Goal: Task Accomplishment & Management: Use online tool/utility

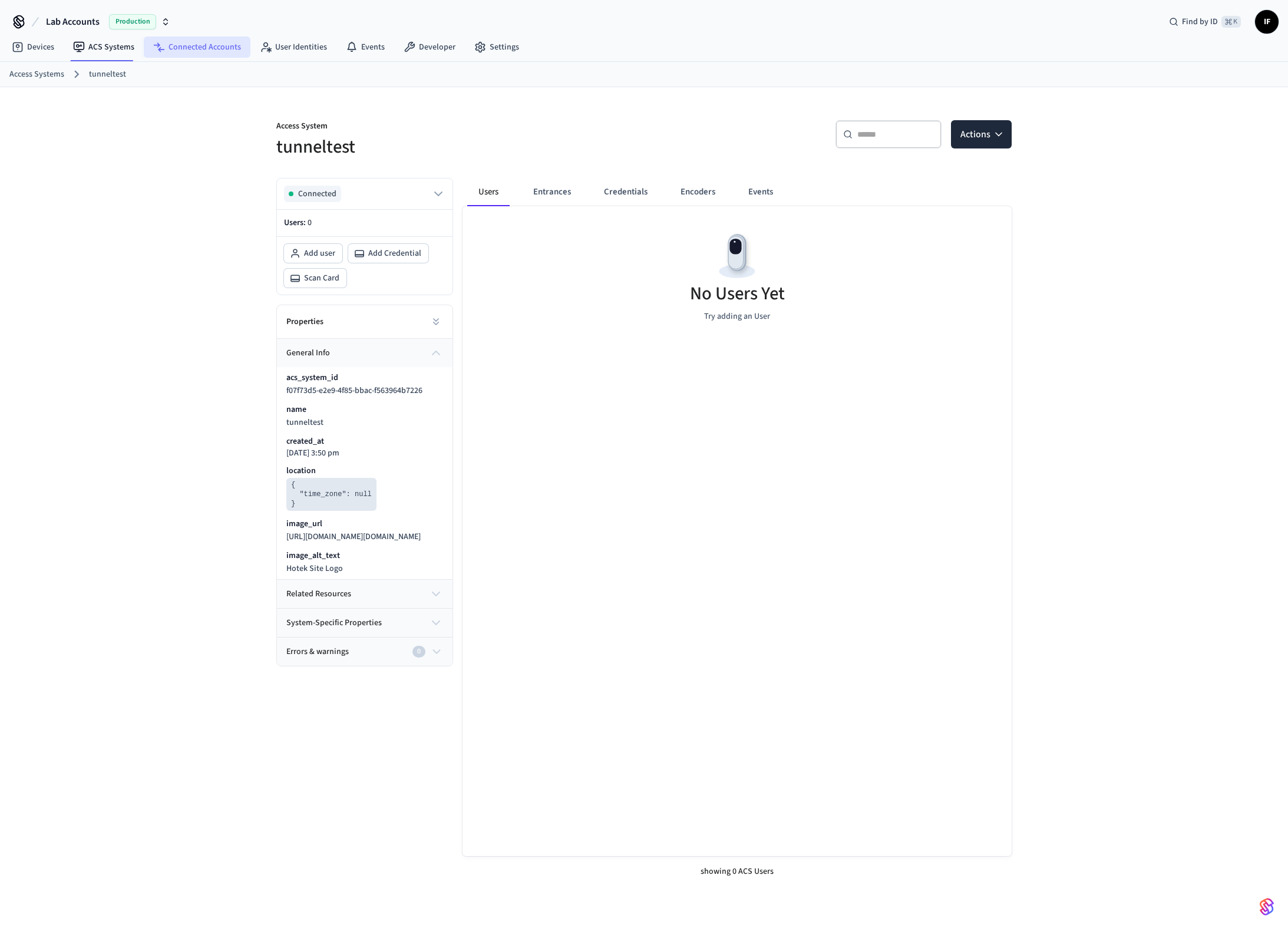
click at [214, 51] on link "Connected Accounts" at bounding box center [197, 46] width 107 height 21
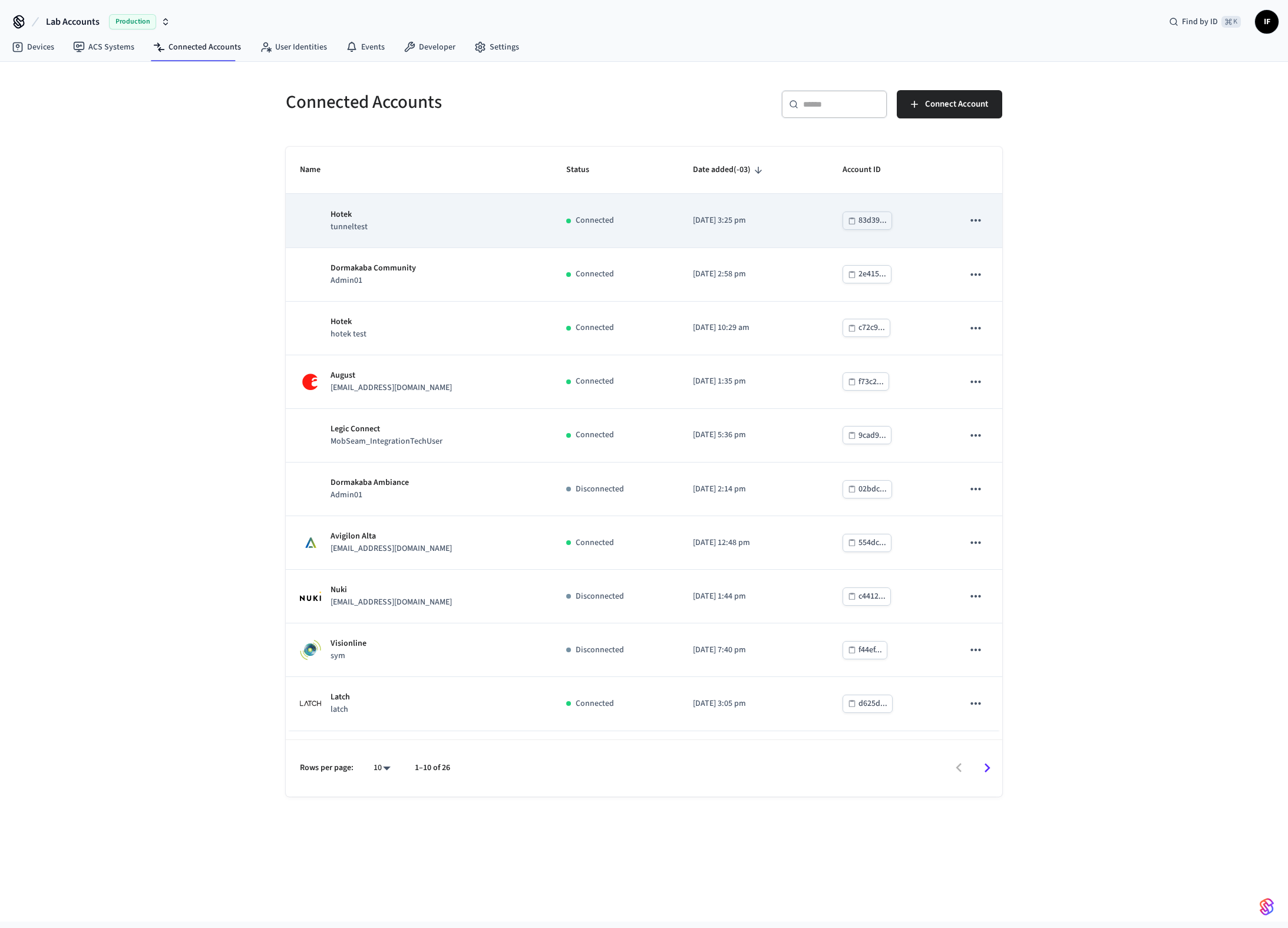
click at [454, 233] on td "Hotek tunneltest" at bounding box center [419, 221] width 266 height 54
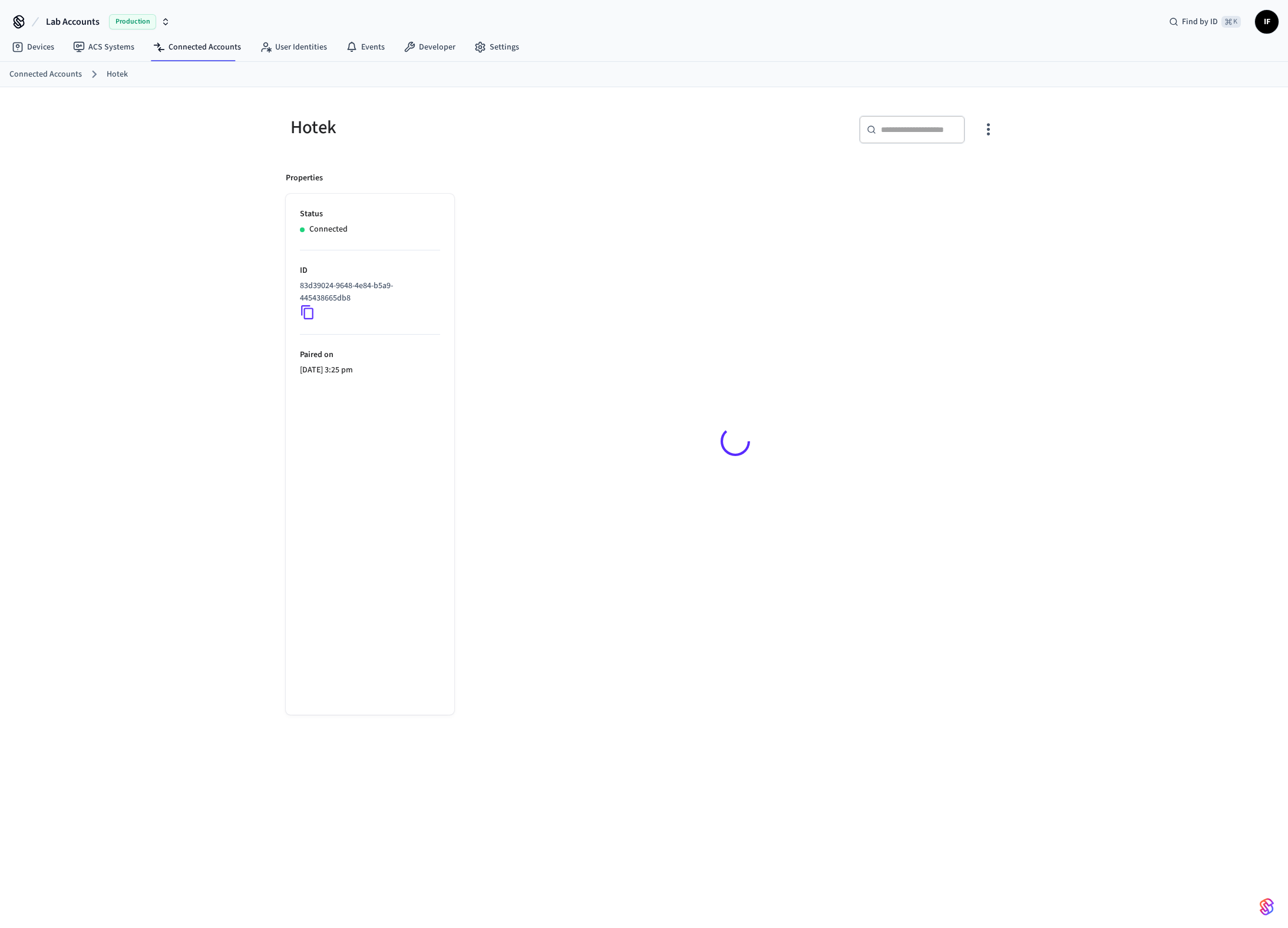
drag, startPoint x: 848, startPoint y: 241, endPoint x: 1001, endPoint y: 181, distance: 164.3
click at [1001, 181] on div at bounding box center [736, 444] width 534 height 543
click at [990, 131] on icon "button" at bounding box center [989, 129] width 18 height 18
click at [747, 201] on div at bounding box center [644, 464] width 1288 height 928
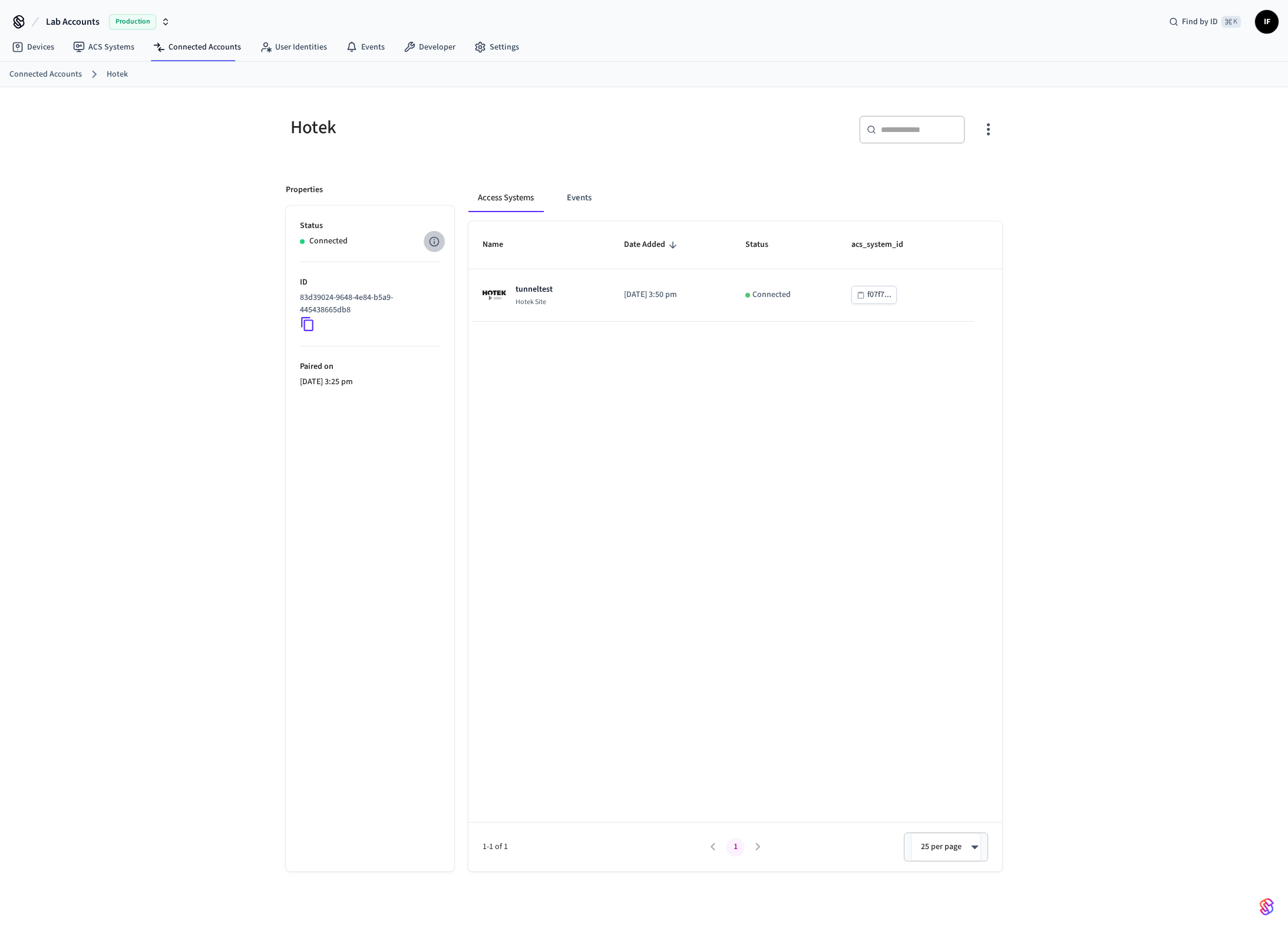
click at [428, 242] on icon "button" at bounding box center [434, 242] width 12 height 12
click at [524, 366] on div at bounding box center [644, 464] width 1288 height 928
click at [986, 128] on icon "button" at bounding box center [989, 129] width 18 height 18
click at [684, 412] on div at bounding box center [644, 464] width 1288 height 928
click at [580, 538] on div "Name Date Added Status acs_system_id tunneltest Hotek Site 2025/09/09 at 3:50 p…" at bounding box center [736, 546] width 534 height 650
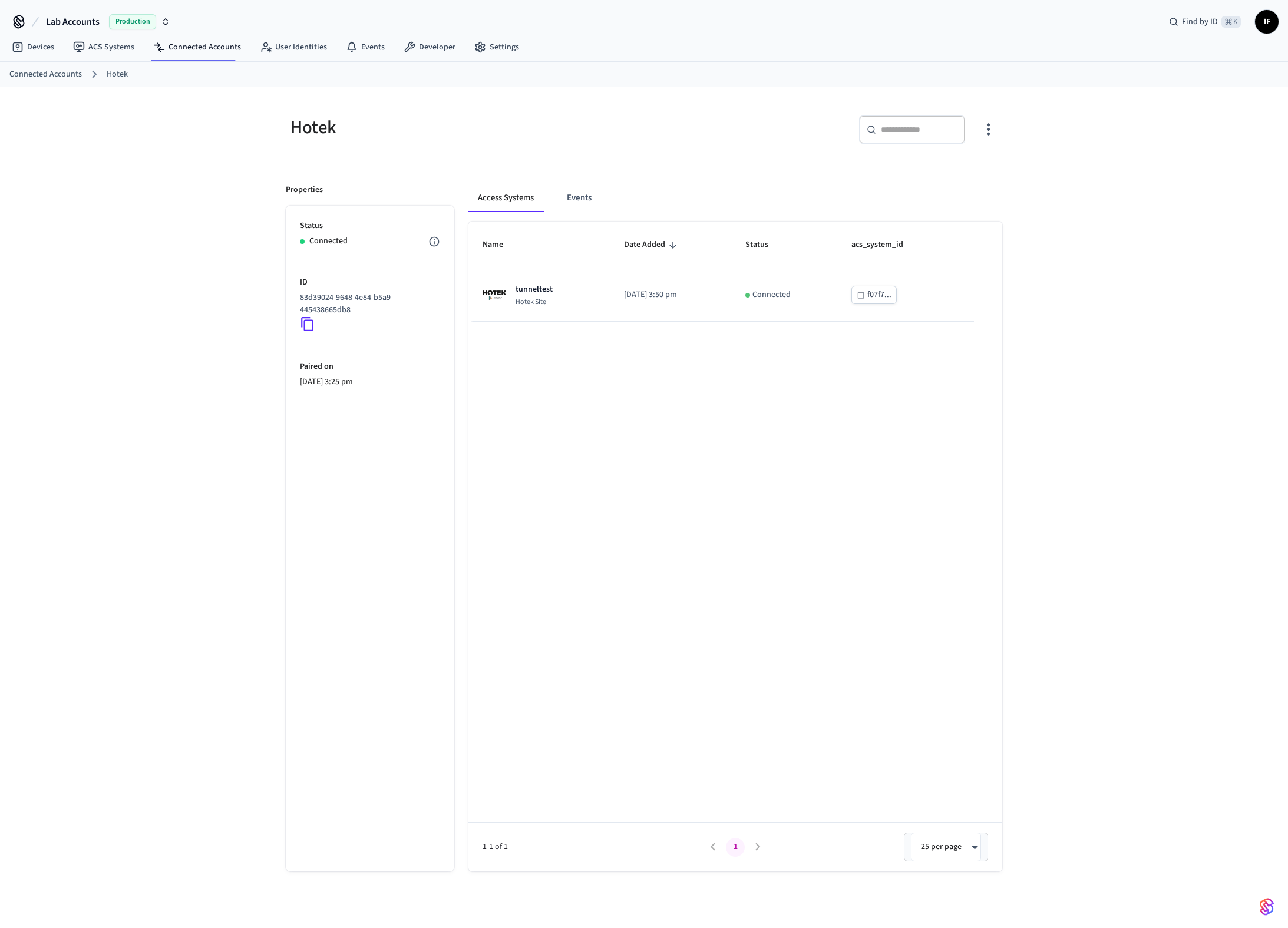
click at [78, 75] on link "Connected Accounts" at bounding box center [46, 75] width 73 height 13
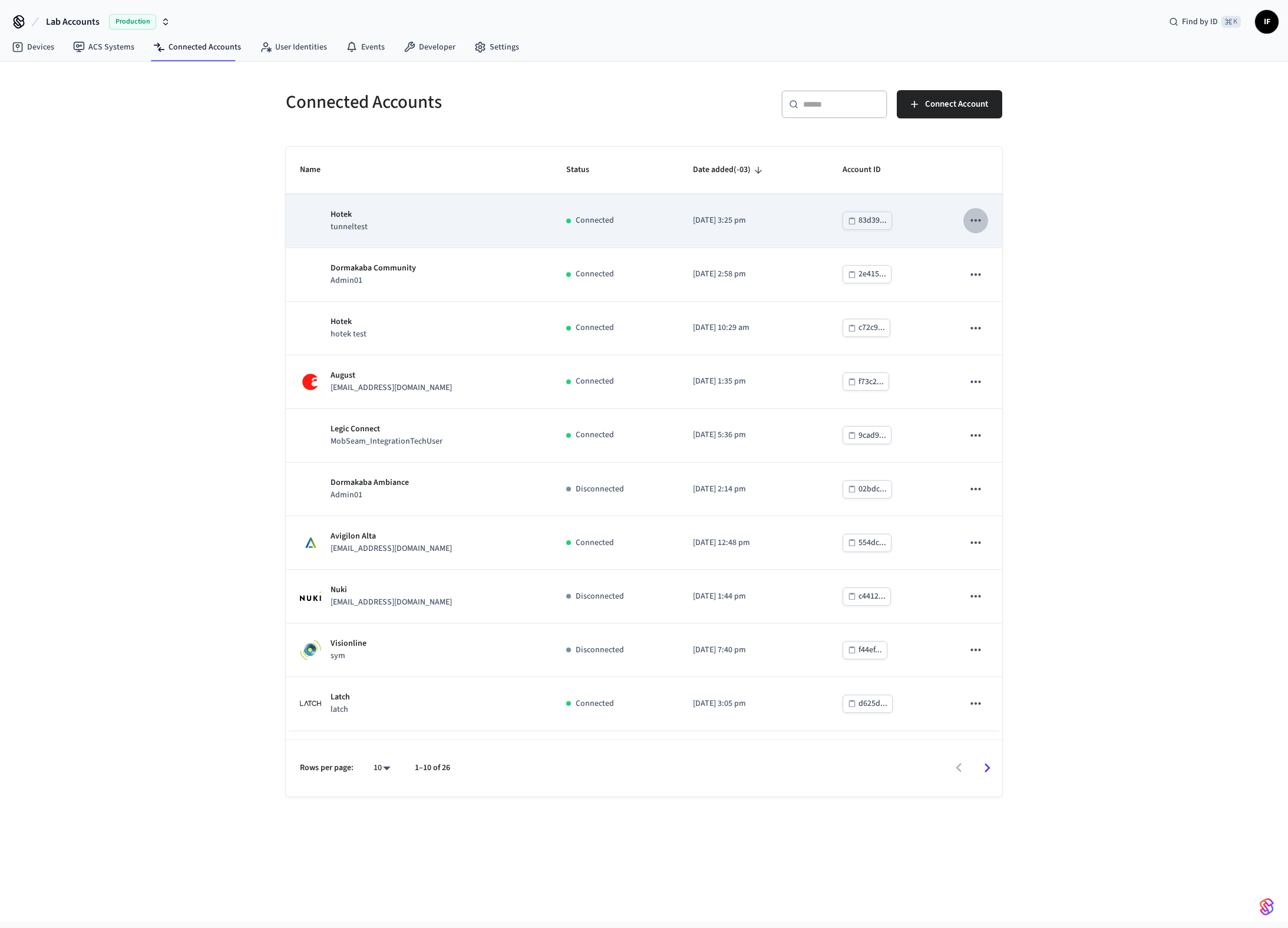
click at [981, 218] on icon "sticky table" at bounding box center [975, 220] width 15 height 15
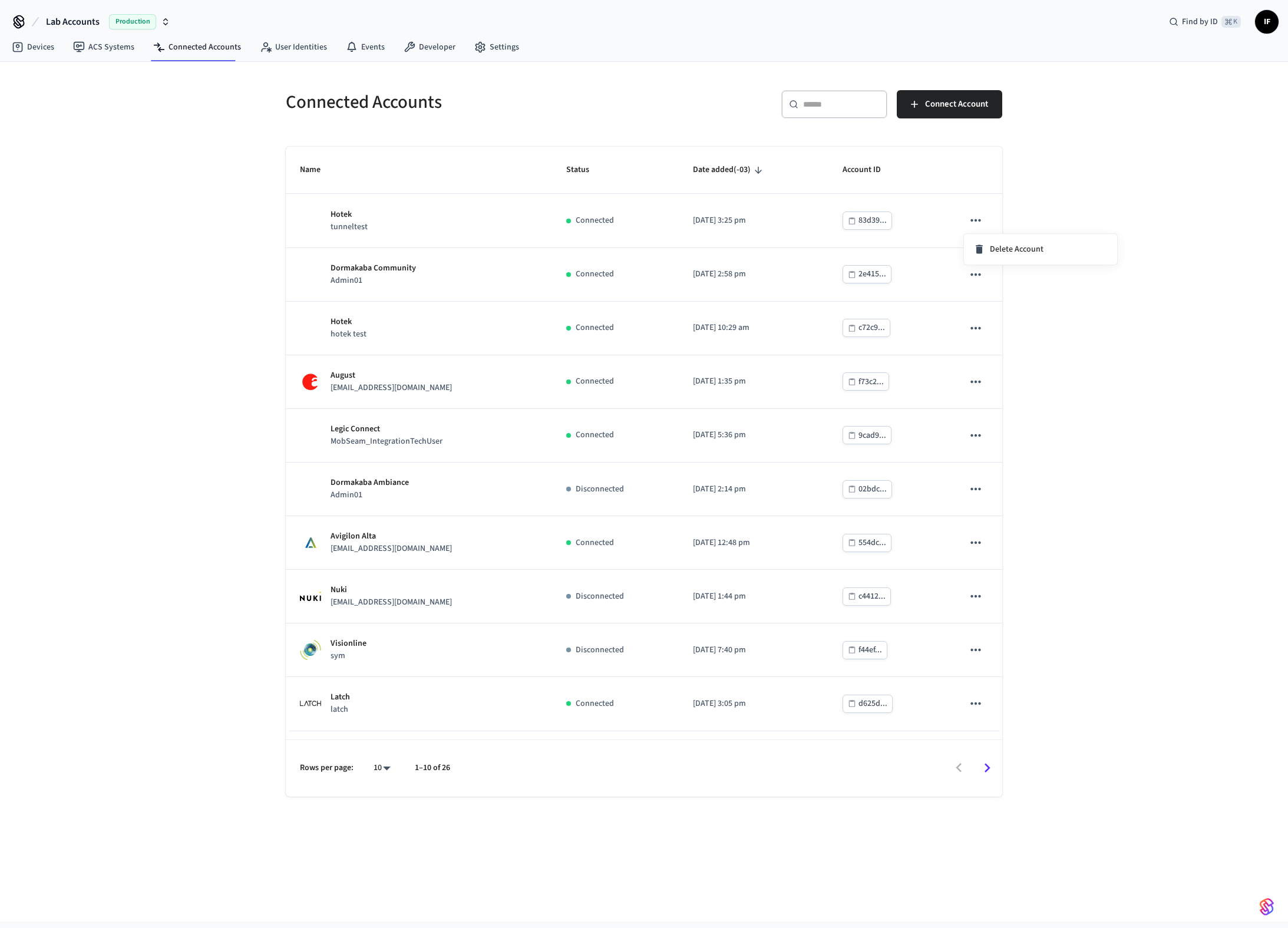
click at [280, 174] on div at bounding box center [644, 464] width 1288 height 928
click at [963, 110] on span "Connect Account" at bounding box center [956, 104] width 63 height 15
click at [101, 58] on nav "Devices ACS Systems Connected Accounts User Identities Events Developer Settings" at bounding box center [265, 48] width 526 height 27
click at [102, 53] on link "ACS Systems" at bounding box center [104, 46] width 80 height 21
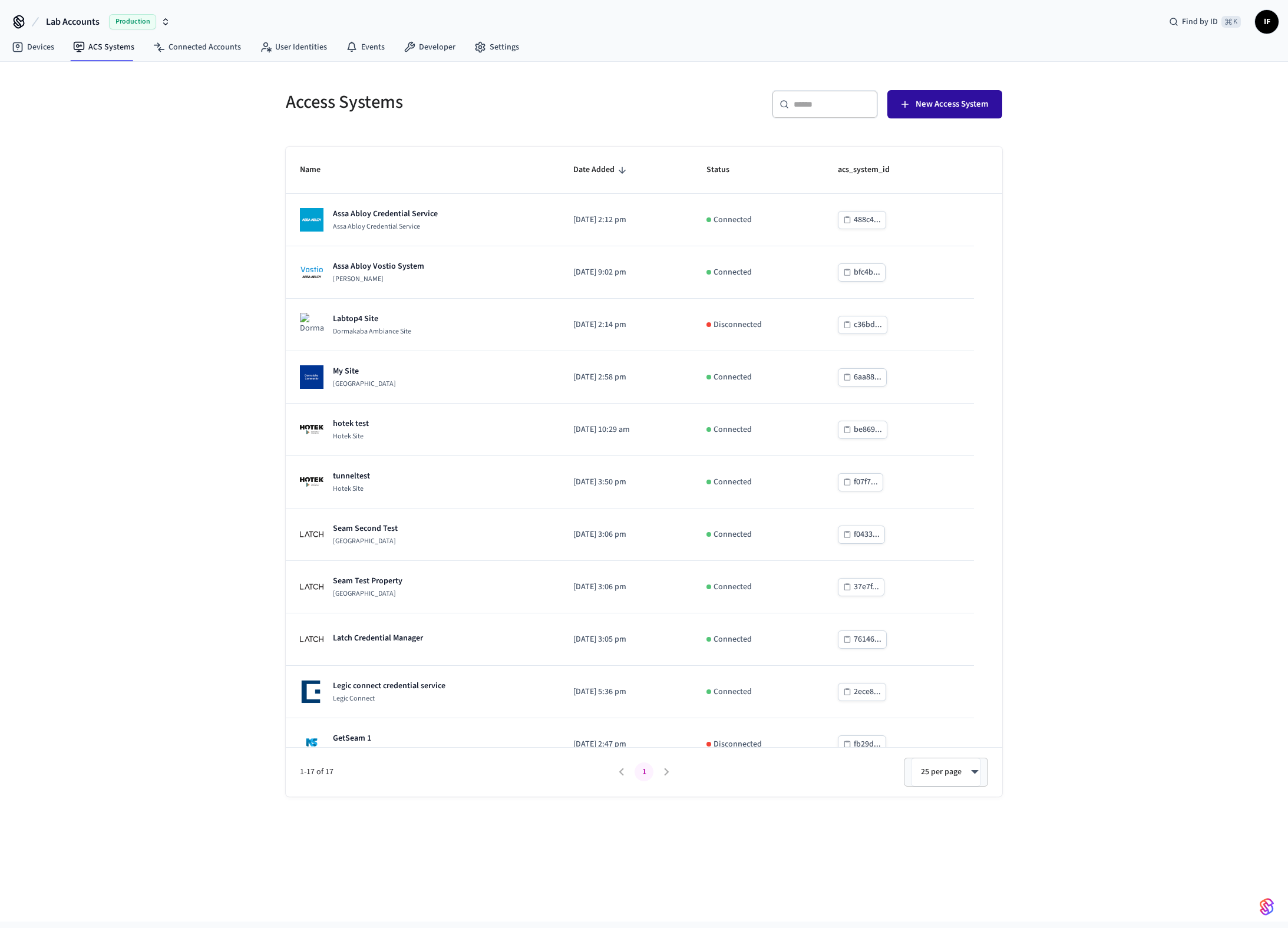
click at [964, 106] on span "New Access System" at bounding box center [953, 104] width 73 height 15
click at [236, 330] on div "Access Systems ​ ​ New Access System Name Date Added Status acs_system_id Assa …" at bounding box center [644, 491] width 1288 height 860
click at [813, 101] on input "text" at bounding box center [832, 104] width 77 height 12
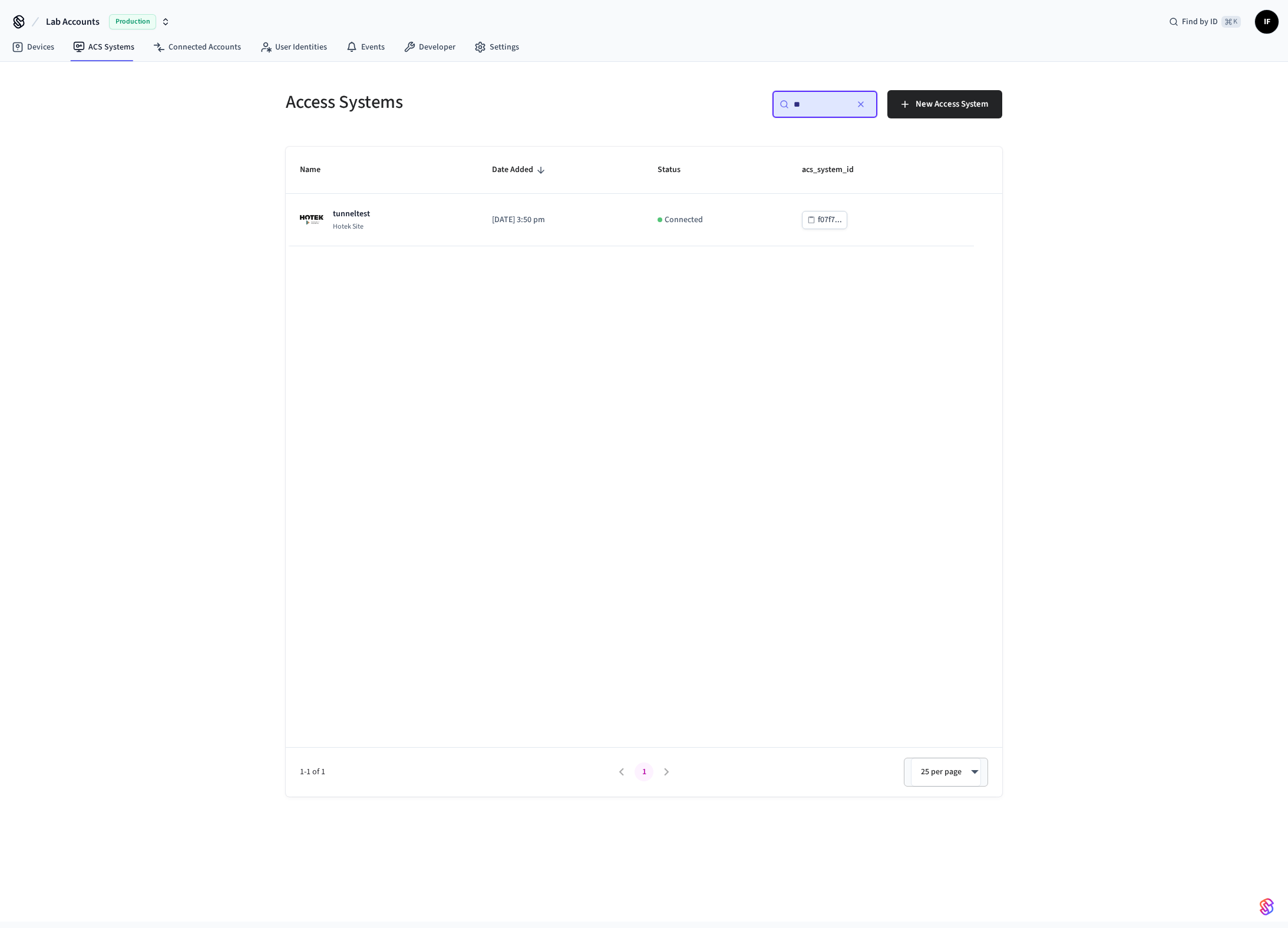
type input "**"
click at [232, 50] on link "Connected Accounts" at bounding box center [197, 46] width 107 height 21
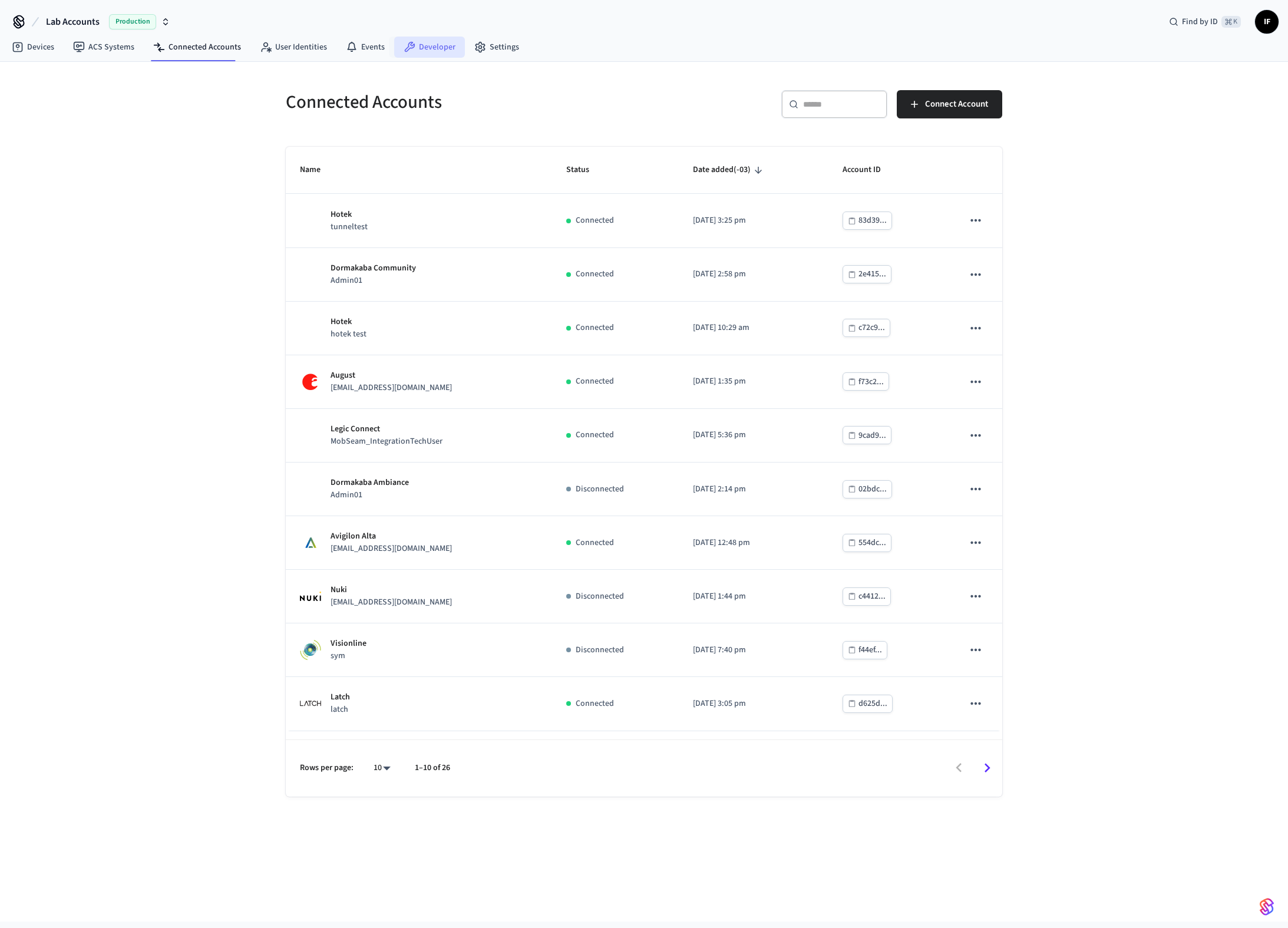
click at [440, 49] on link "Developer" at bounding box center [430, 46] width 71 height 21
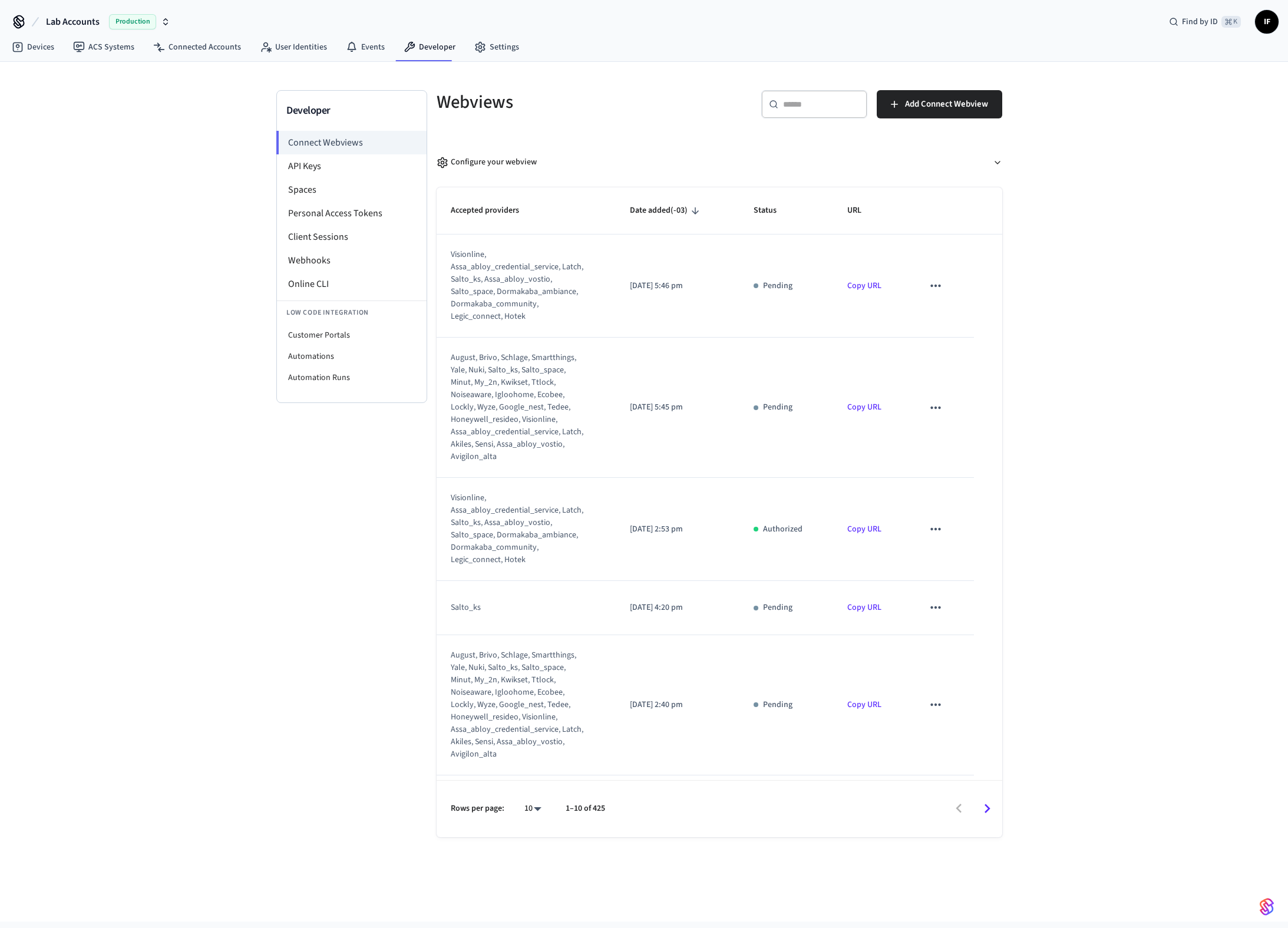
click at [873, 289] on link "Copy URL" at bounding box center [865, 285] width 35 height 12
click at [299, 446] on div "Developer Connect Webviews API Keys Spaces Personal Access Tokens Client Sessio…" at bounding box center [352, 464] width 151 height 748
click at [936, 284] on icon "sticky table" at bounding box center [935, 285] width 15 height 15
click at [841, 283] on div at bounding box center [644, 464] width 1288 height 928
click at [496, 293] on div "visionline, assa_abloy_credential_service, latch, salto_ks, assa_abloy_vostio, …" at bounding box center [519, 285] width 136 height 74
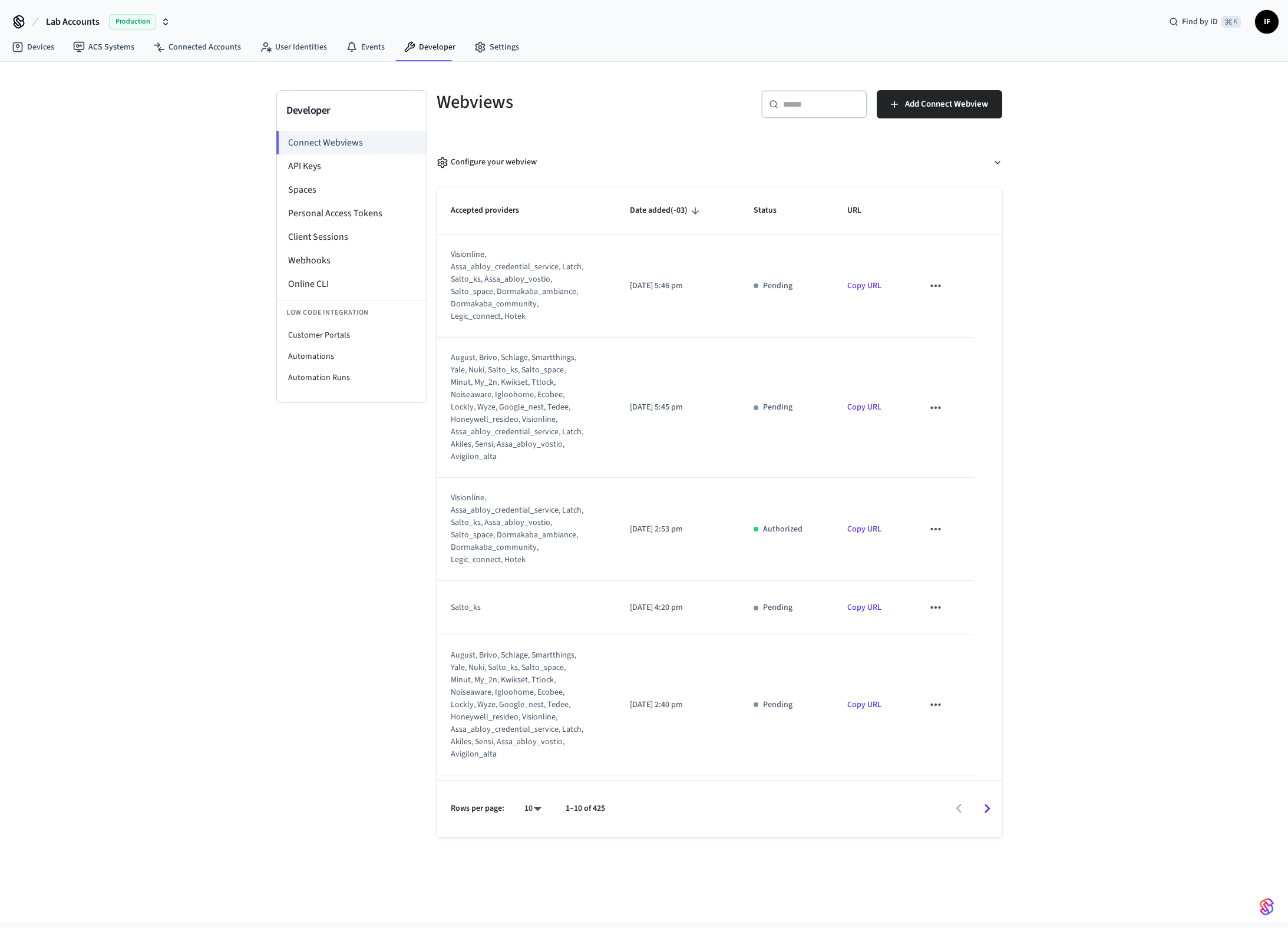
click at [868, 292] on link "Copy URL" at bounding box center [865, 285] width 35 height 12
click at [294, 464] on div "Developer Connect Webviews API Keys Spaces Personal Access Tokens Client Sessio…" at bounding box center [352, 464] width 151 height 748
click at [194, 41] on link "Connected Accounts" at bounding box center [197, 46] width 107 height 21
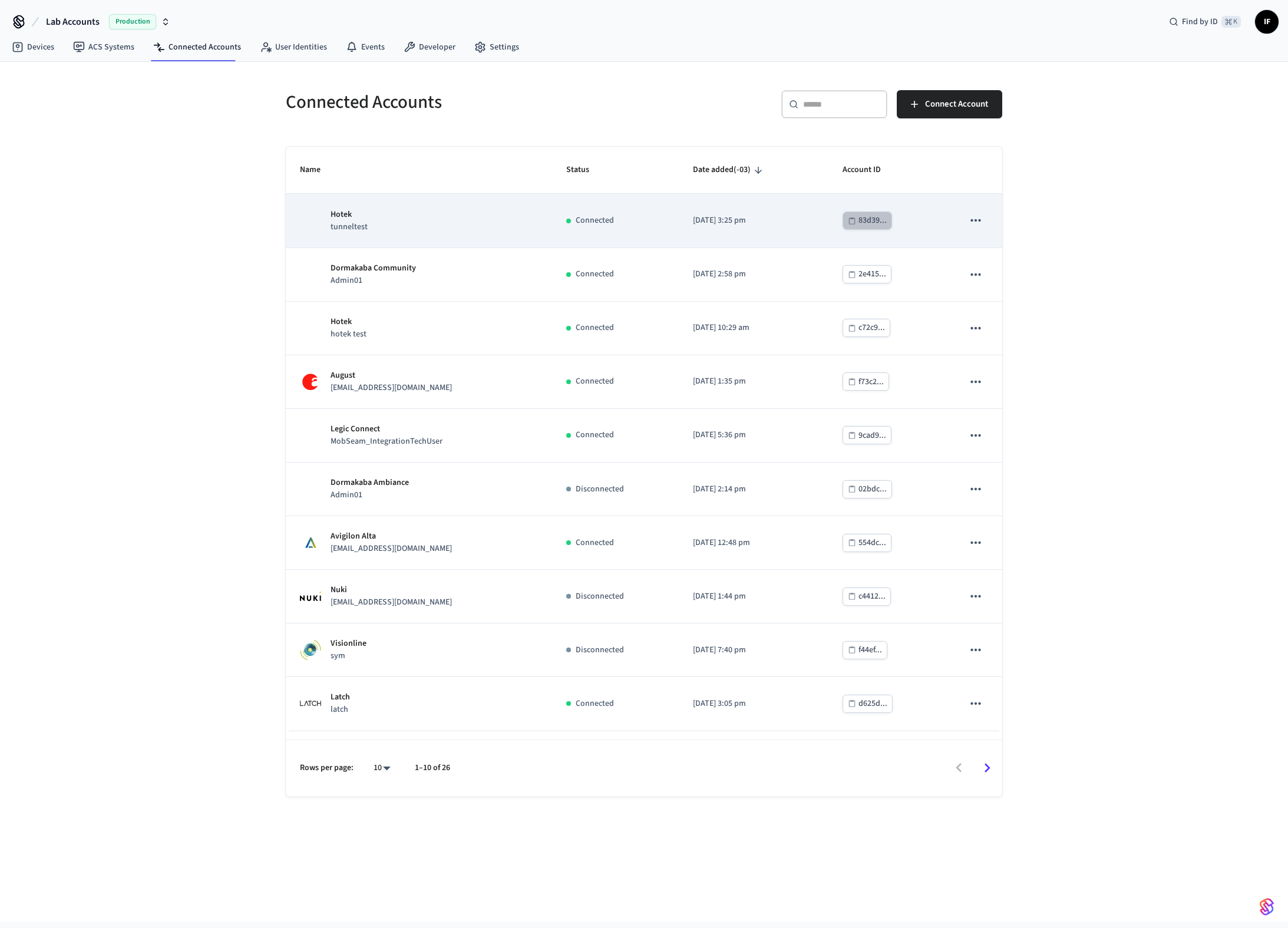
click at [887, 220] on div "83d39..." at bounding box center [872, 221] width 28 height 15
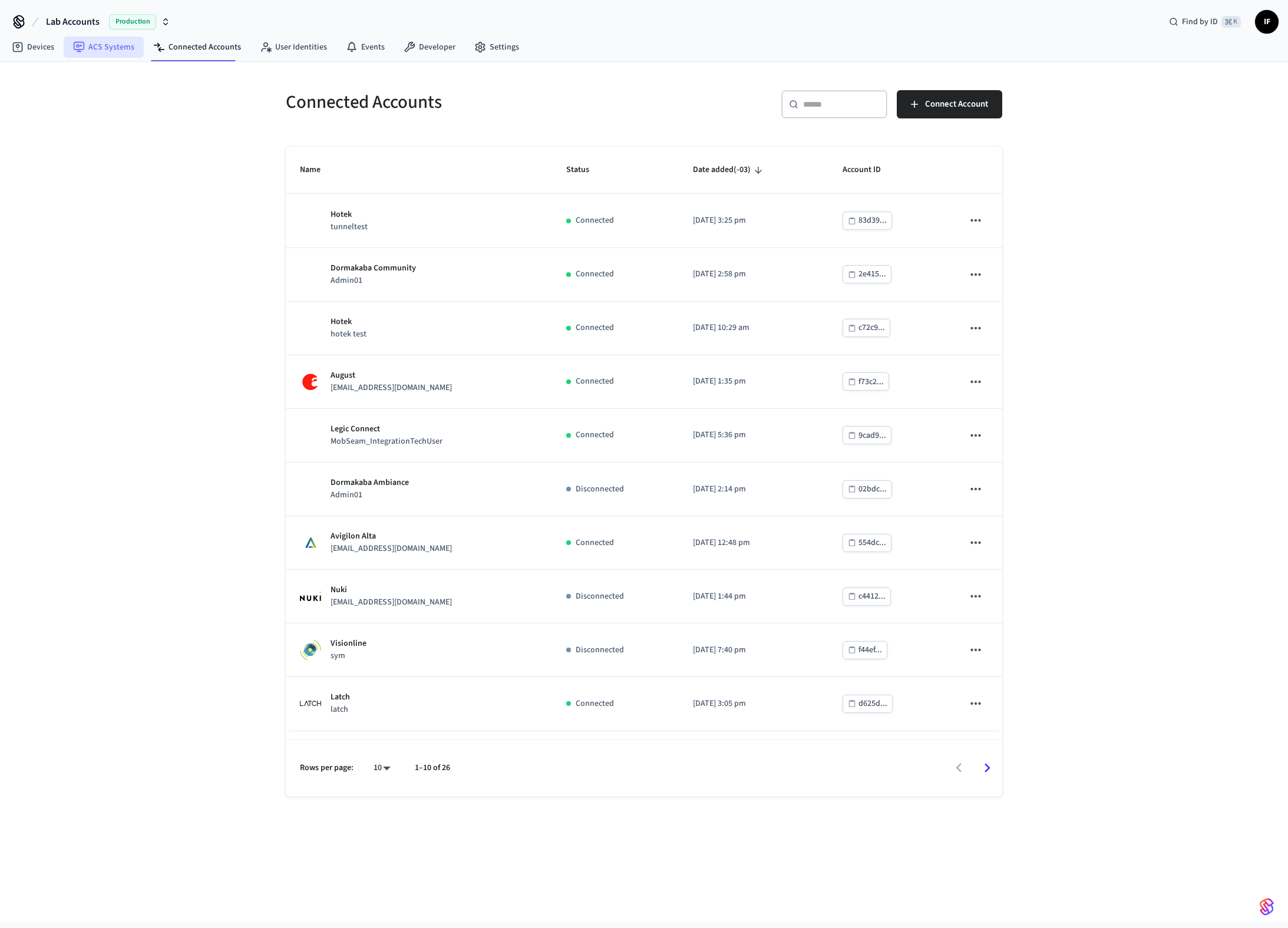
click at [114, 54] on link "ACS Systems" at bounding box center [104, 46] width 80 height 21
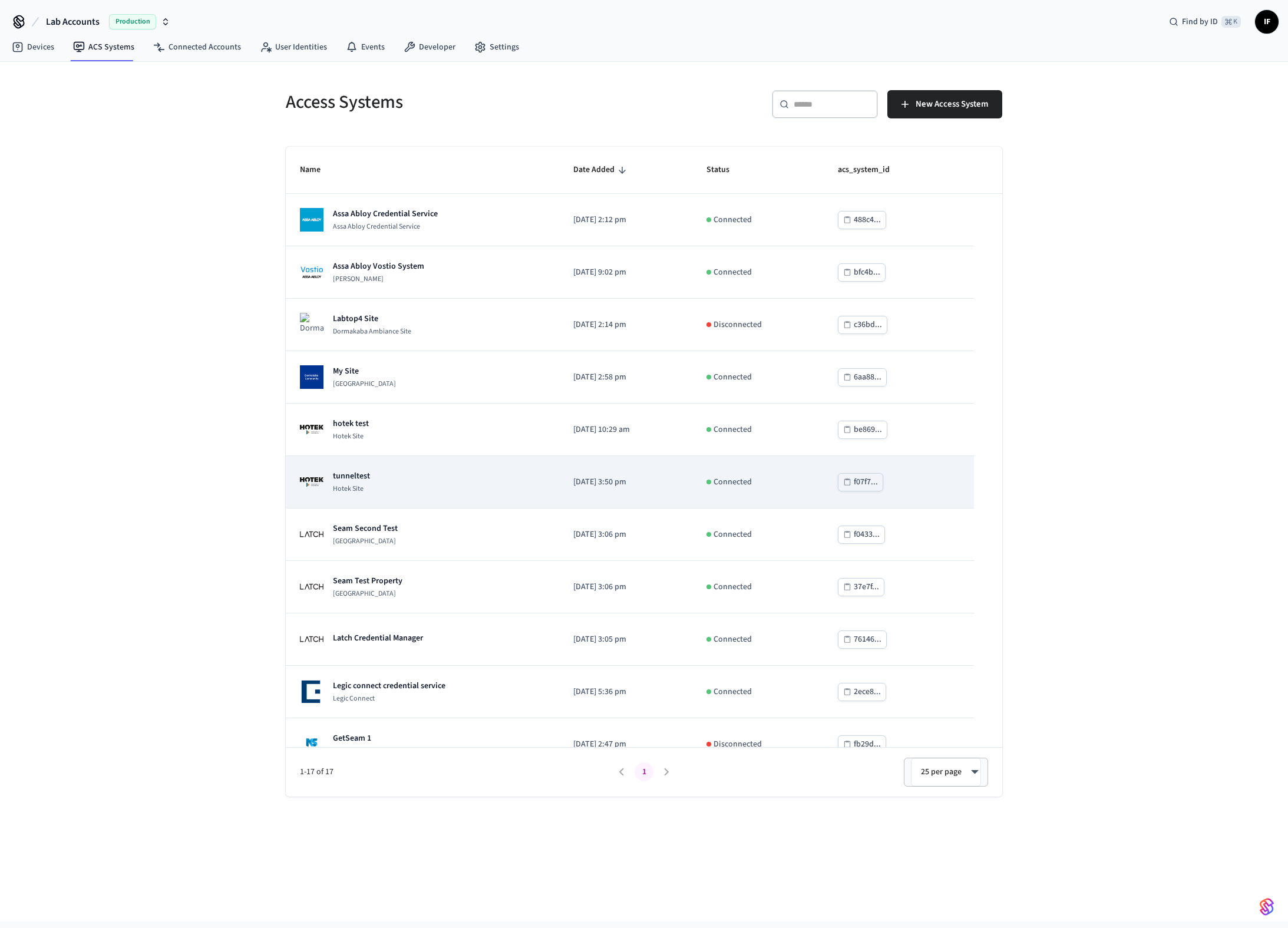
click at [451, 498] on td "tunneltest Hotek Site" at bounding box center [423, 482] width 273 height 53
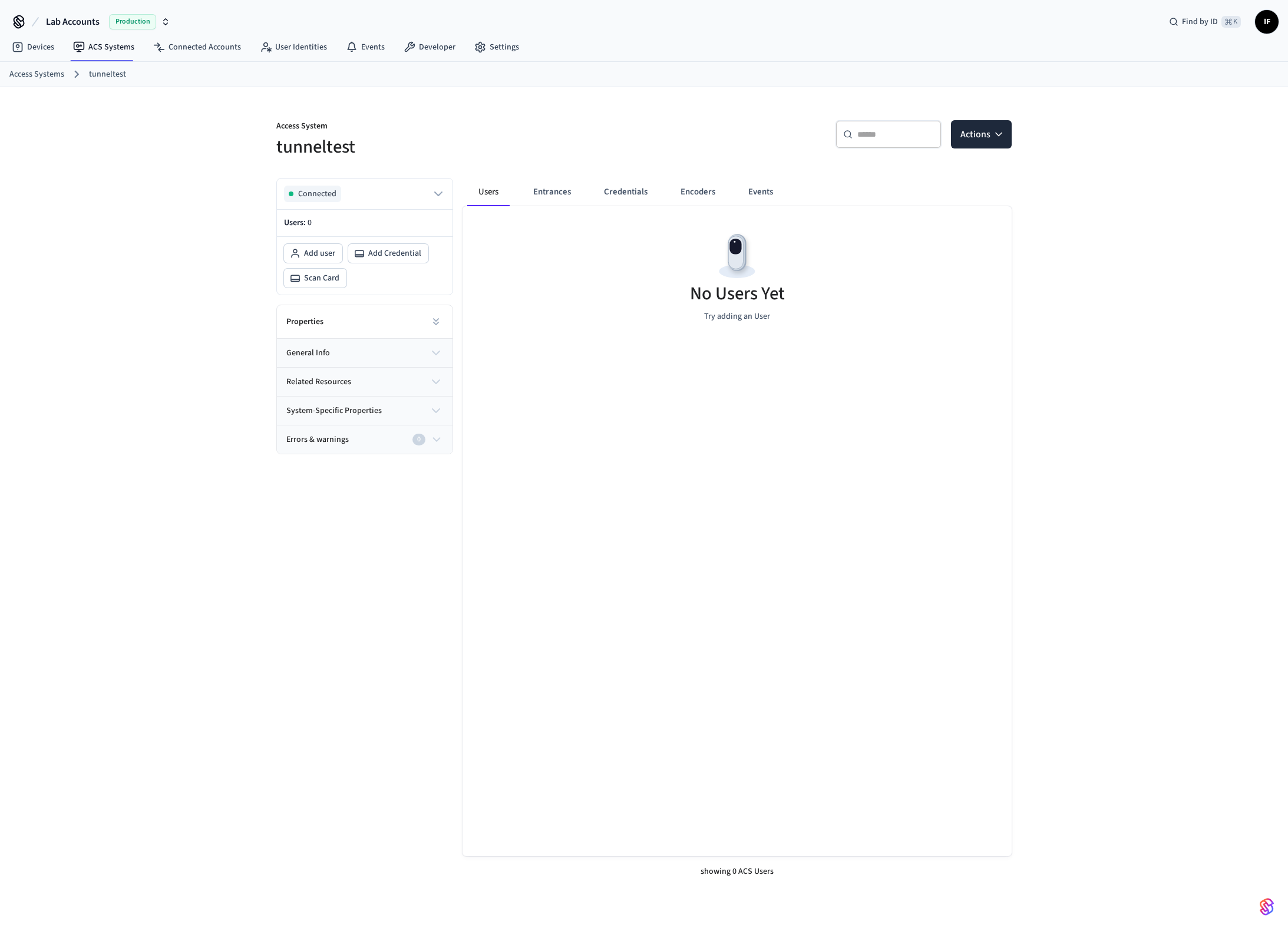
click at [431, 352] on icon "button" at bounding box center [437, 354] width 15 height 15
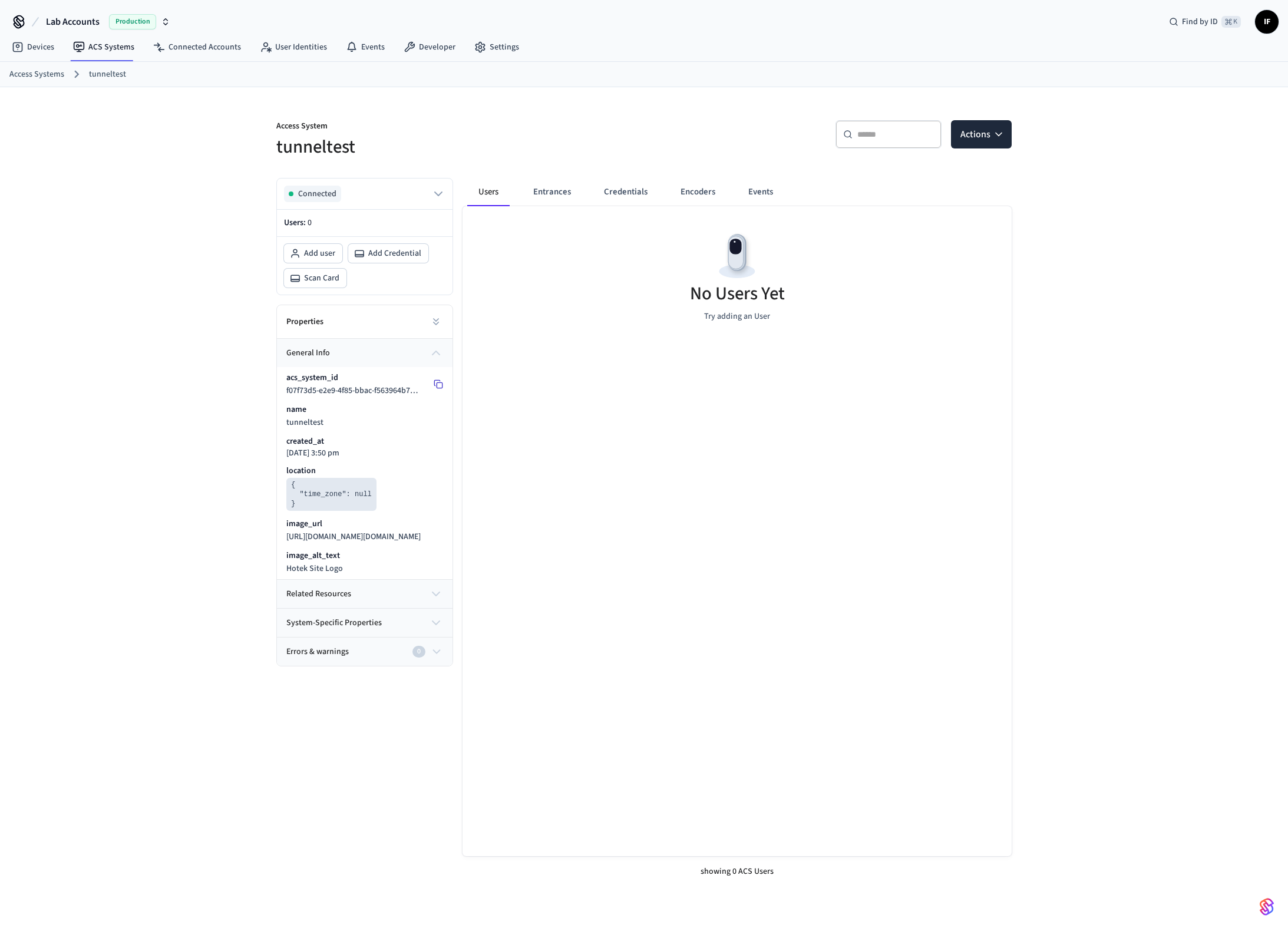
click at [439, 383] on rect at bounding box center [439, 386] width 5 height 5
click at [1001, 129] on icon "button" at bounding box center [998, 134] width 12 height 12
click at [924, 168] on div "Add user" at bounding box center [946, 163] width 126 height 19
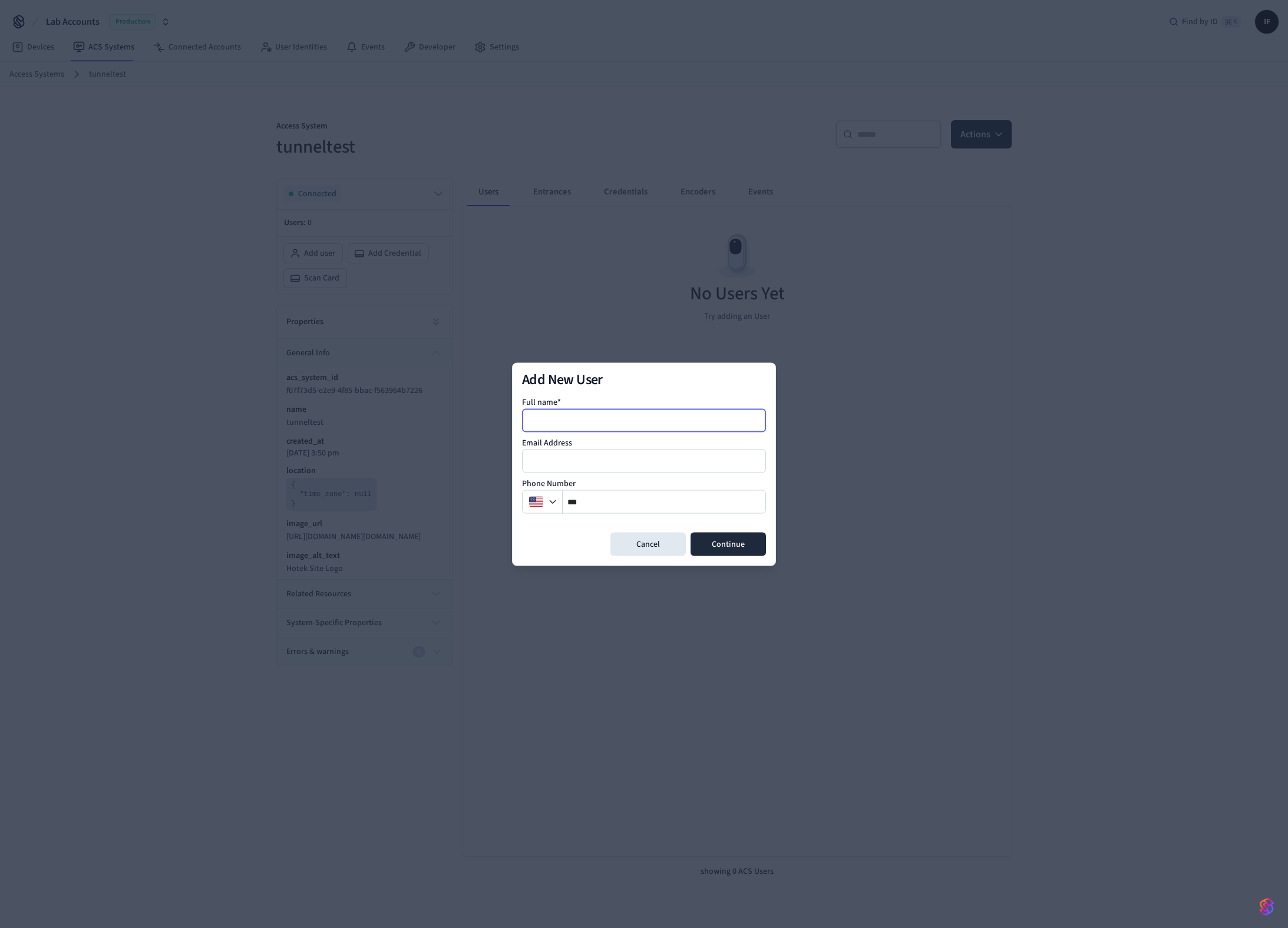
click at [614, 421] on input at bounding box center [644, 420] width 242 height 15
type input "*********"
click at [706, 536] on button "Continue" at bounding box center [728, 544] width 76 height 24
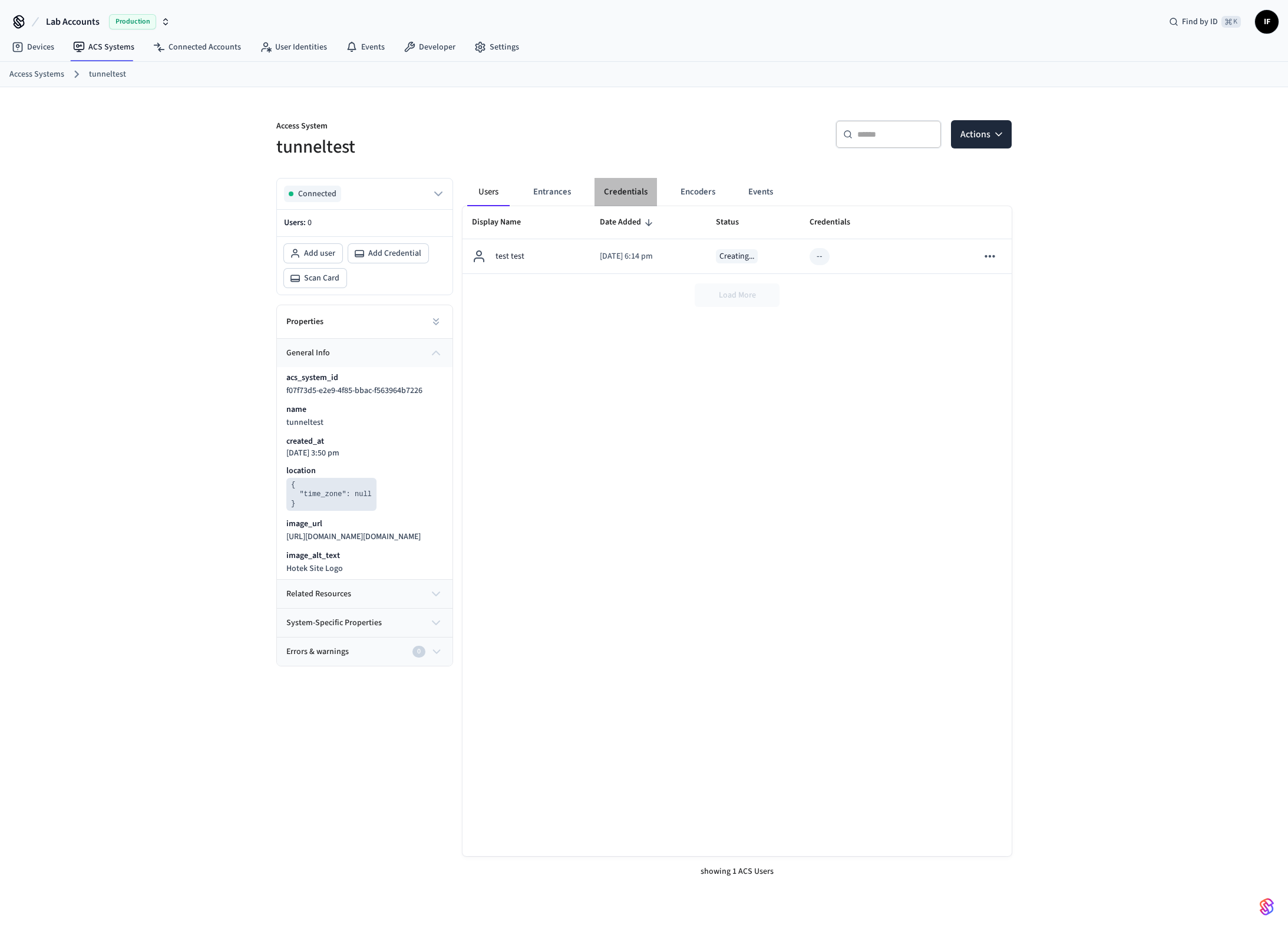
click at [634, 191] on button "Credentials" at bounding box center [625, 191] width 63 height 28
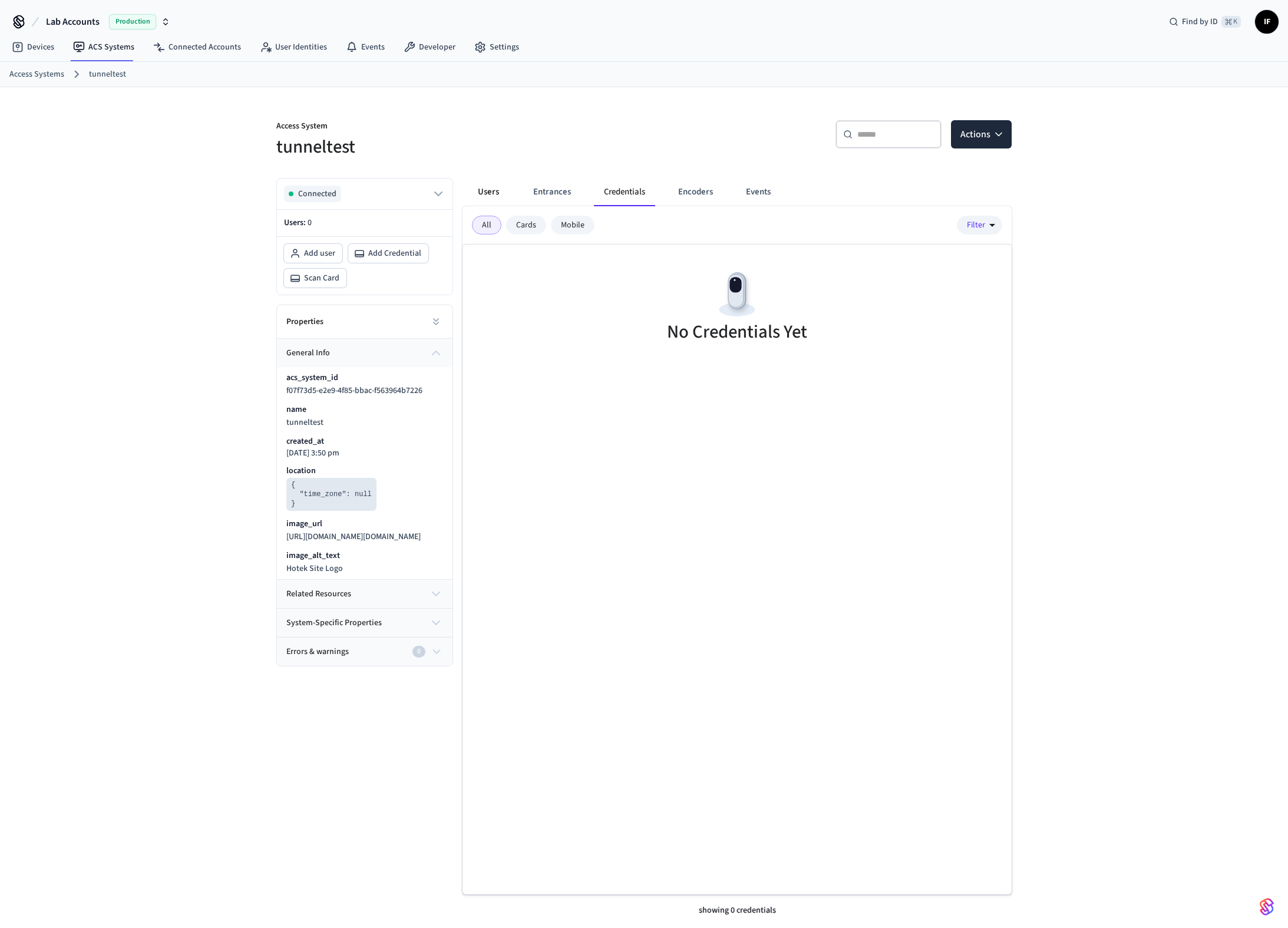
click at [507, 194] on button "Users" at bounding box center [489, 191] width 43 height 28
click at [982, 131] on button "Actions" at bounding box center [982, 134] width 61 height 28
click at [953, 180] on div "Add credential" at bounding box center [946, 181] width 126 height 19
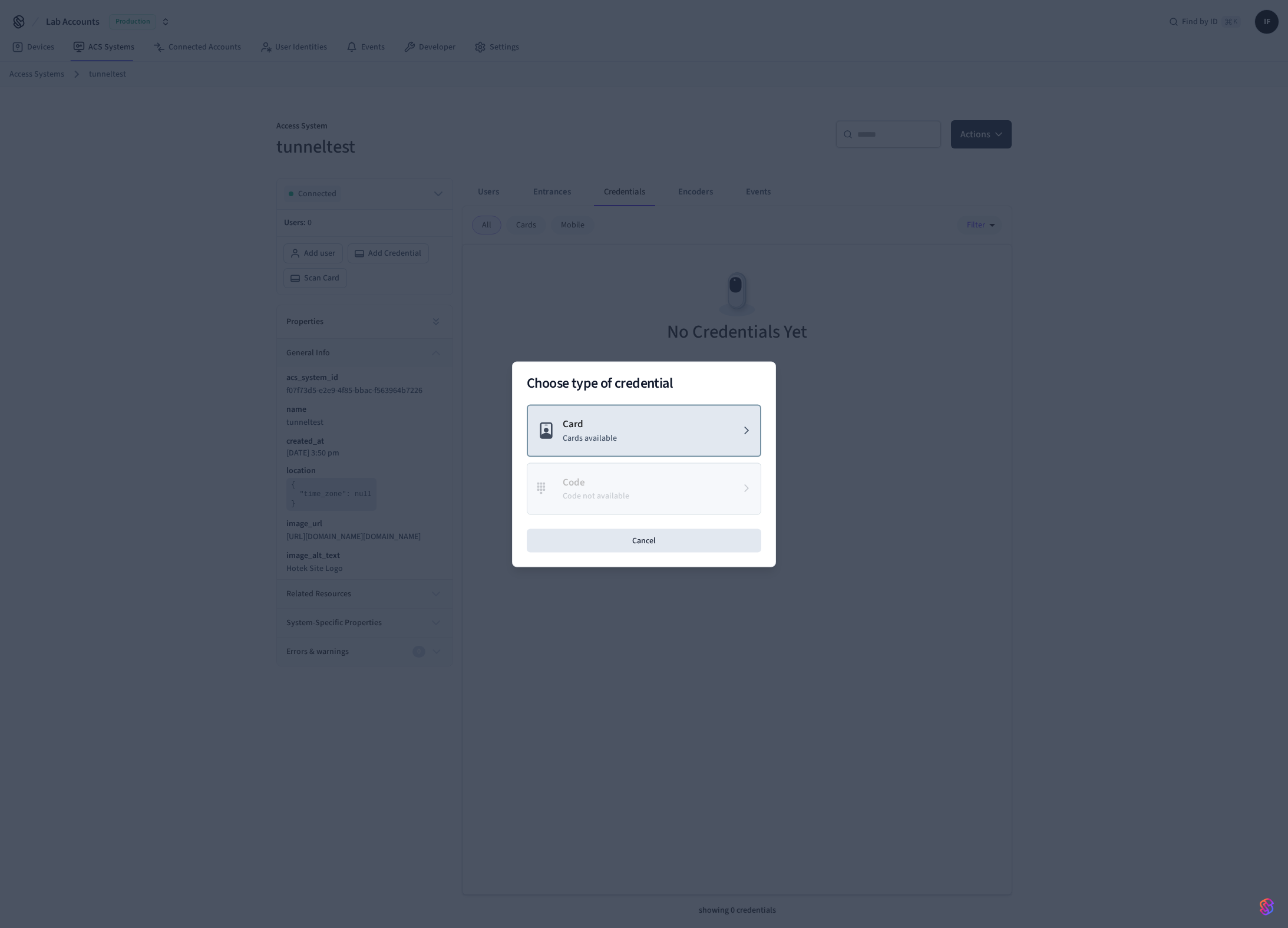
click at [606, 446] on button "Card Cards available" at bounding box center [644, 431] width 234 height 53
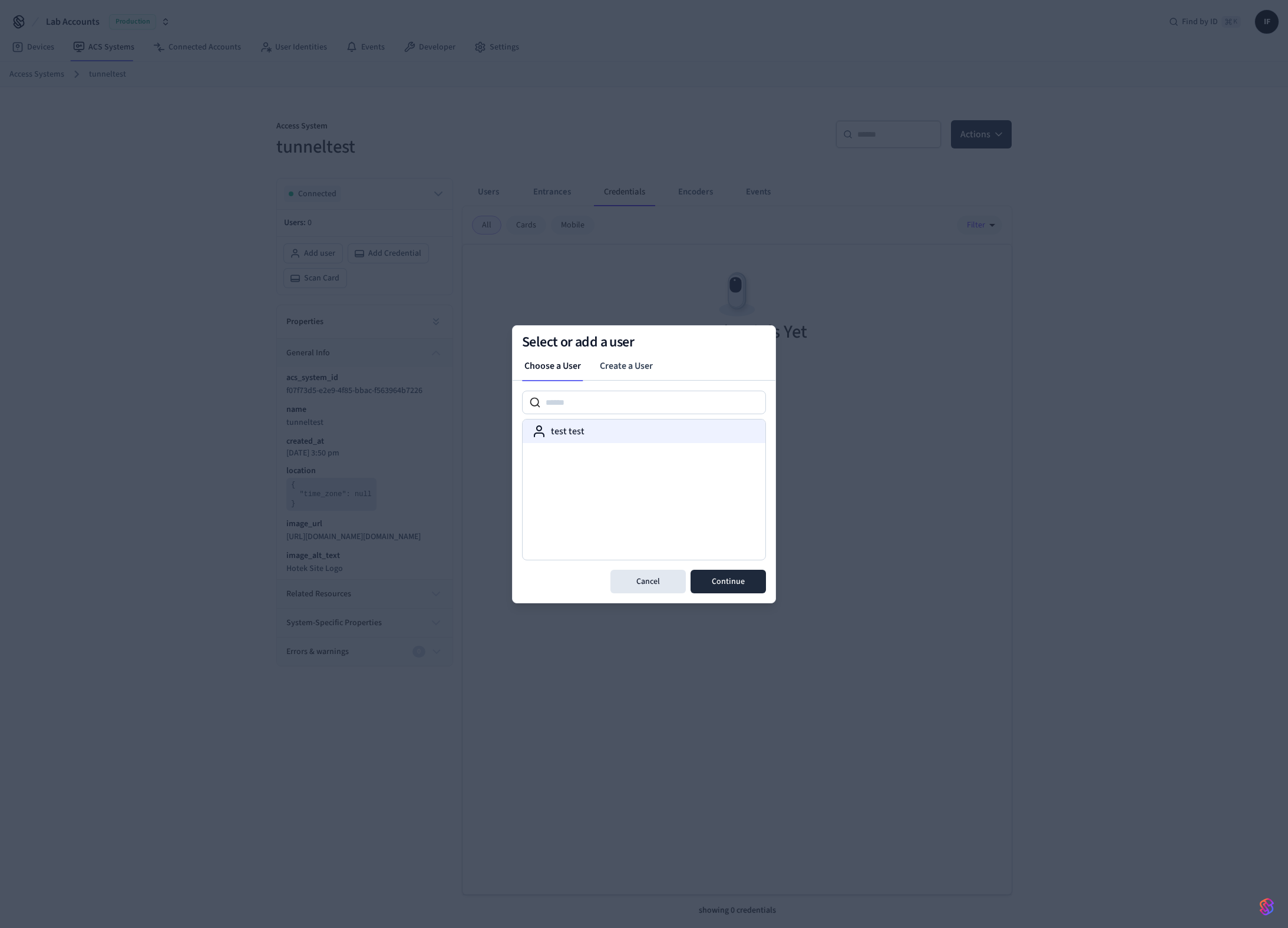
click at [600, 436] on div "test test" at bounding box center [644, 432] width 224 height 15
click at [750, 584] on button "Continue" at bounding box center [728, 582] width 76 height 24
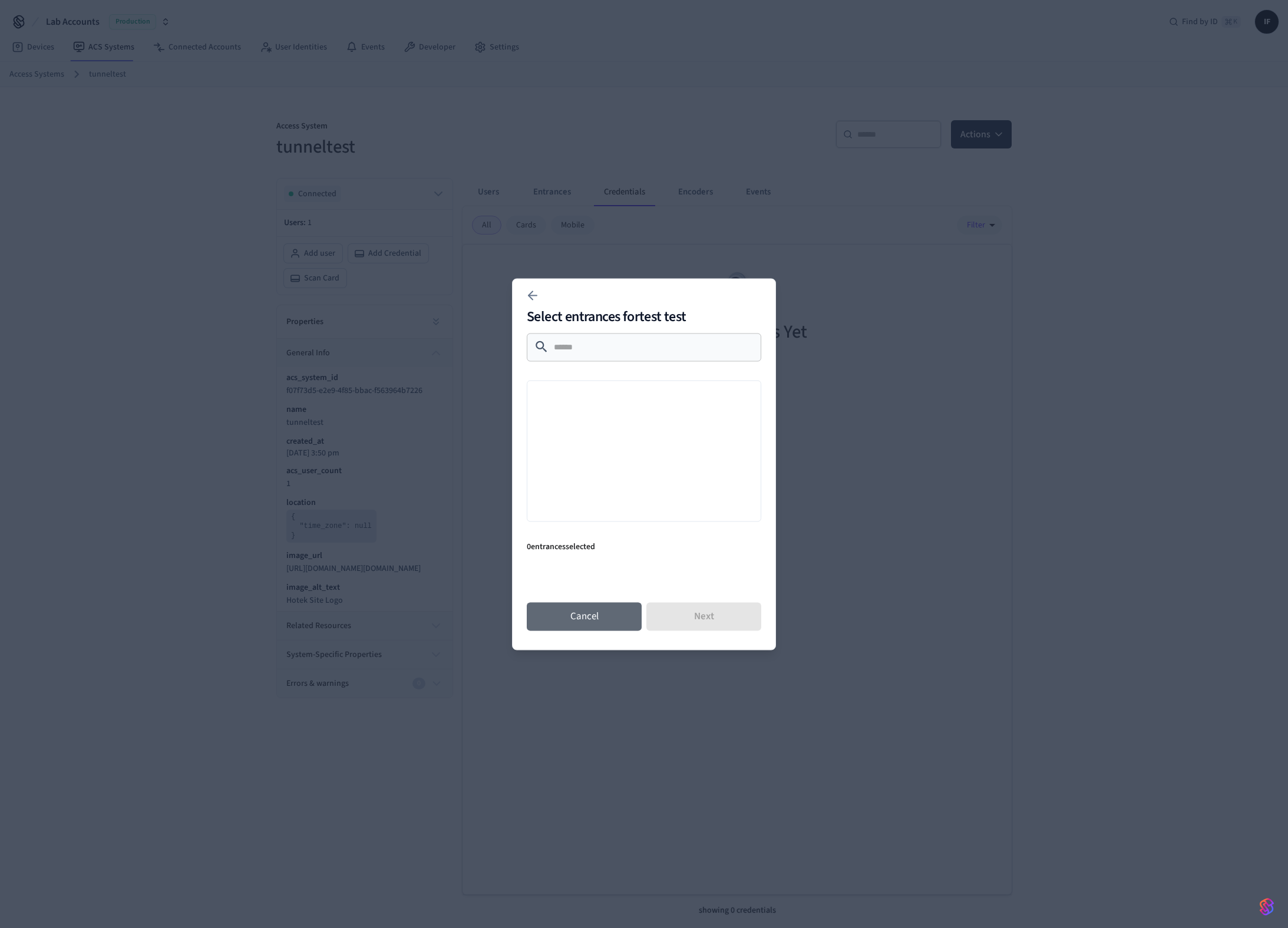
click at [586, 612] on button "Cancel" at bounding box center [584, 616] width 115 height 28
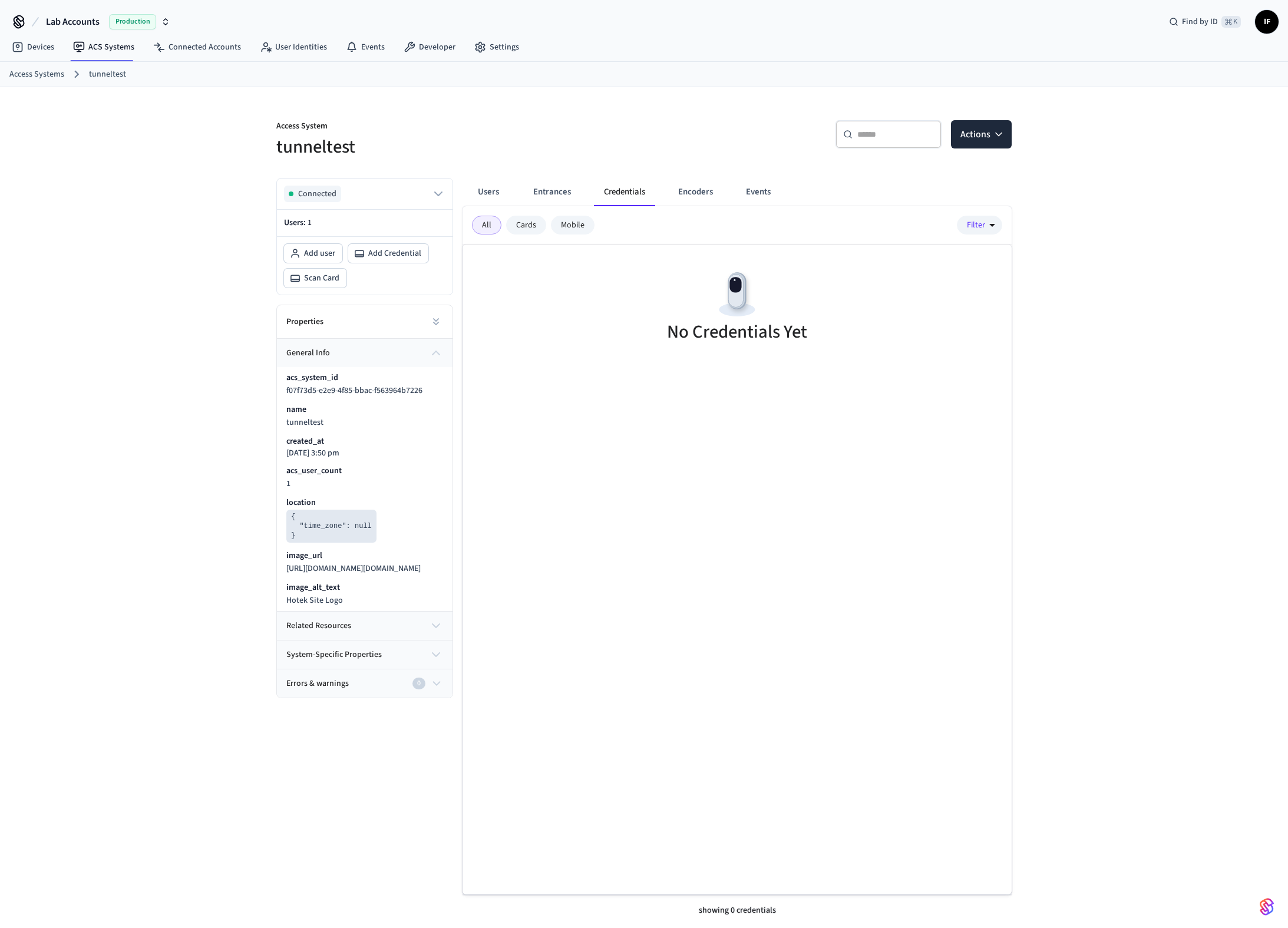
click at [563, 376] on div "No Credentials Yet" at bounding box center [737, 569] width 550 height 650
click at [231, 376] on div "Access System tunneltest ​ ​ Actions Connected Users: 1 Add user Add Credential…" at bounding box center [644, 517] width 1288 height 860
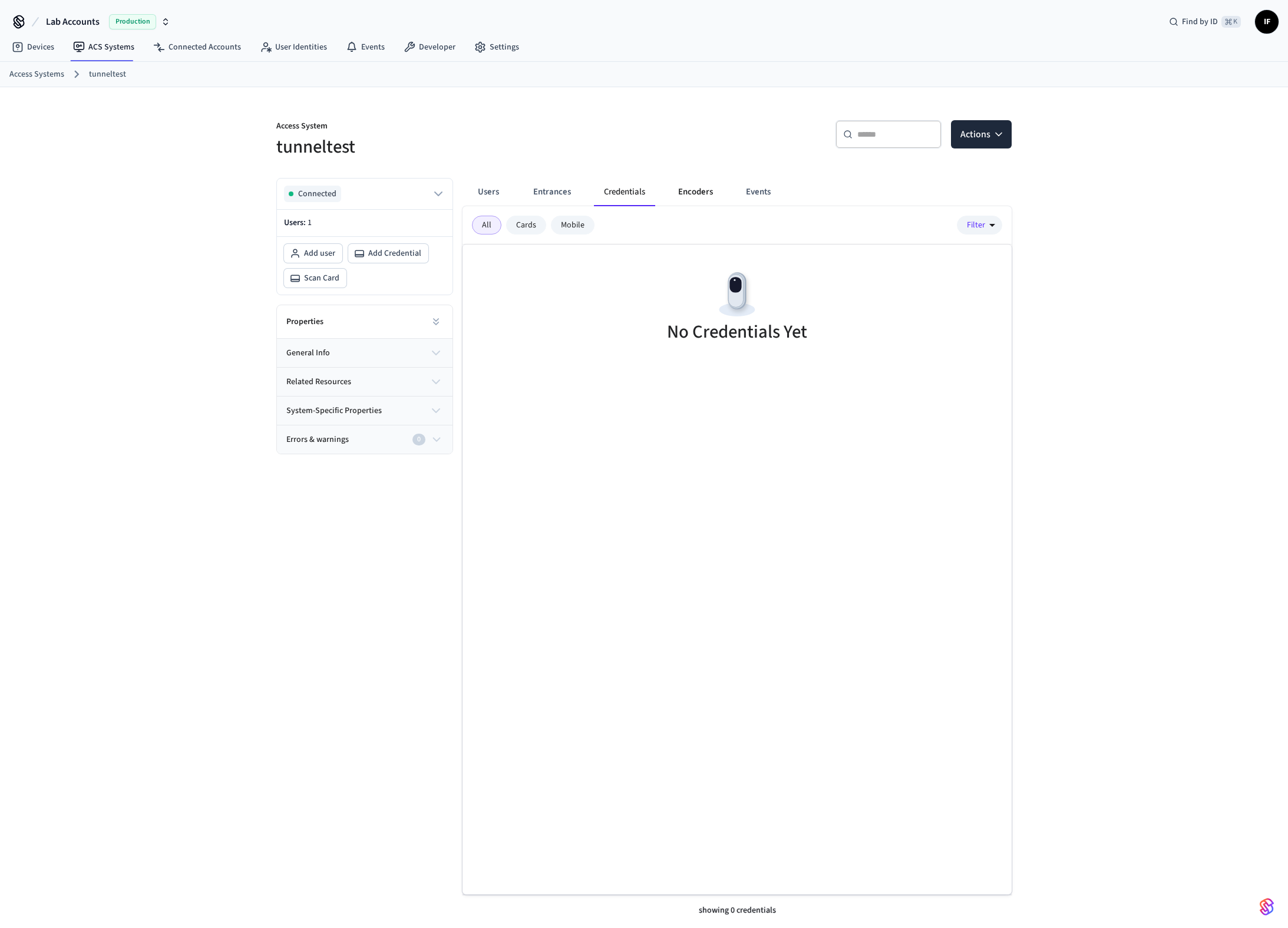
click at [693, 197] on button "Encoders" at bounding box center [696, 191] width 54 height 28
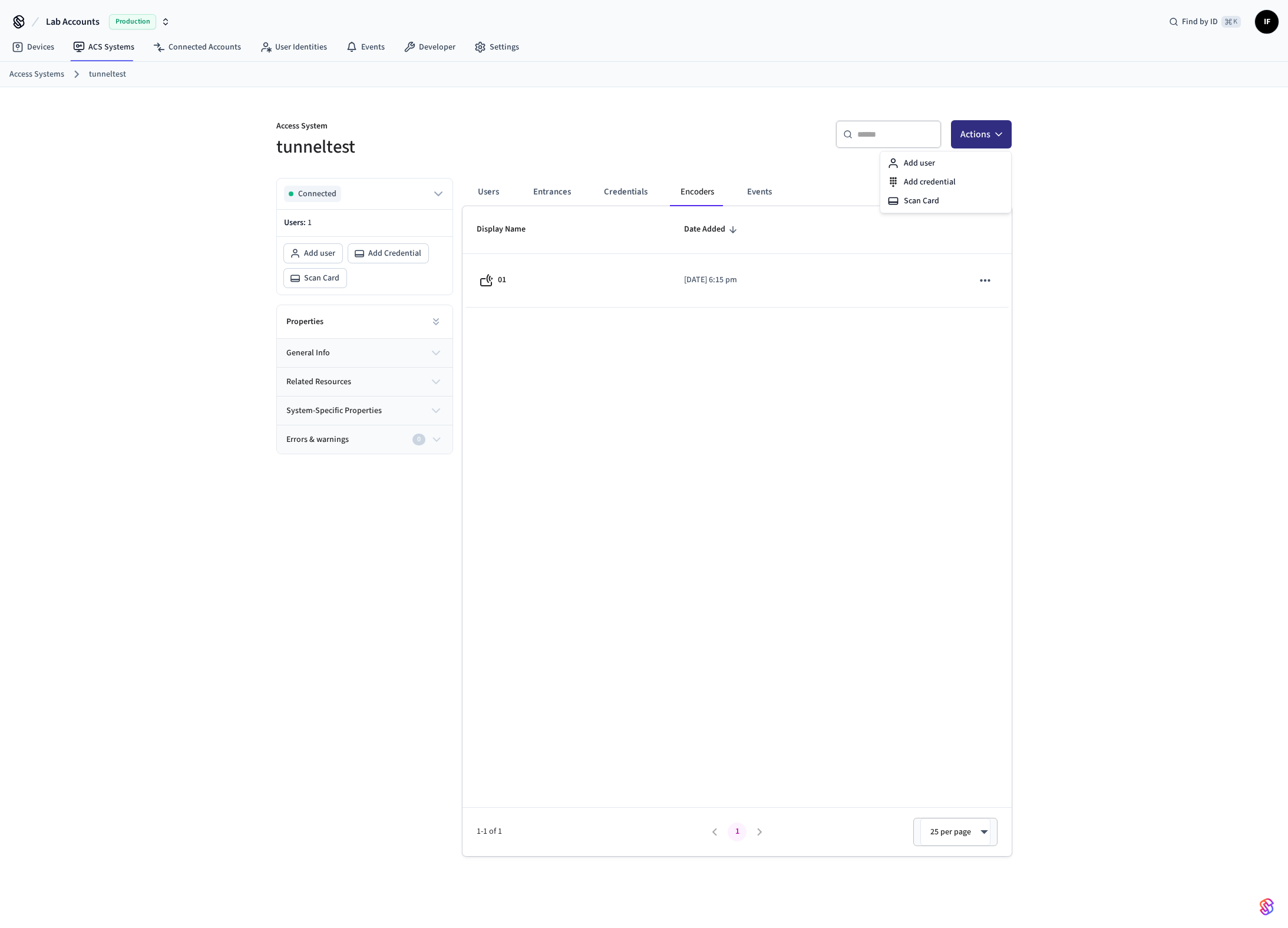
click at [998, 131] on icon "button" at bounding box center [998, 134] width 12 height 12
click at [960, 182] on div "Add credential" at bounding box center [946, 181] width 126 height 19
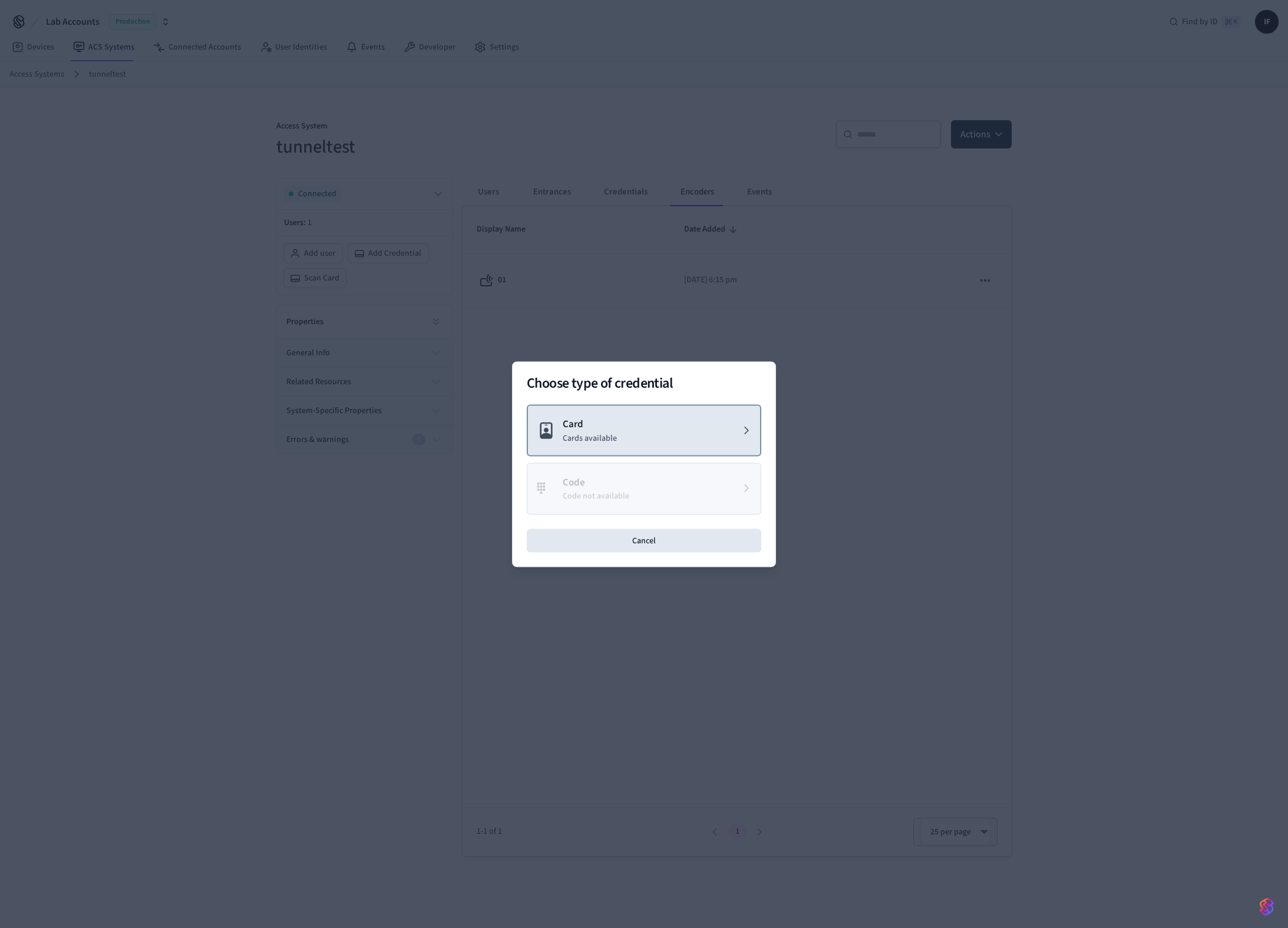
click at [602, 449] on button "Card Cards available" at bounding box center [644, 431] width 234 height 53
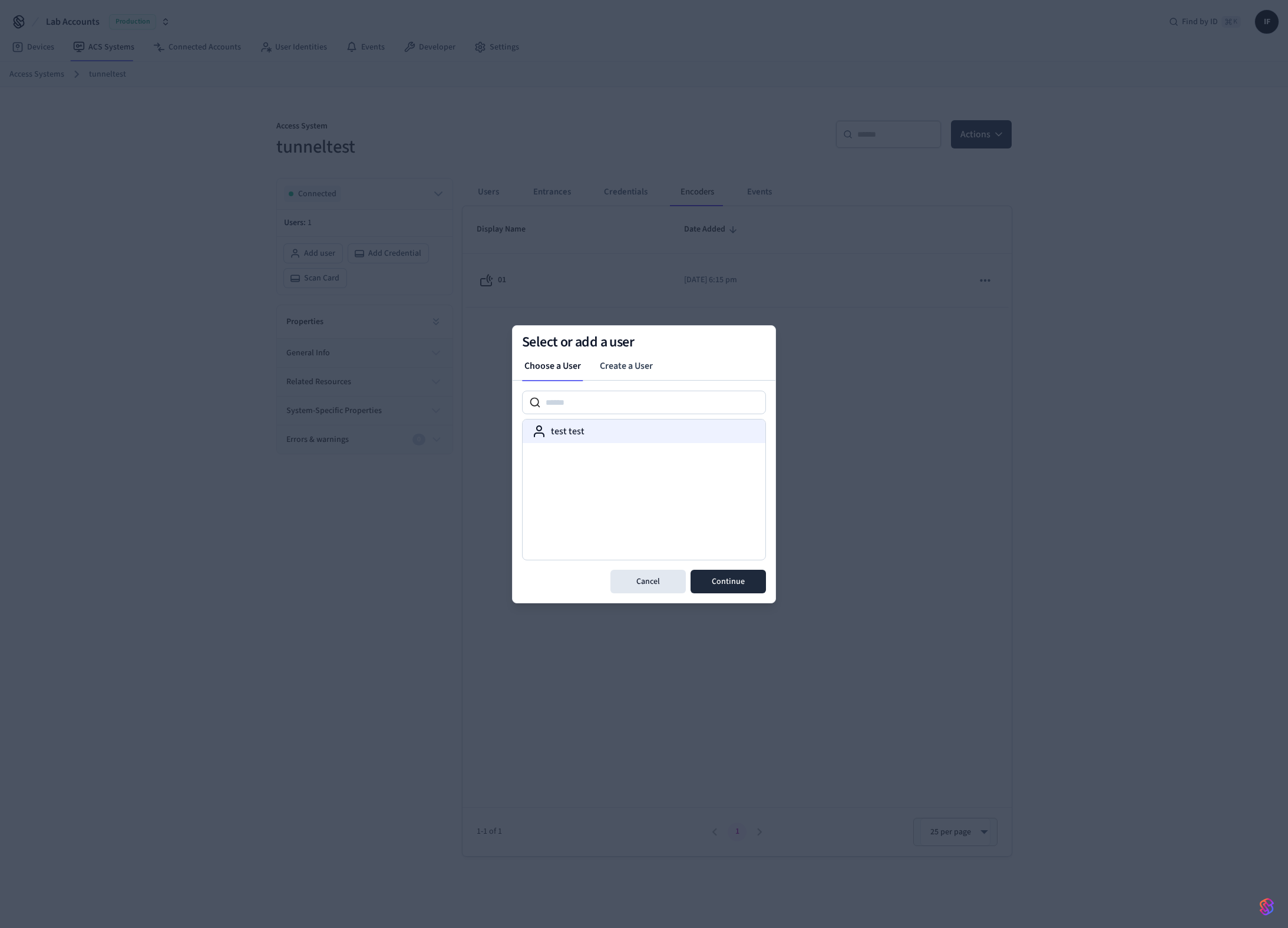
click at [600, 434] on div "test test" at bounding box center [644, 432] width 224 height 15
click at [735, 572] on button "Continue" at bounding box center [728, 582] width 76 height 24
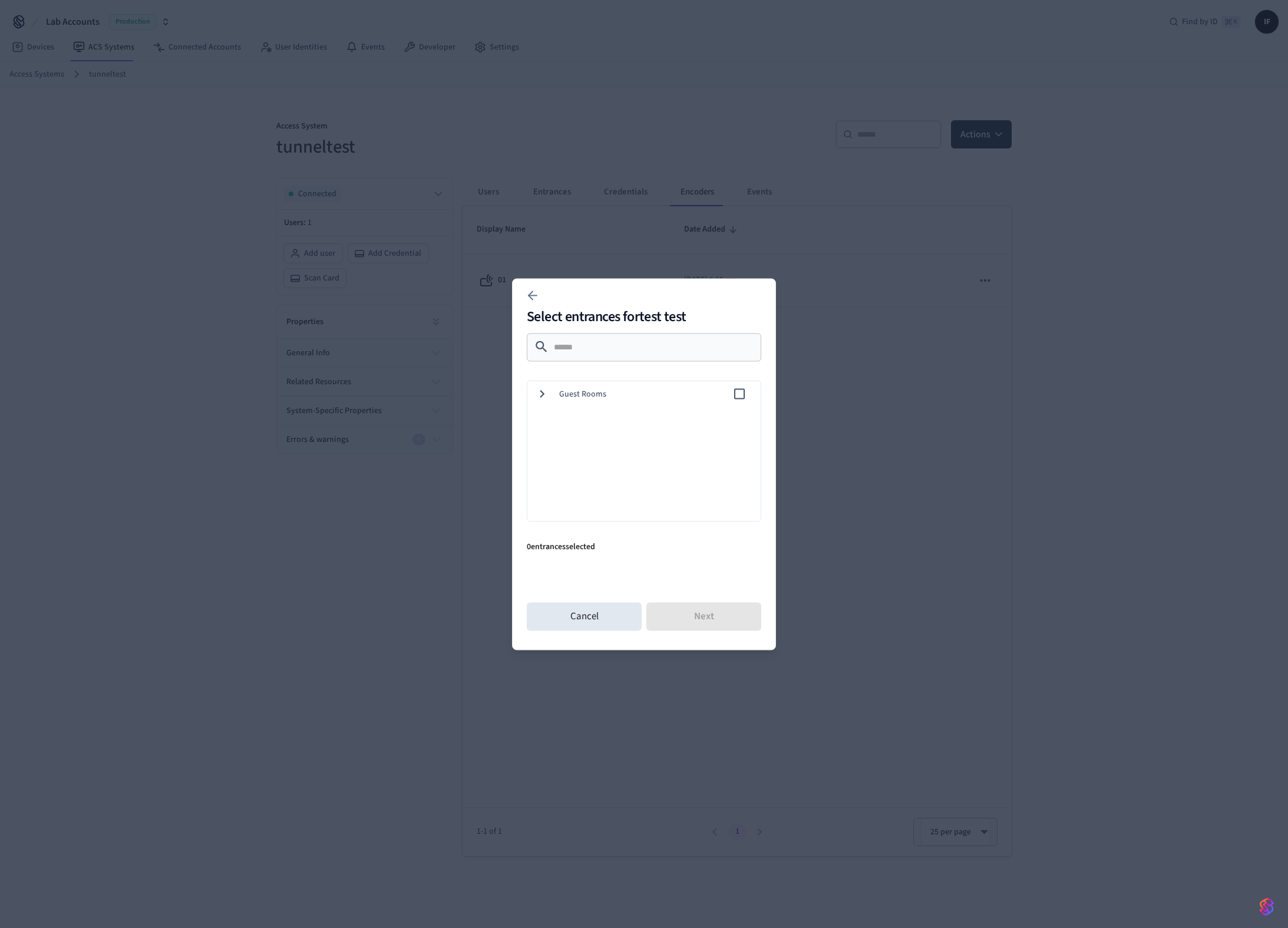
click at [622, 396] on span "Guest Rooms" at bounding box center [646, 394] width 173 height 13
click at [633, 417] on span "01" at bounding box center [666, 421] width 170 height 13
click at [666, 613] on button "Next" at bounding box center [704, 616] width 115 height 28
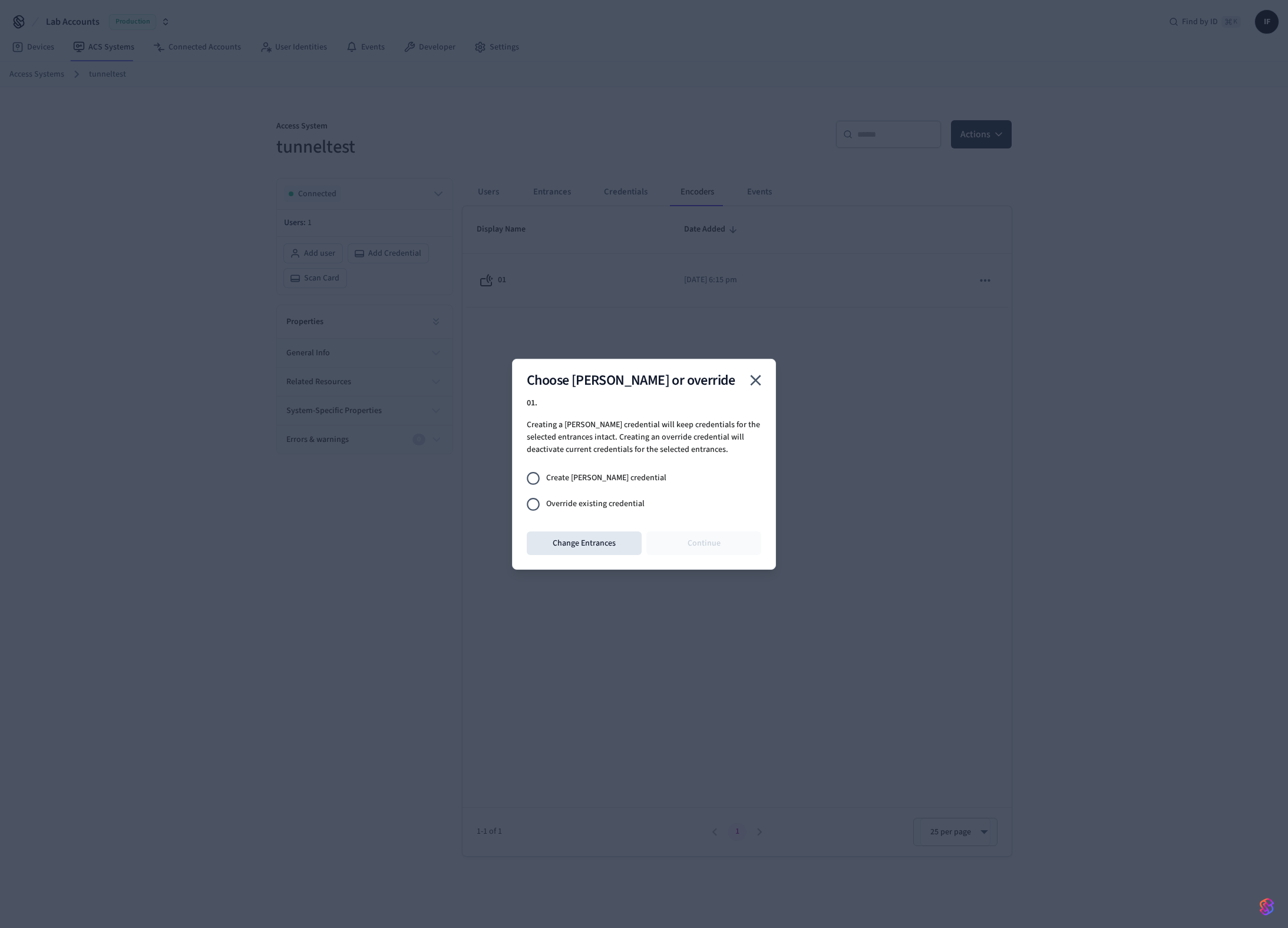
click at [613, 504] on span "Override existing credential" at bounding box center [595, 504] width 98 height 13
click at [687, 543] on button "Continue" at bounding box center [704, 543] width 115 height 24
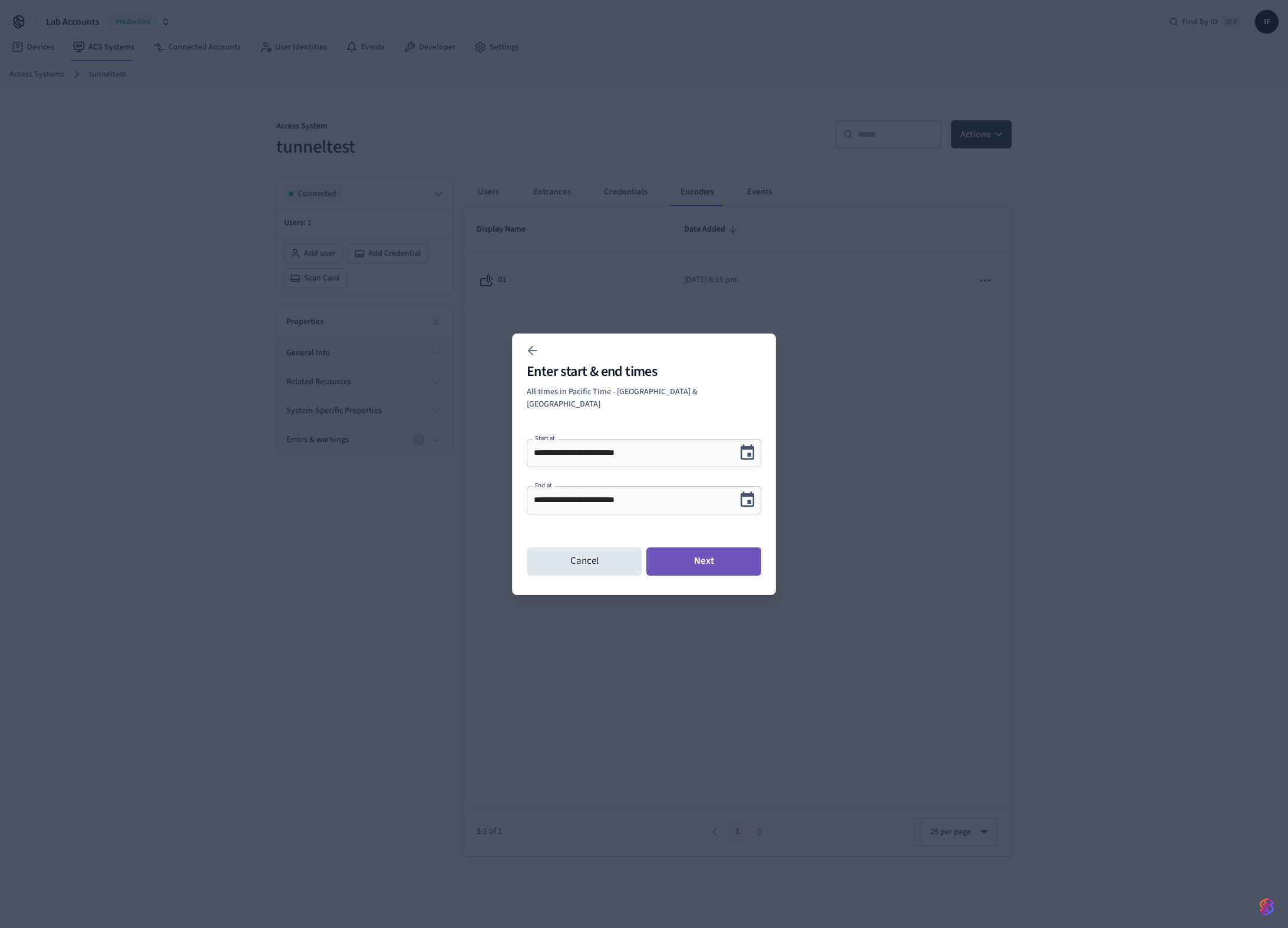
click at [696, 554] on button "Next" at bounding box center [704, 562] width 115 height 28
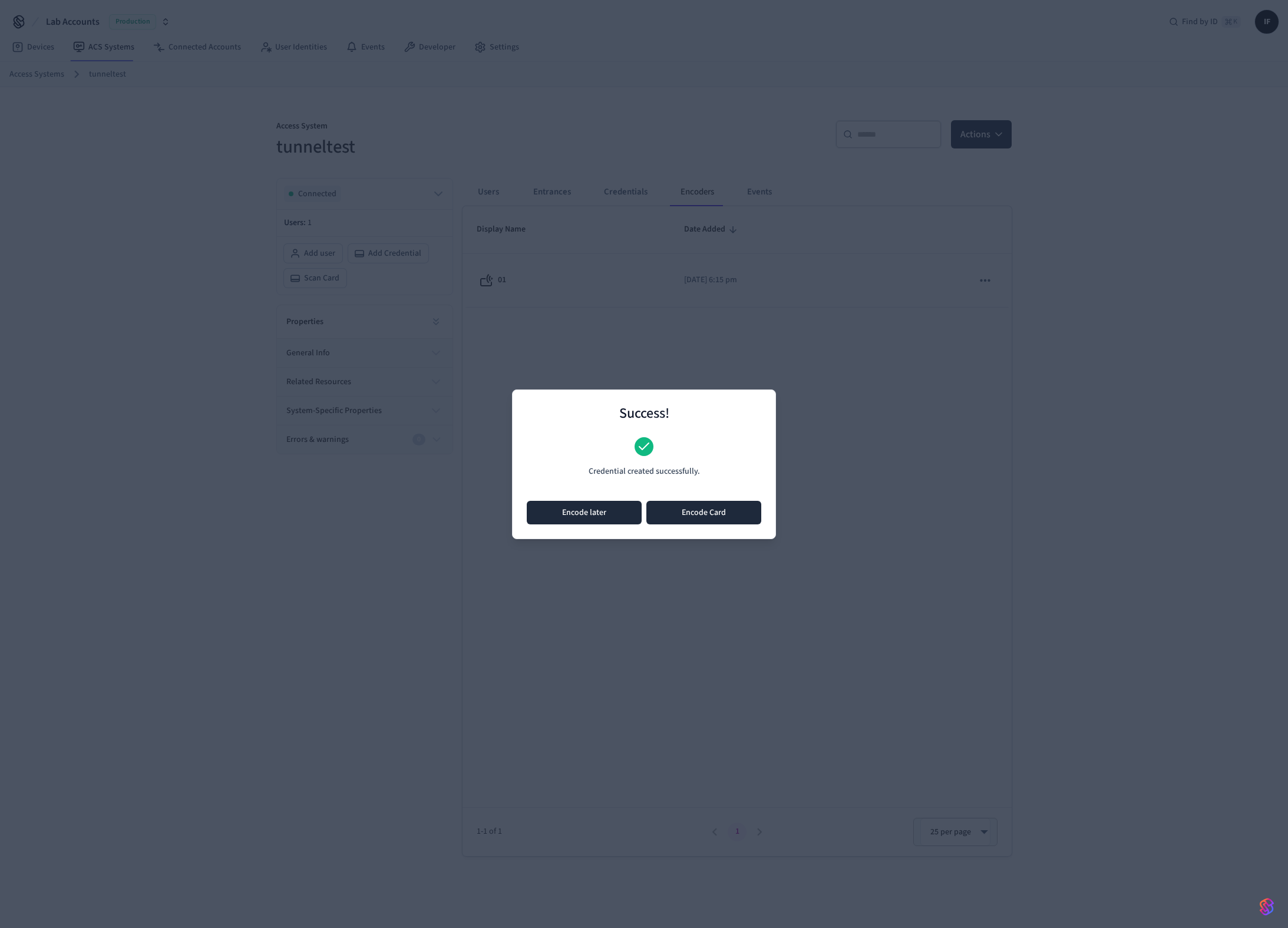
click at [619, 514] on button "Encode later" at bounding box center [584, 513] width 115 height 24
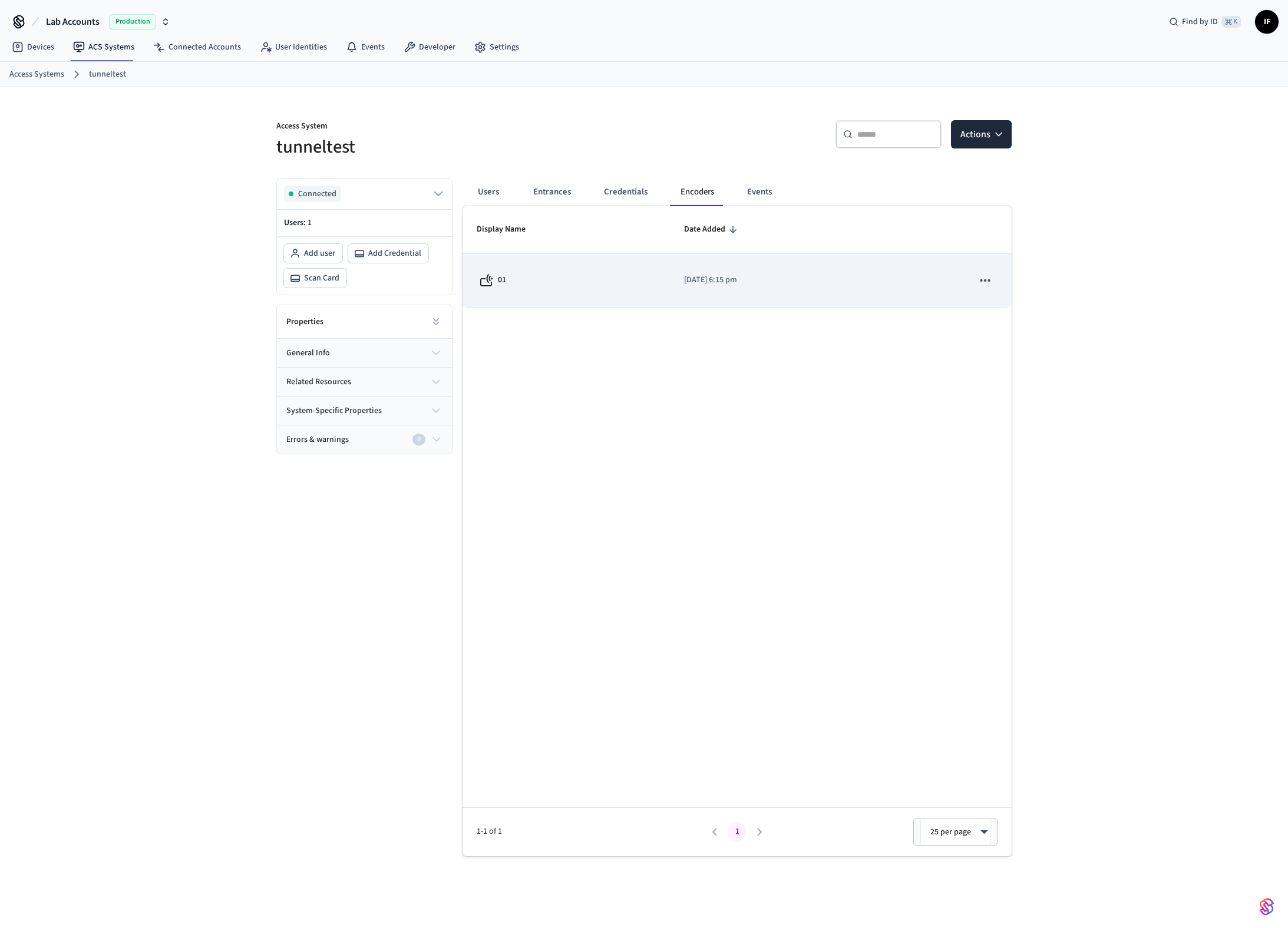
click at [991, 280] on icon "sticky table" at bounding box center [985, 280] width 15 height 15
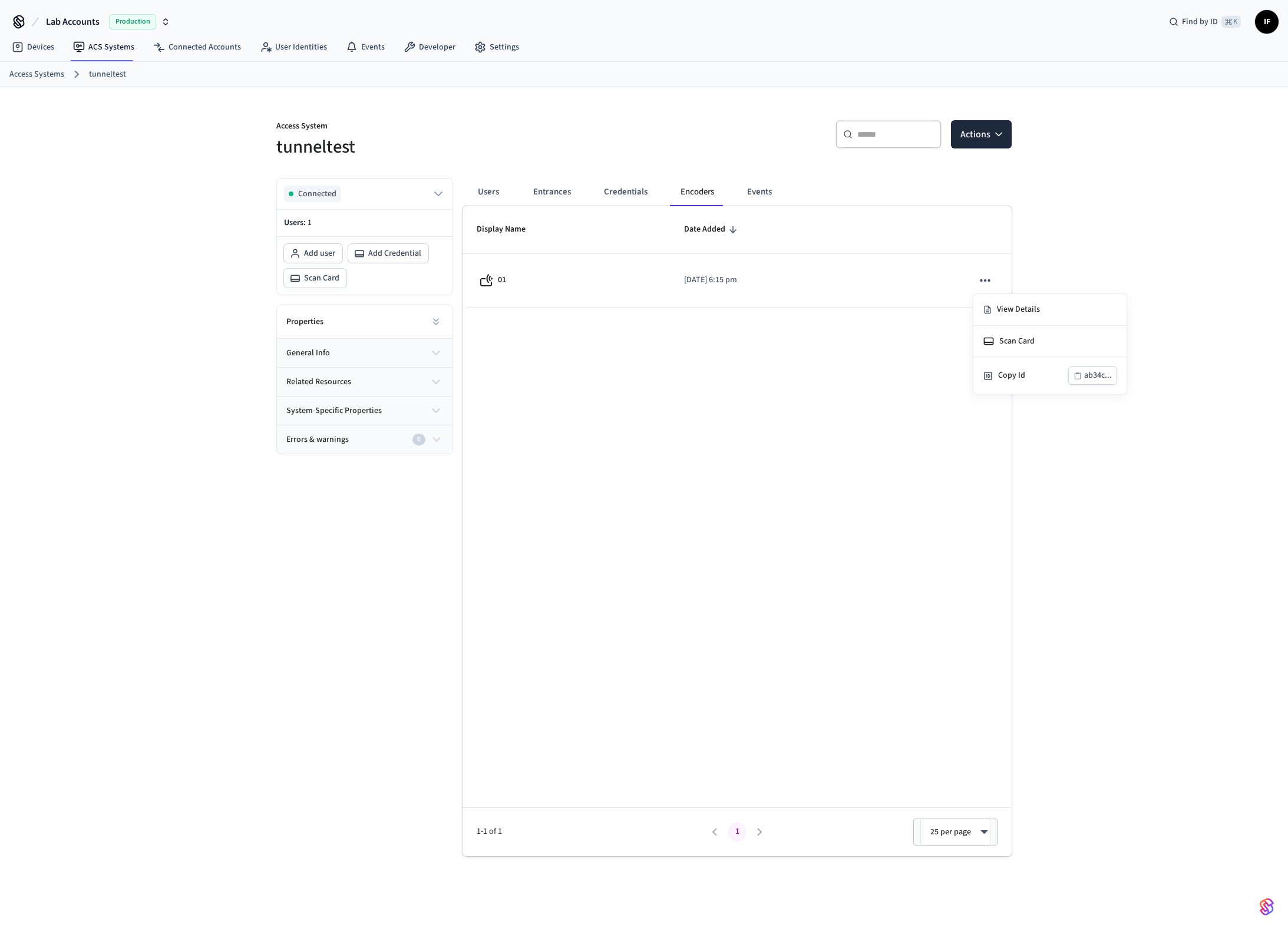
click at [875, 351] on div at bounding box center [644, 464] width 1288 height 928
click at [634, 194] on button "Credentials" at bounding box center [625, 191] width 63 height 28
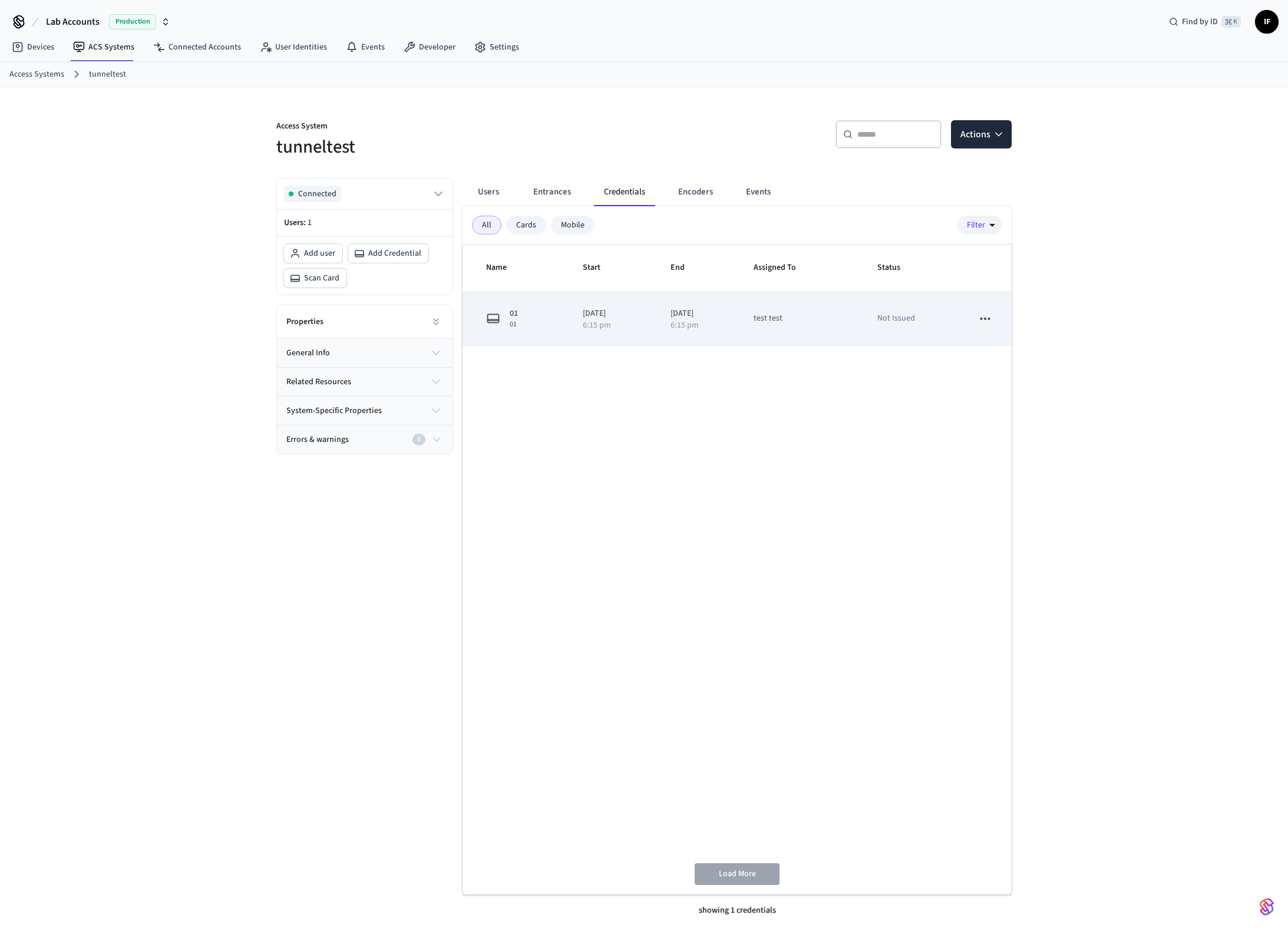
click at [991, 321] on icon "sticky table" at bounding box center [985, 318] width 15 height 15
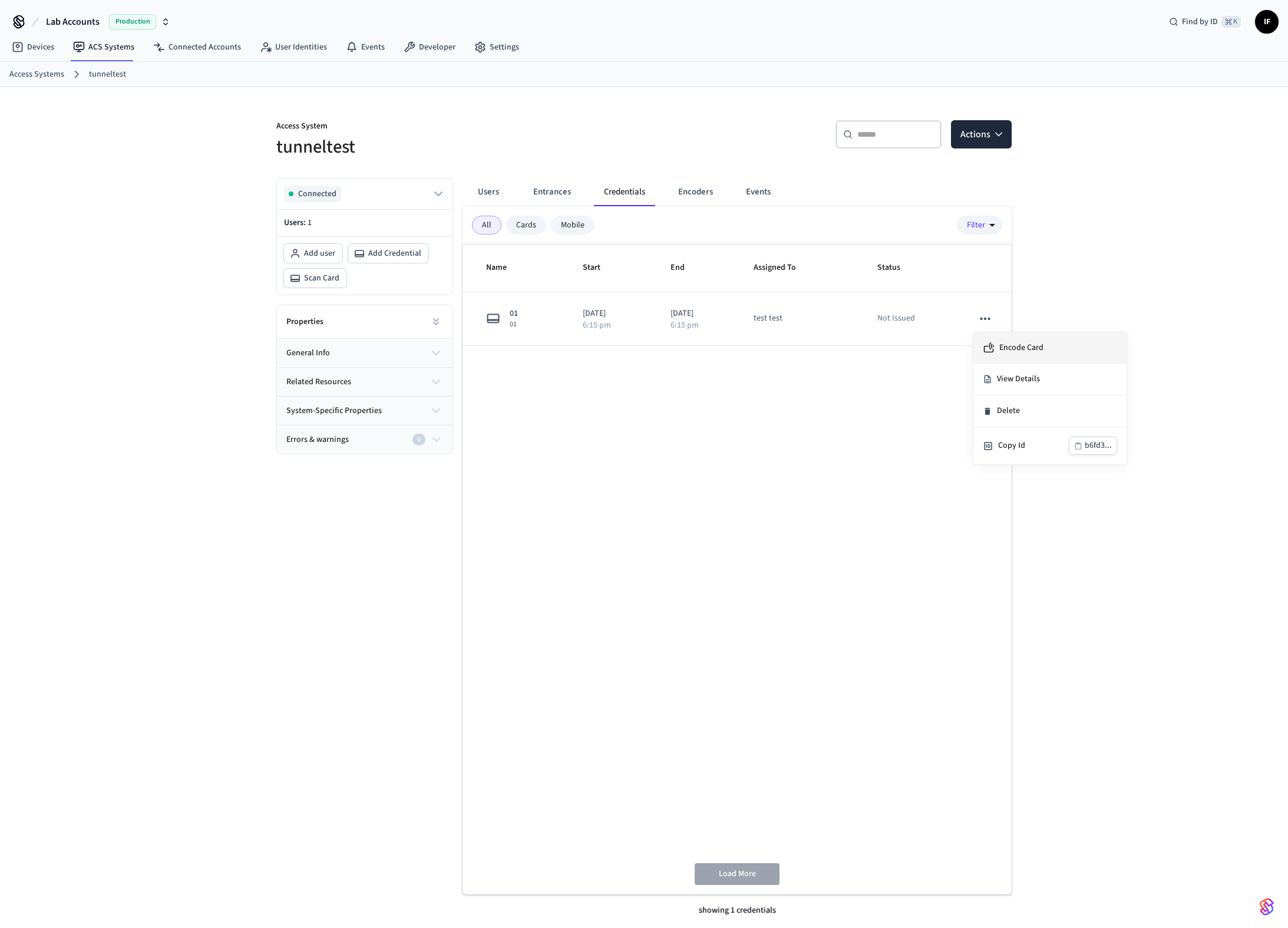
click at [1026, 351] on span "Encode Card" at bounding box center [1022, 347] width 44 height 12
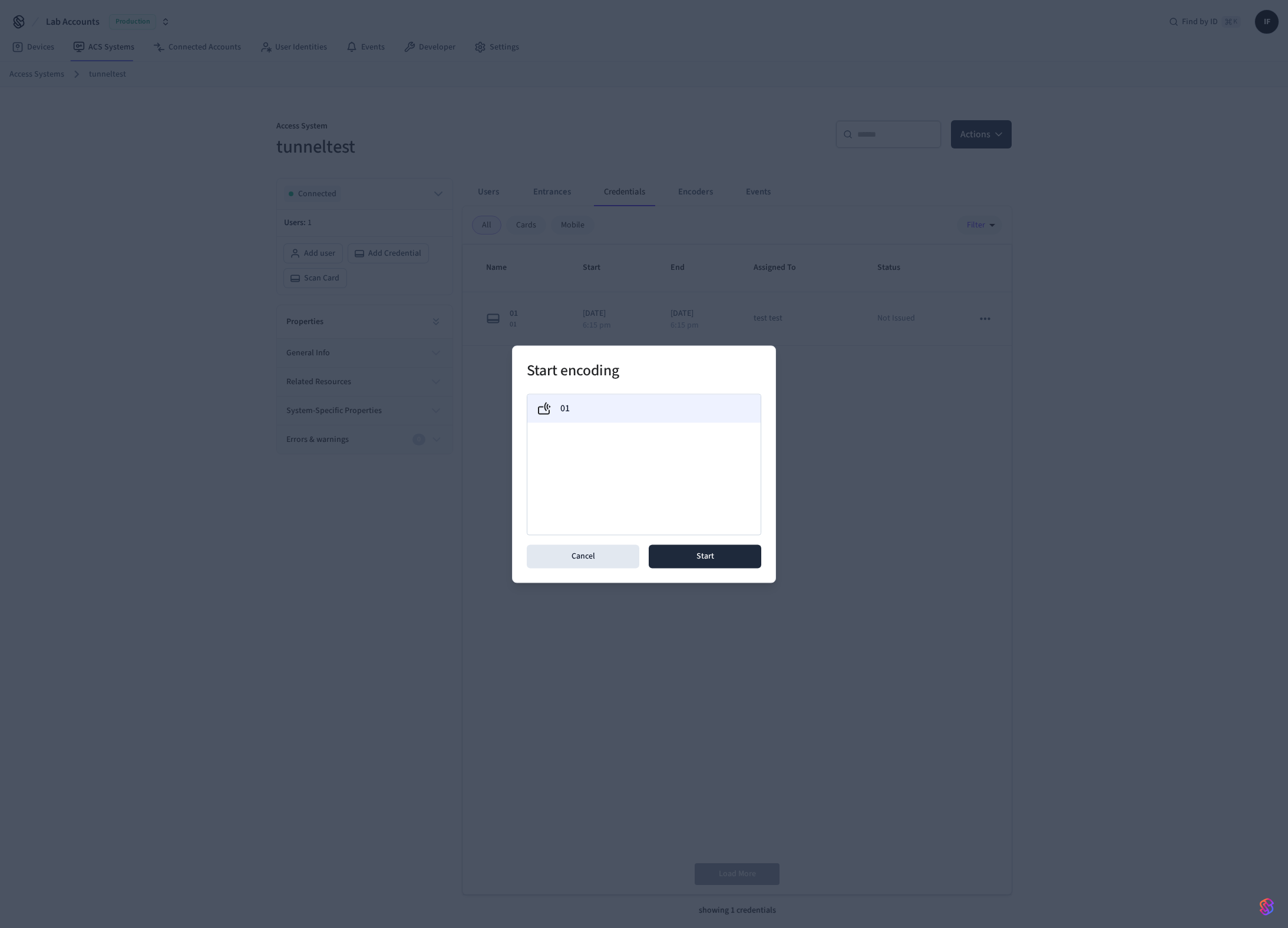
click at [639, 405] on div "01" at bounding box center [644, 408] width 214 height 15
click at [735, 554] on button "Start" at bounding box center [705, 556] width 112 height 24
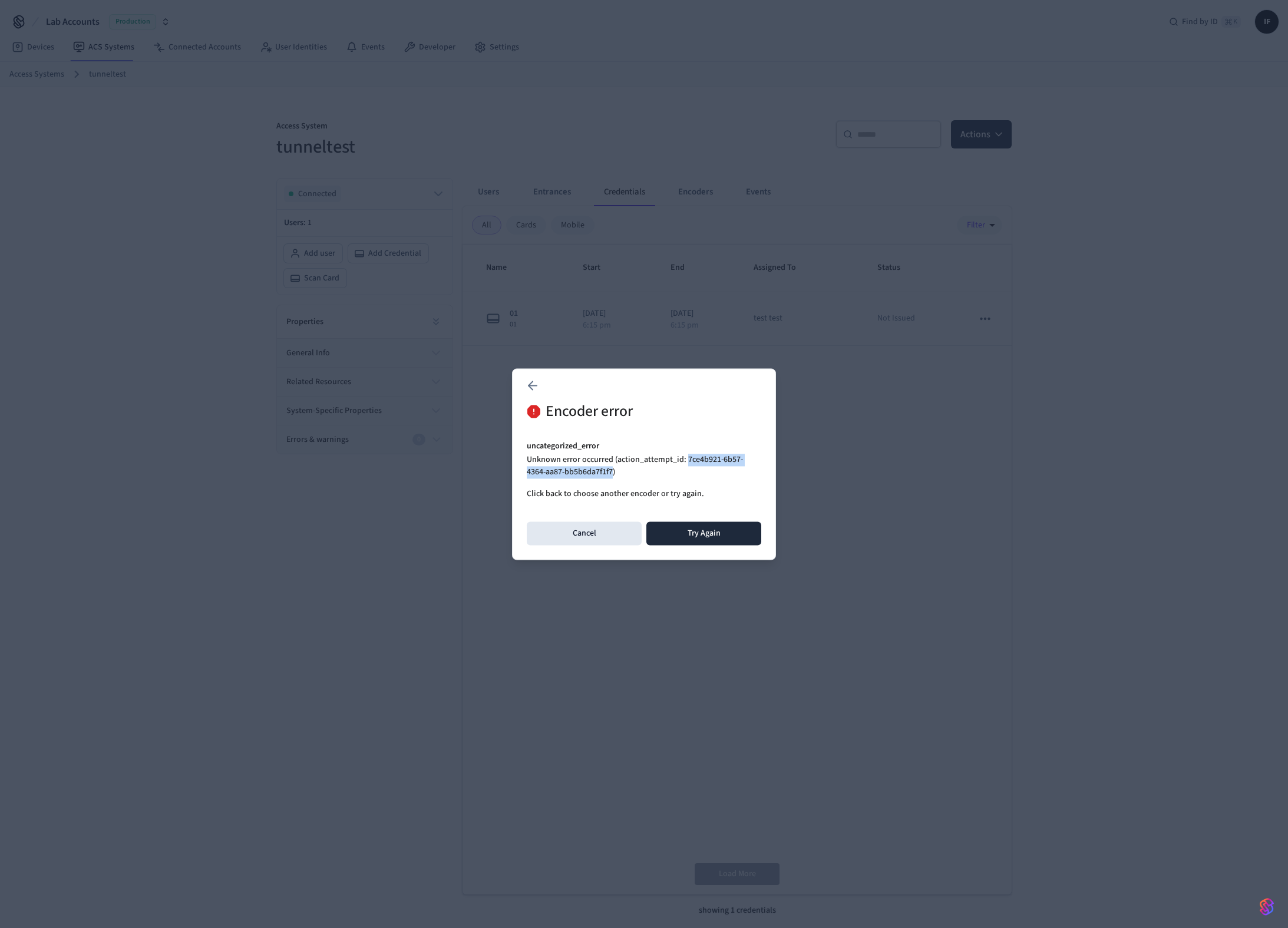
drag, startPoint x: 685, startPoint y: 459, endPoint x: 594, endPoint y: 469, distance: 91.5
click at [594, 469] on p "Unknown error occurred (action_attempt_id: 7ce4b921-6b57-4364-aa87-bb5b6da7f1f7)" at bounding box center [644, 466] width 234 height 25
copy p "7ce4b921-6b57-4364-aa87-bb5b6da7f1f7"
click at [600, 528] on button "Cancel" at bounding box center [584, 533] width 115 height 24
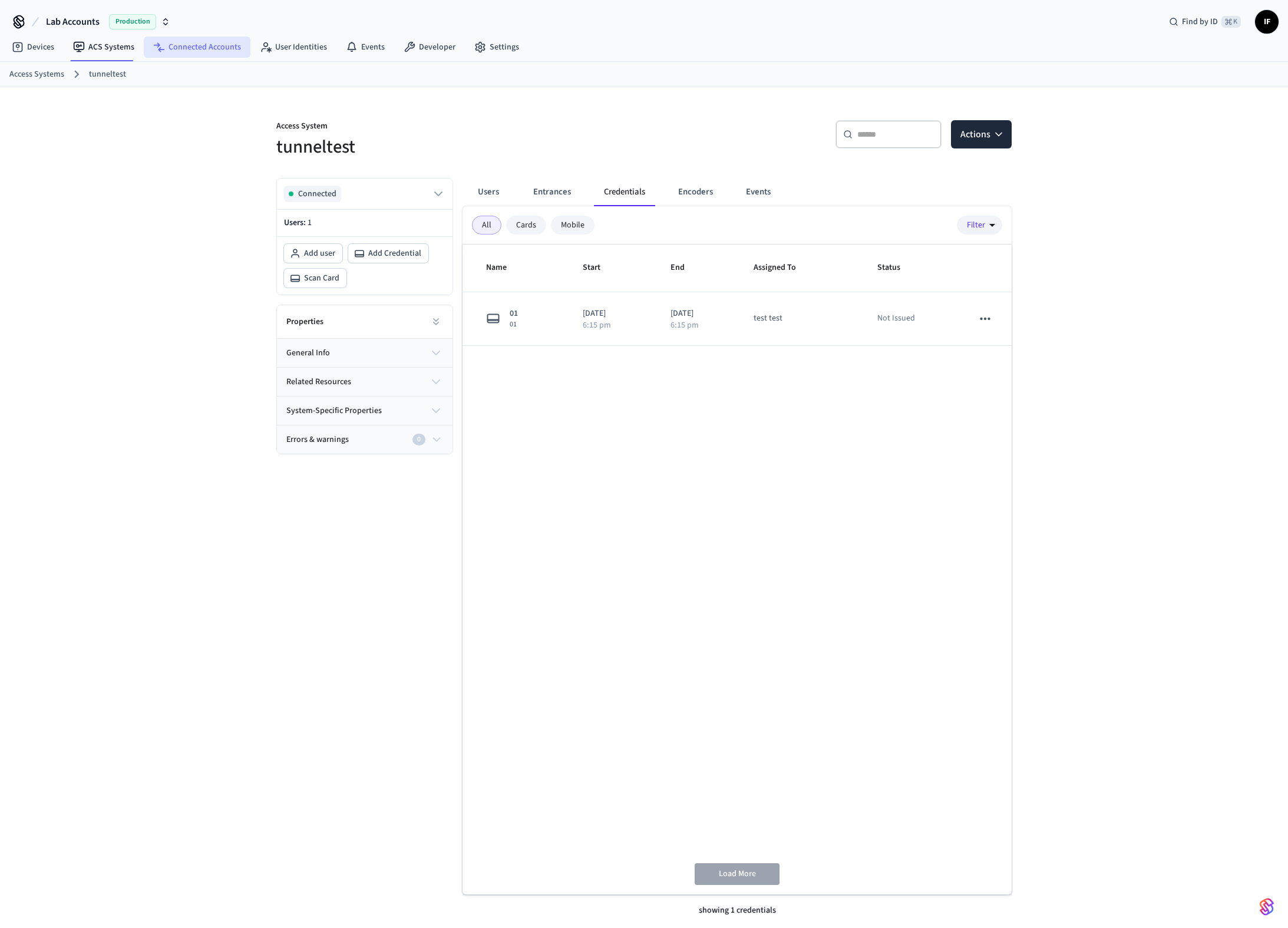
click at [196, 53] on link "Connected Accounts" at bounding box center [197, 46] width 107 height 21
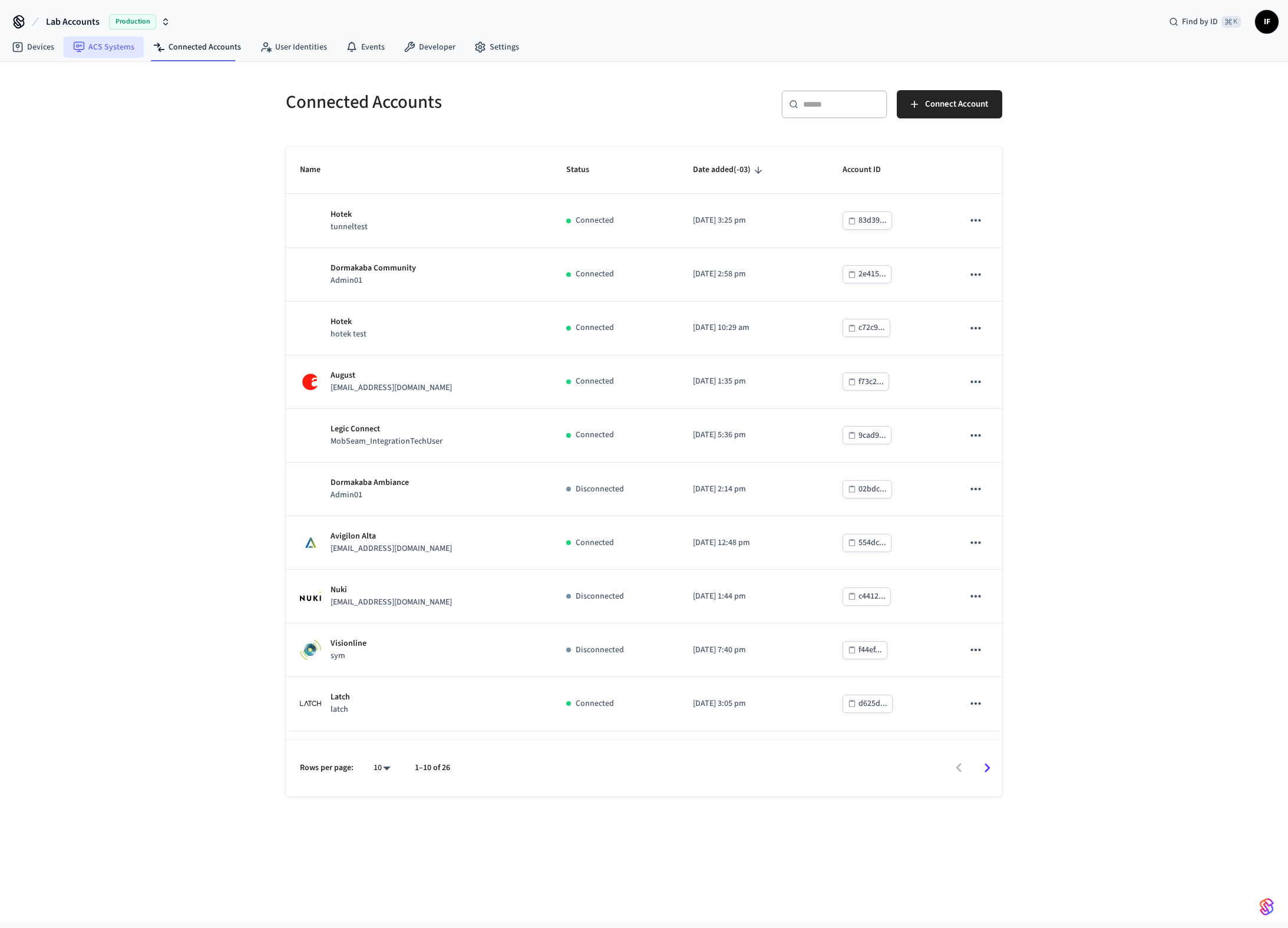
click at [122, 46] on link "ACS Systems" at bounding box center [104, 46] width 80 height 21
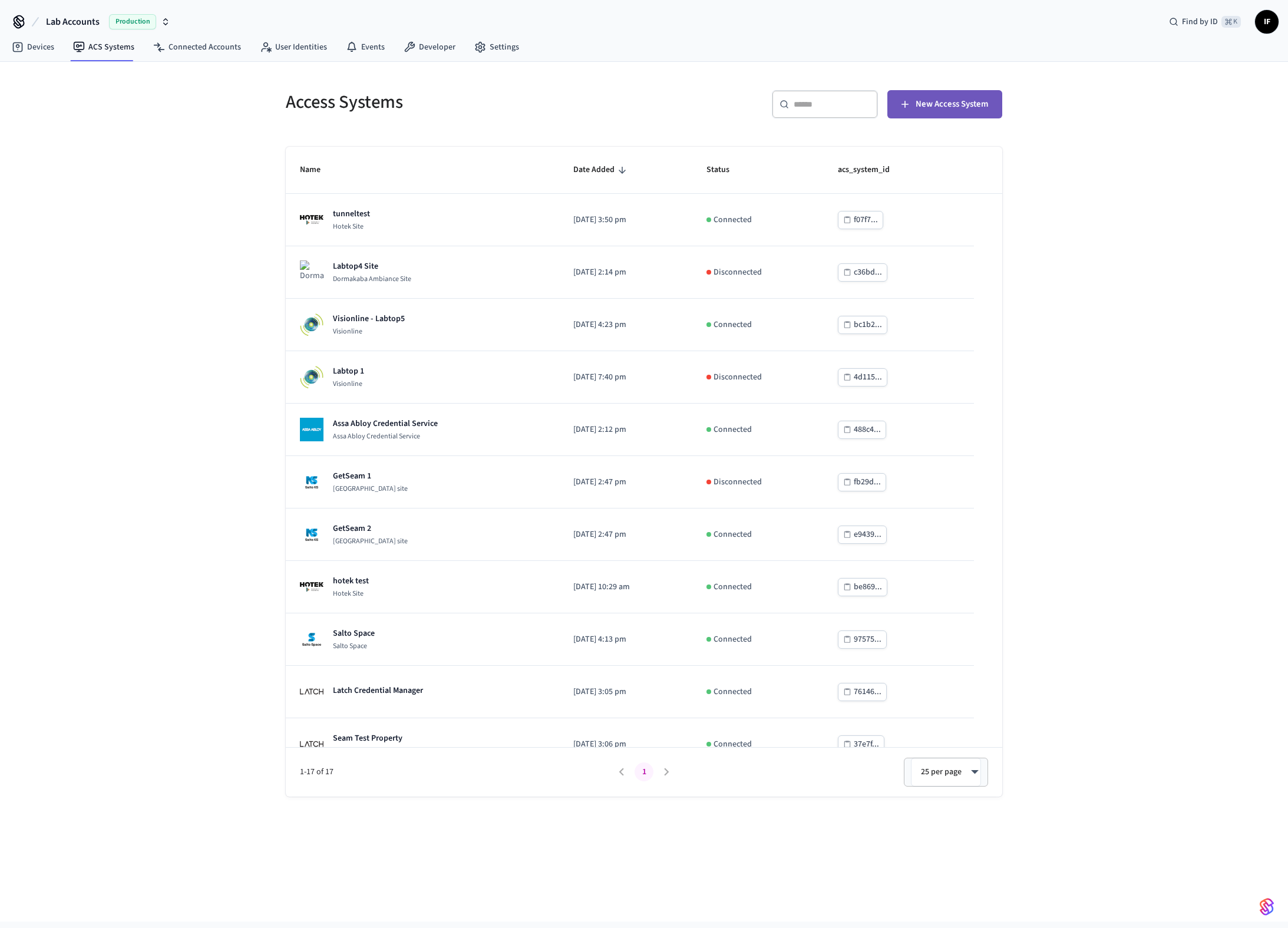
click at [946, 98] on span "New Access System" at bounding box center [953, 104] width 73 height 15
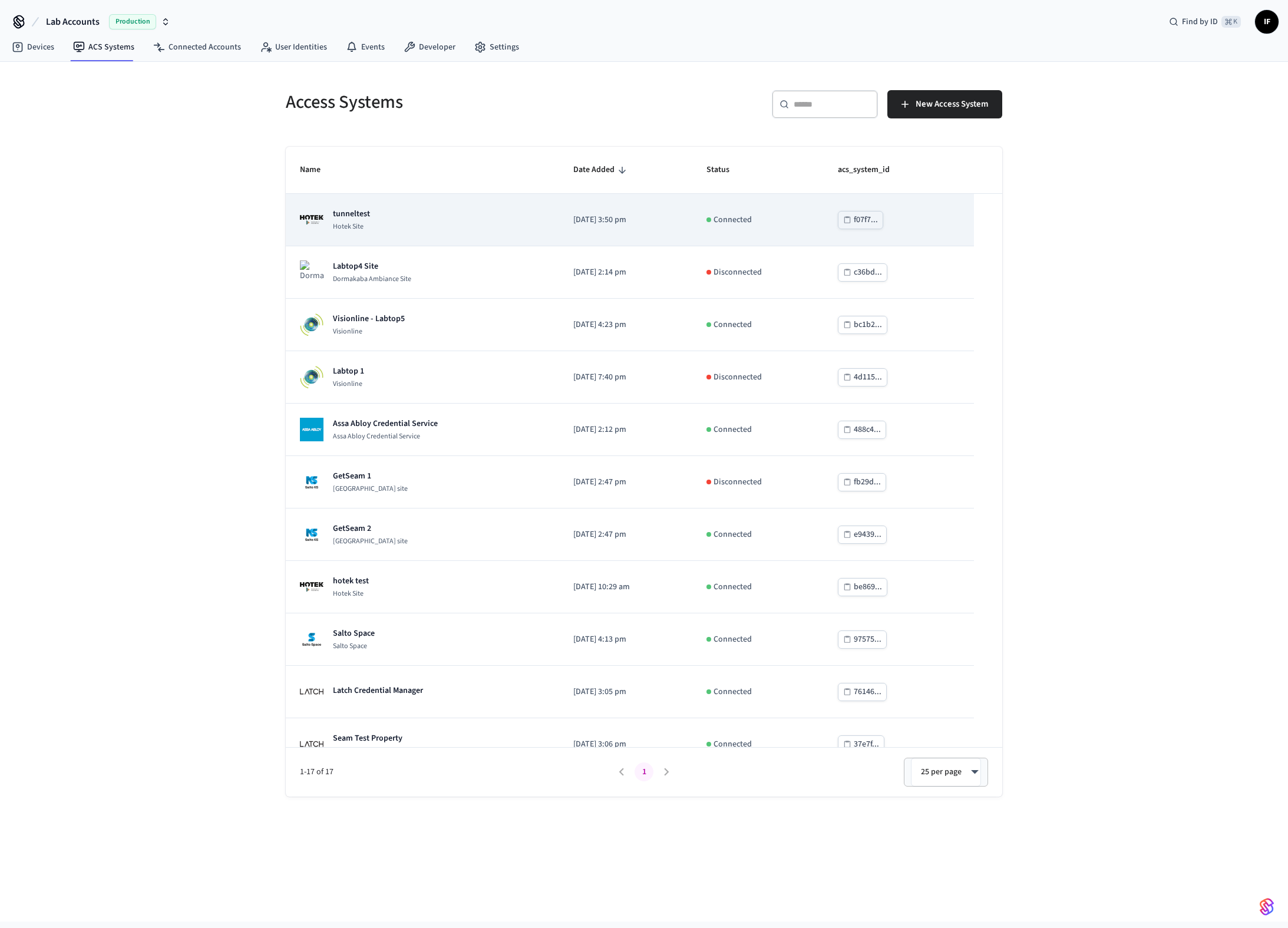
click at [397, 232] on td "tunneltest Hotek Site" at bounding box center [423, 221] width 273 height 53
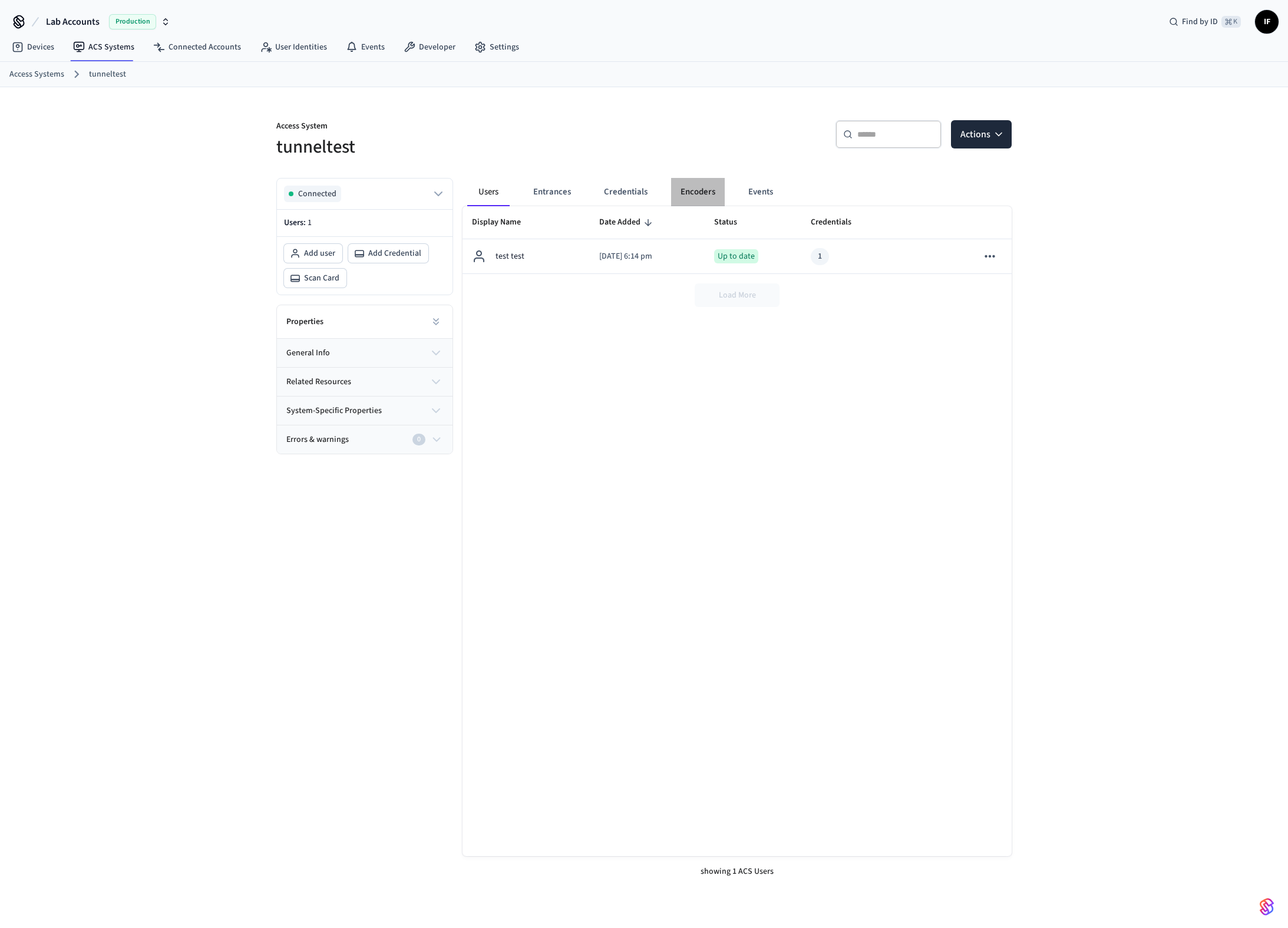
click at [689, 200] on button "Encoders" at bounding box center [697, 191] width 54 height 28
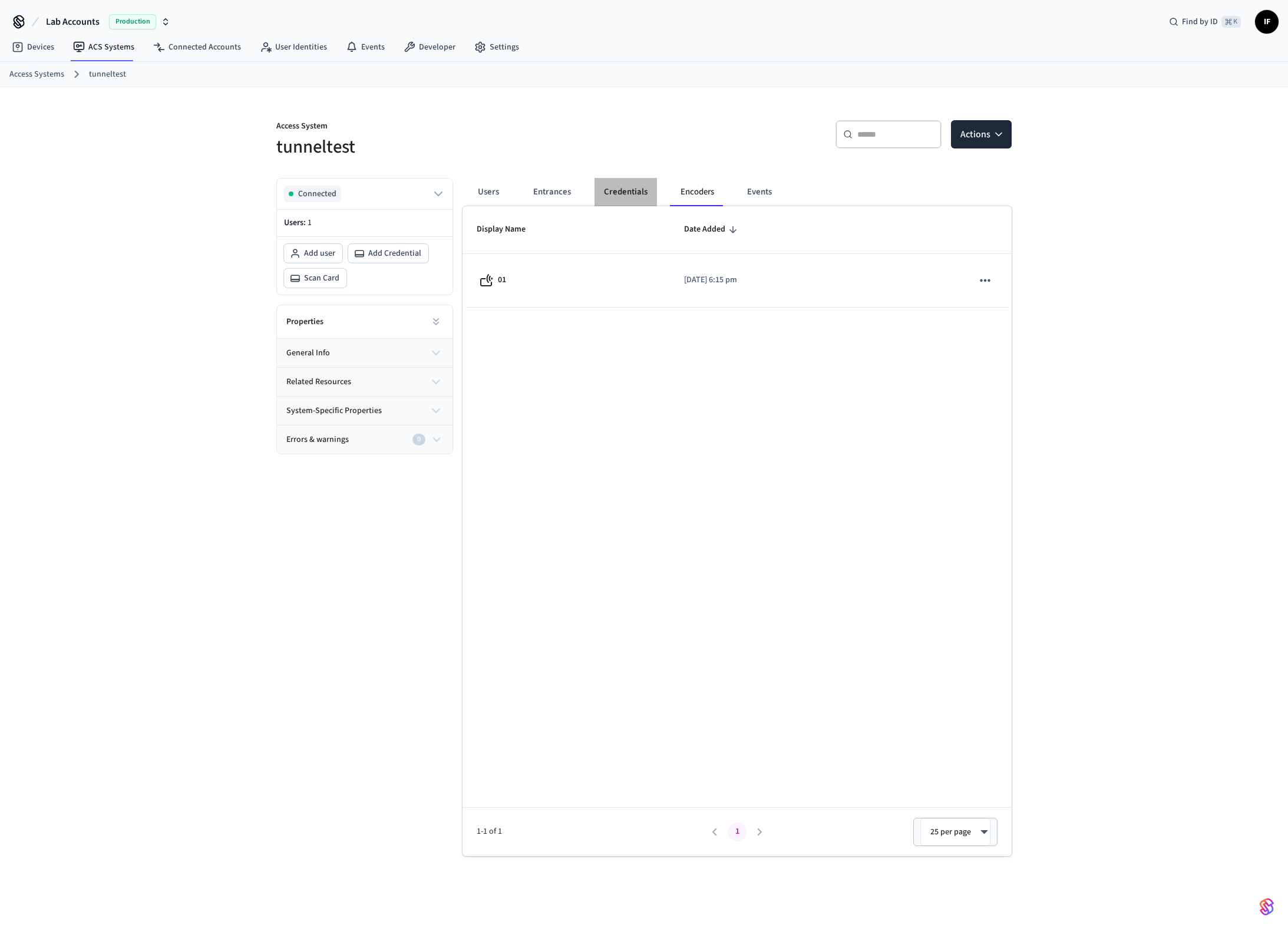
click at [634, 198] on button "Credentials" at bounding box center [625, 191] width 63 height 28
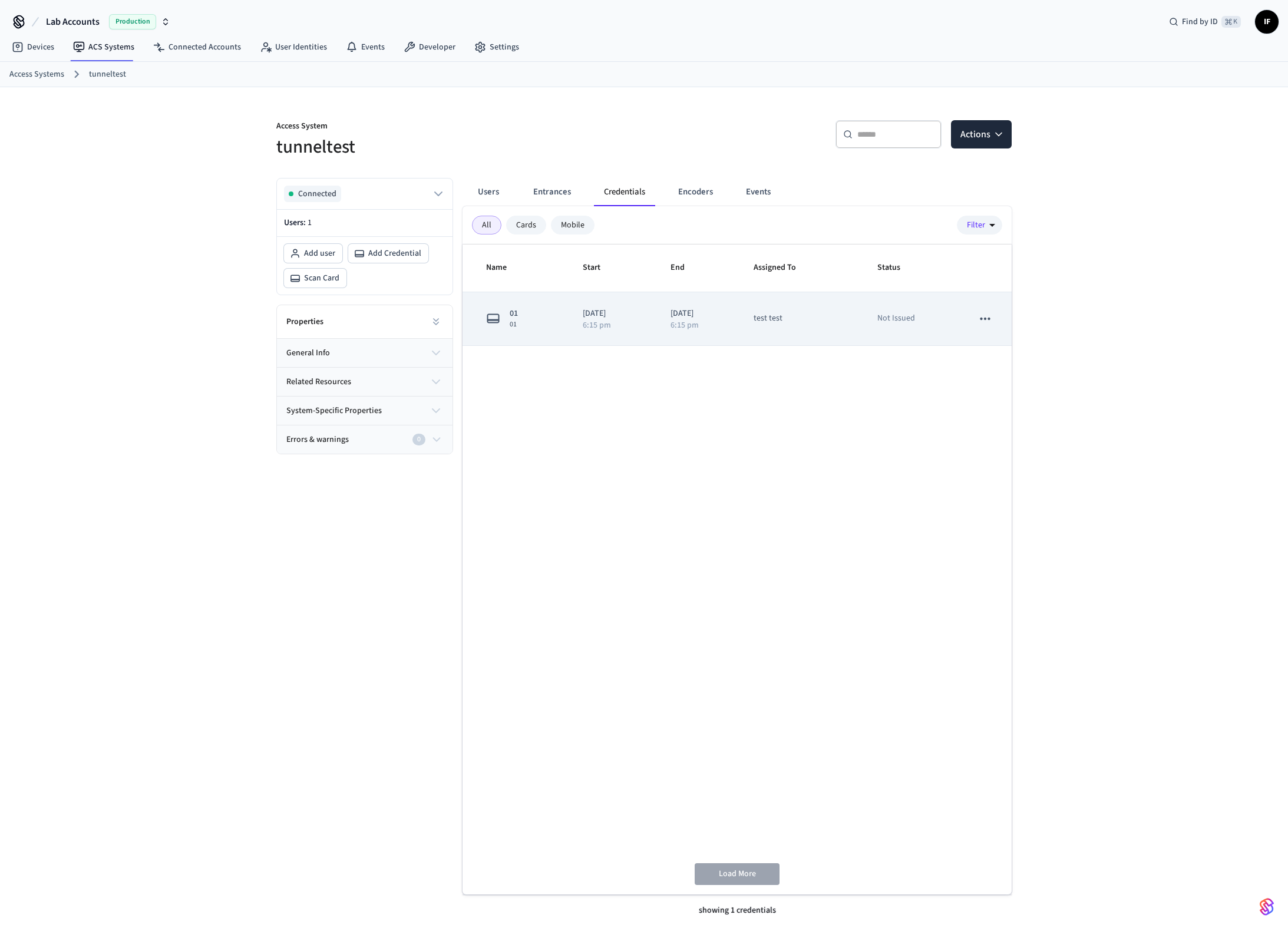
click at [981, 318] on icon "sticky table" at bounding box center [984, 319] width 10 height 3
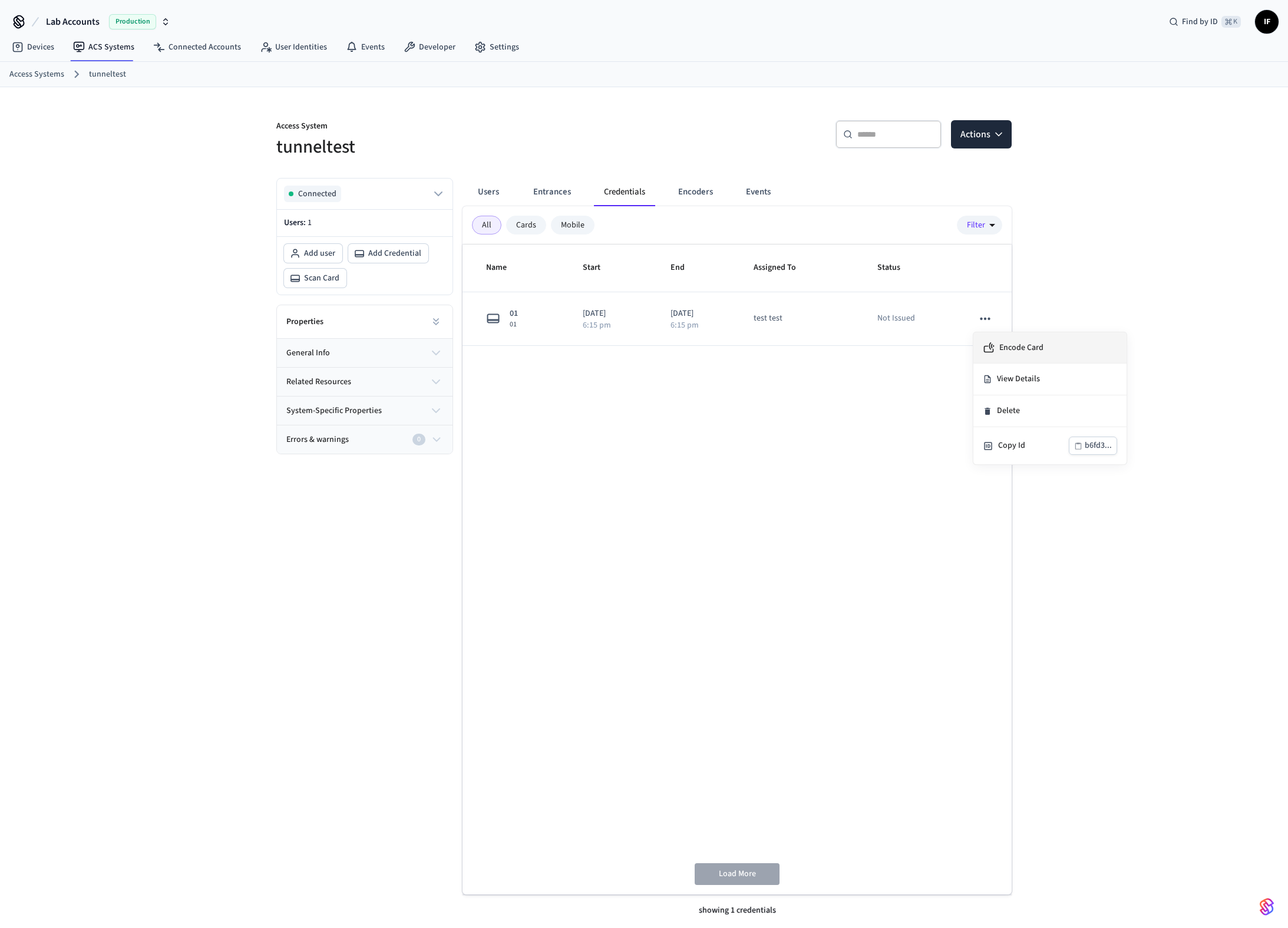
click at [1030, 355] on li "Encode Card" at bounding box center [1050, 348] width 153 height 31
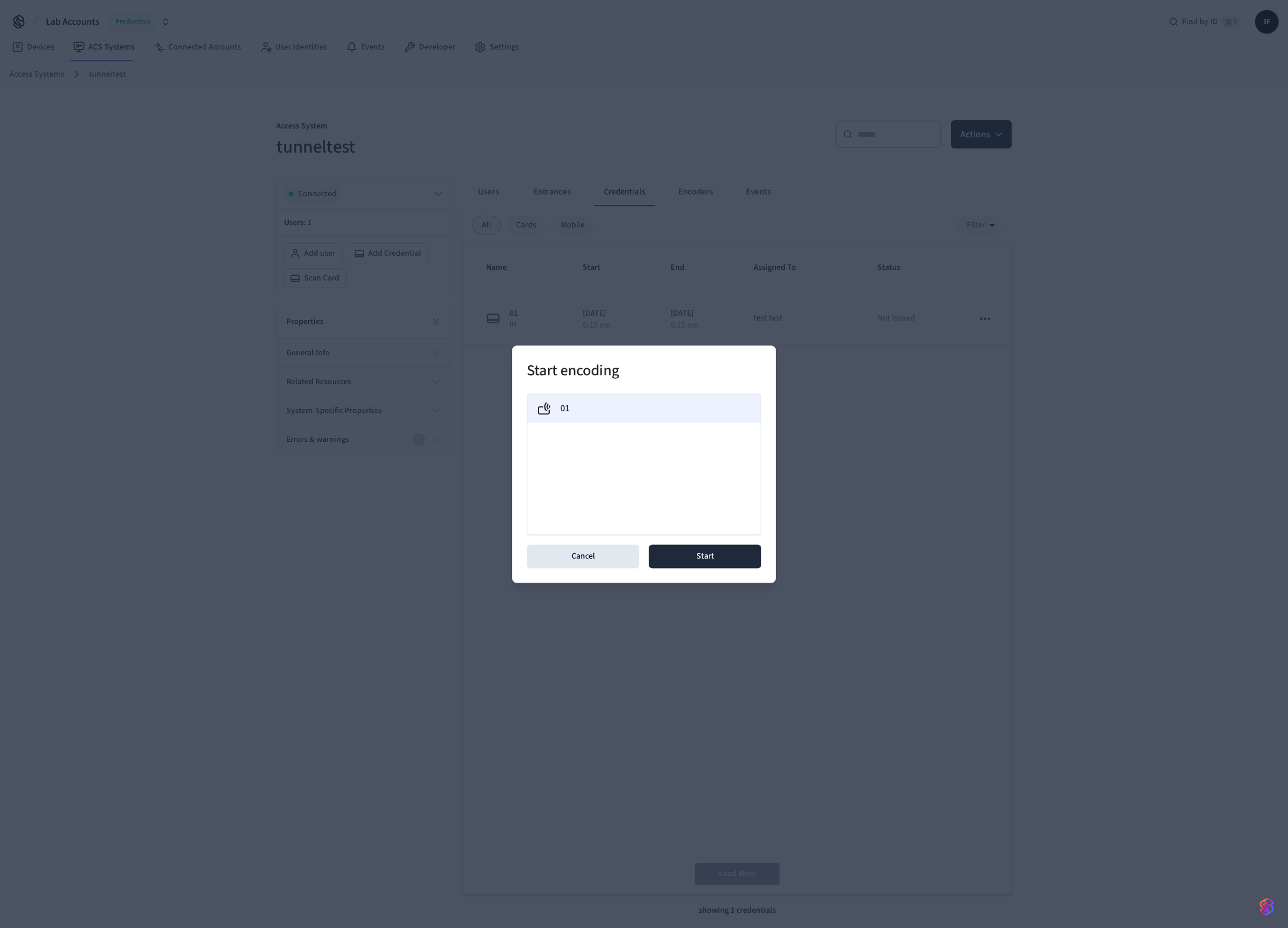
click at [705, 421] on div "01" at bounding box center [644, 408] width 233 height 28
click at [721, 546] on button "Start" at bounding box center [705, 556] width 112 height 24
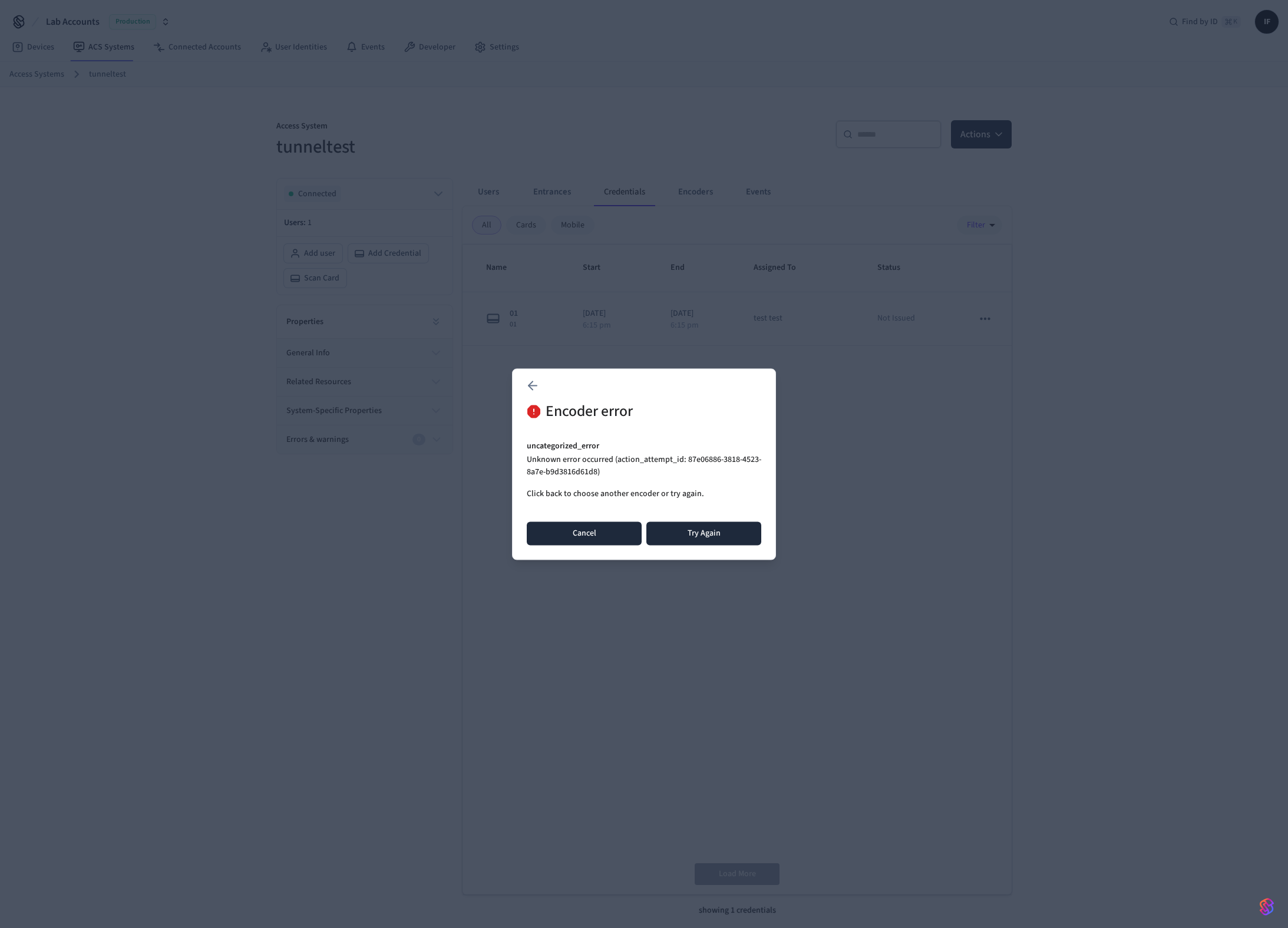
click at [609, 528] on button "Cancel" at bounding box center [584, 533] width 115 height 24
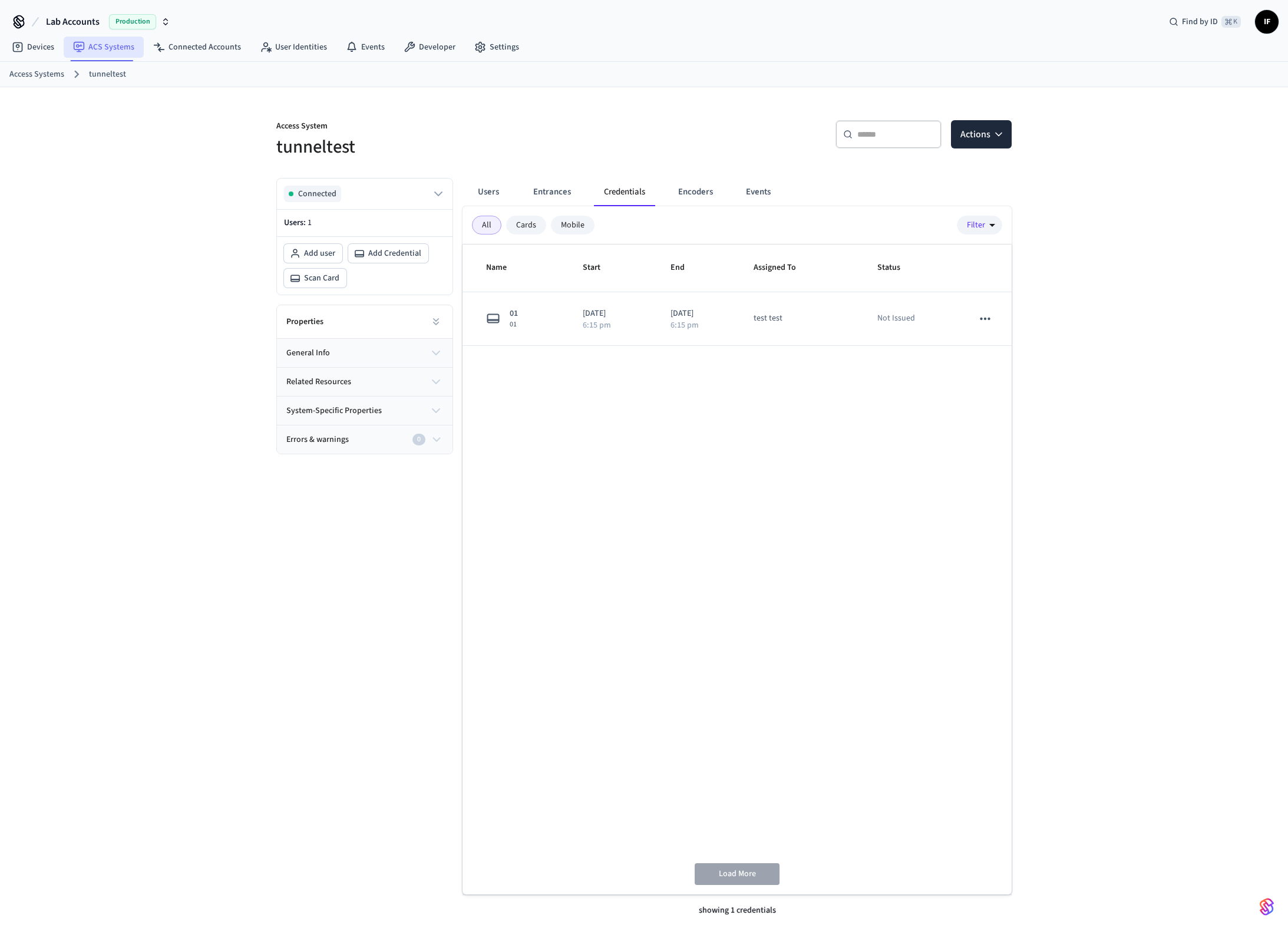
click at [117, 43] on link "ACS Systems" at bounding box center [104, 46] width 80 height 21
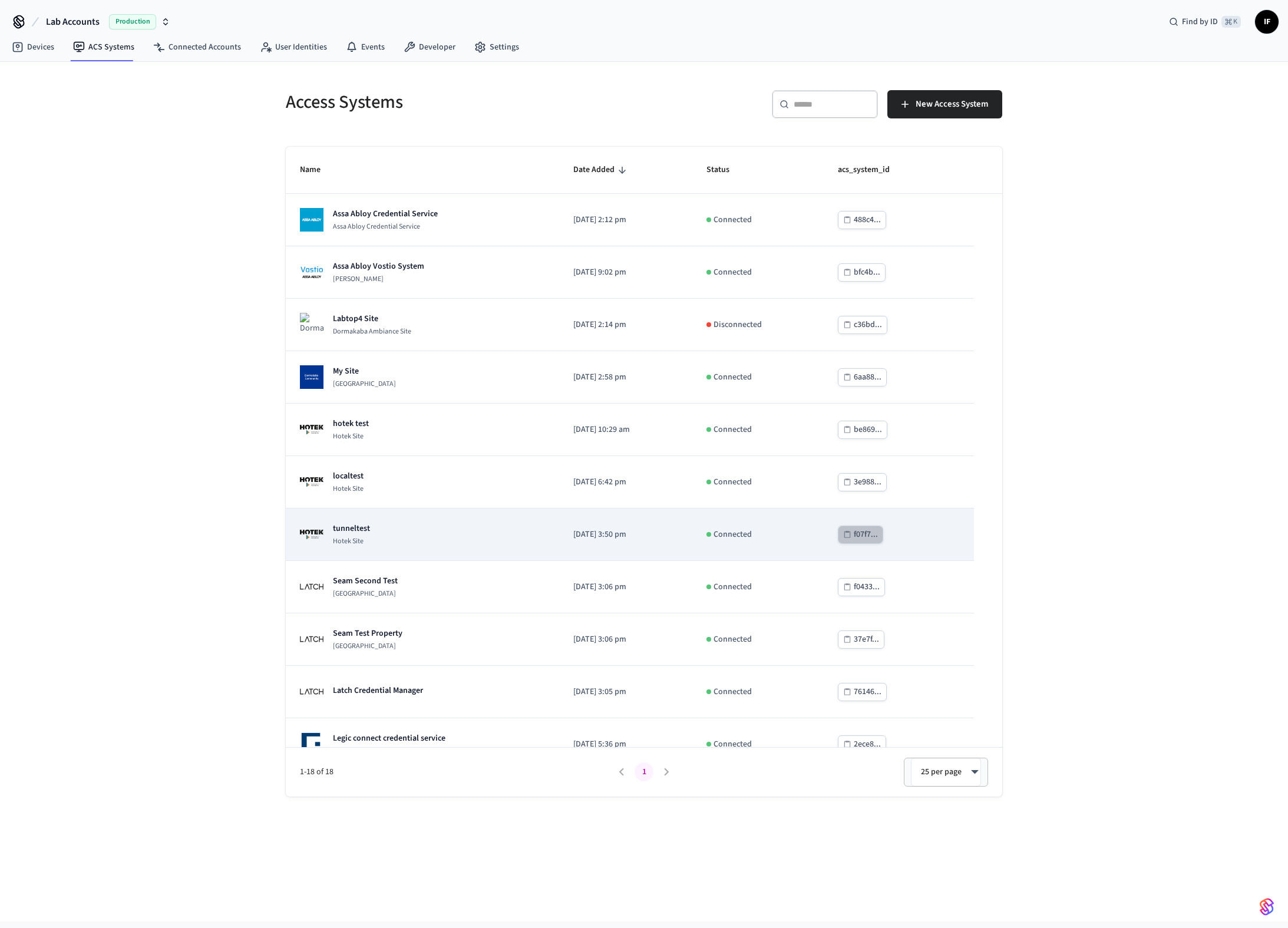
click at [861, 539] on button "f07f7..." at bounding box center [860, 535] width 46 height 18
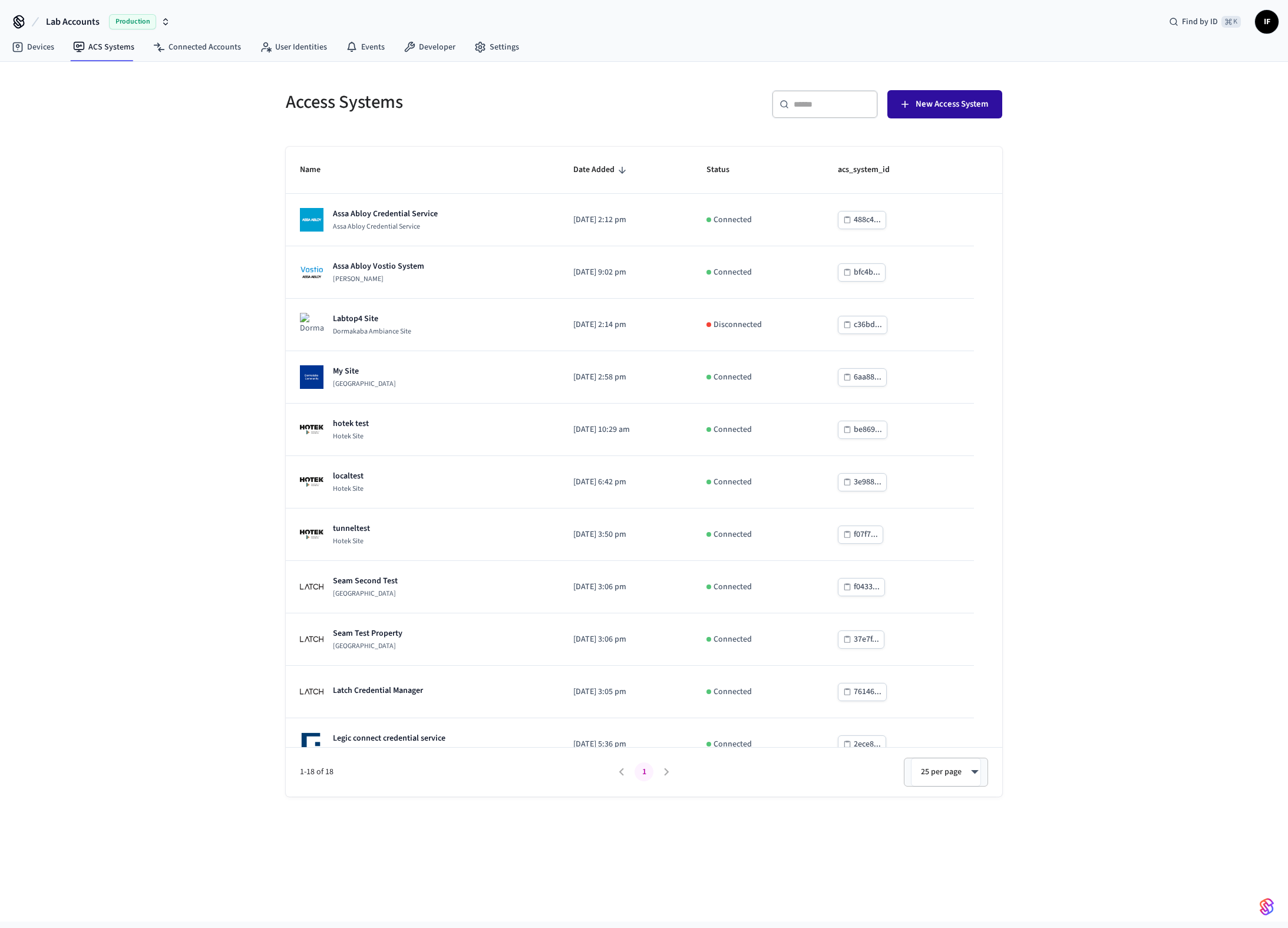
click at [968, 96] on button "New Access System" at bounding box center [945, 104] width 115 height 28
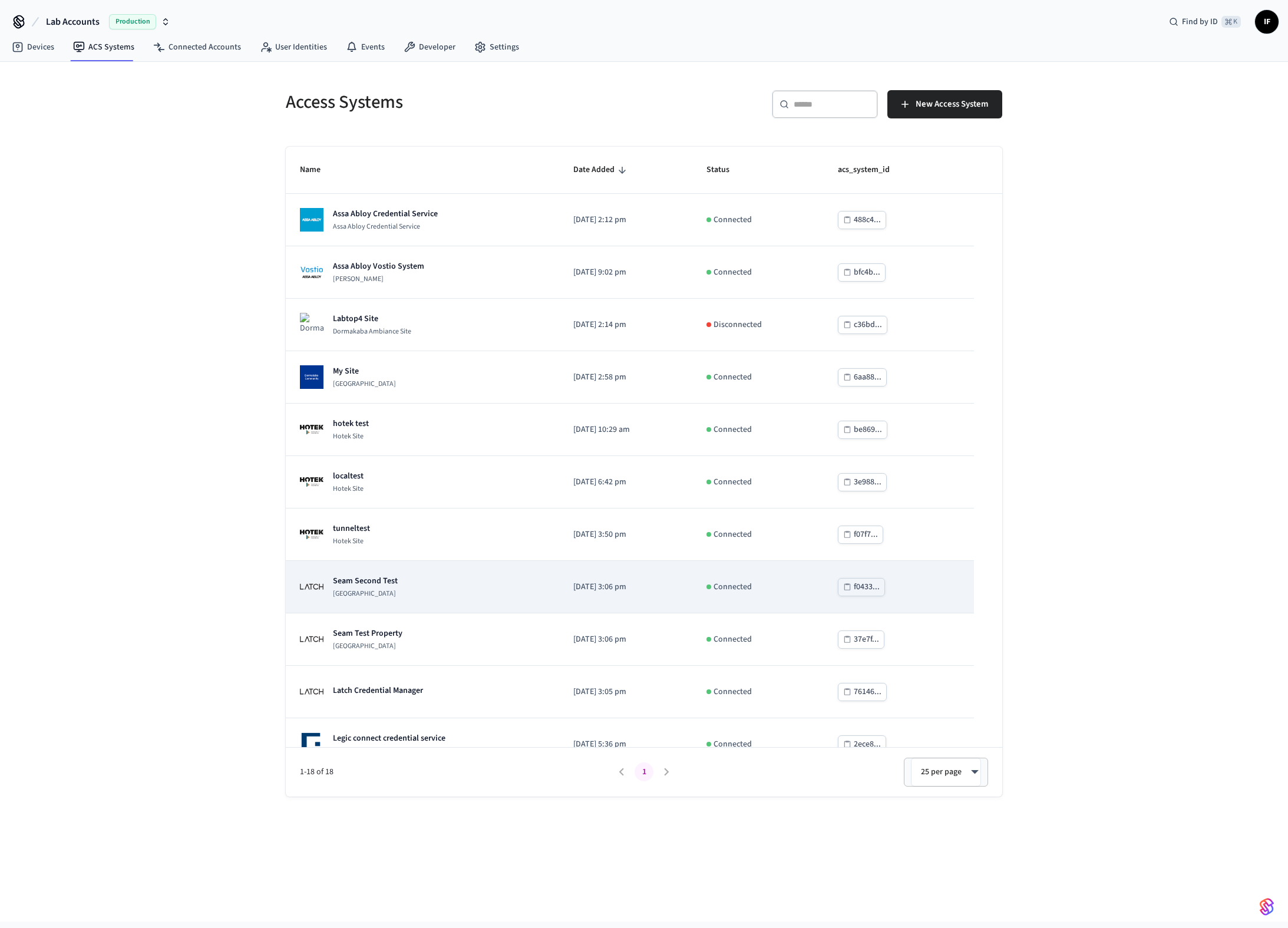
scroll to position [1, 0]
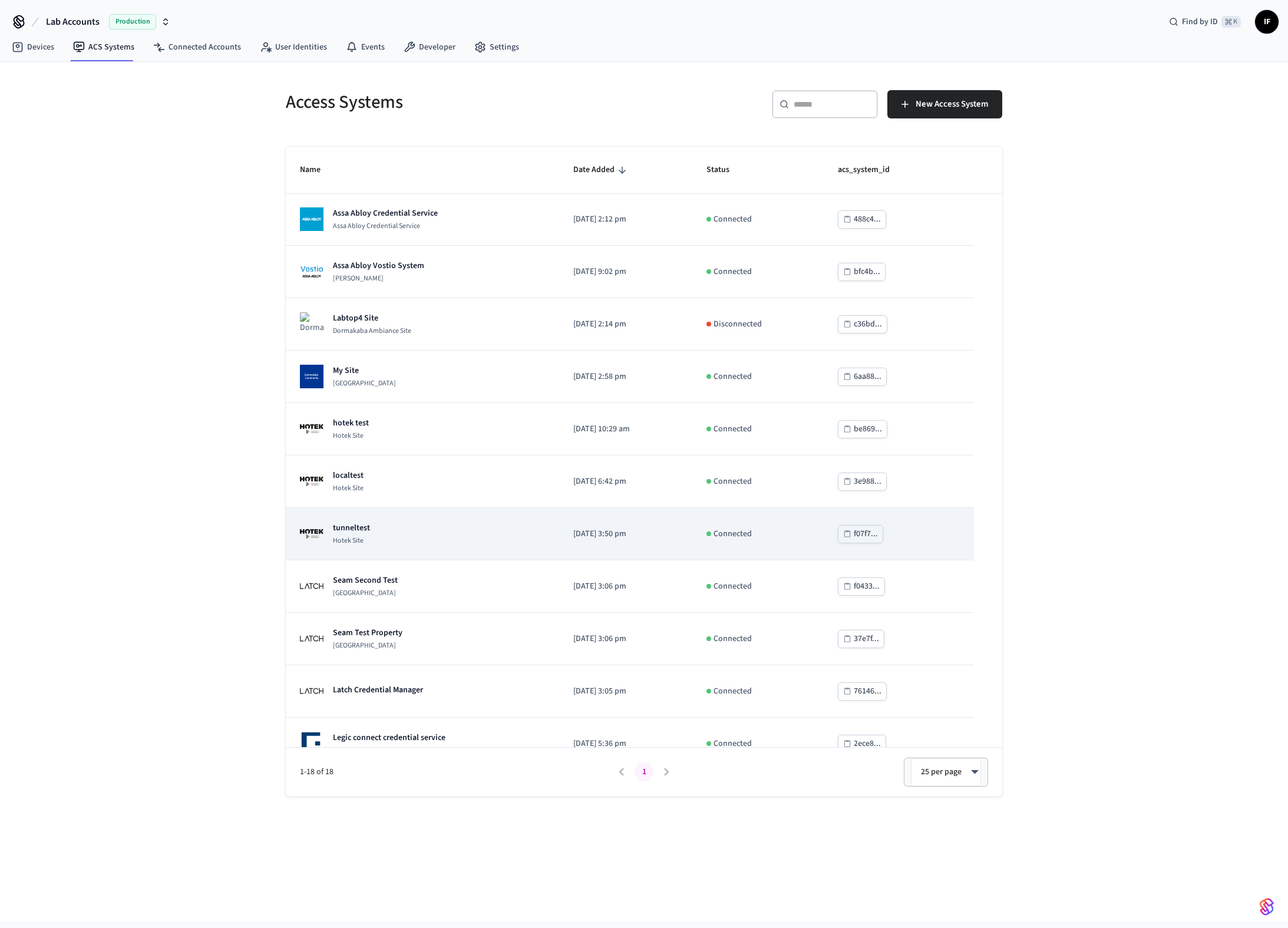
click at [416, 531] on div "tunneltest Hotek Site" at bounding box center [422, 534] width 245 height 24
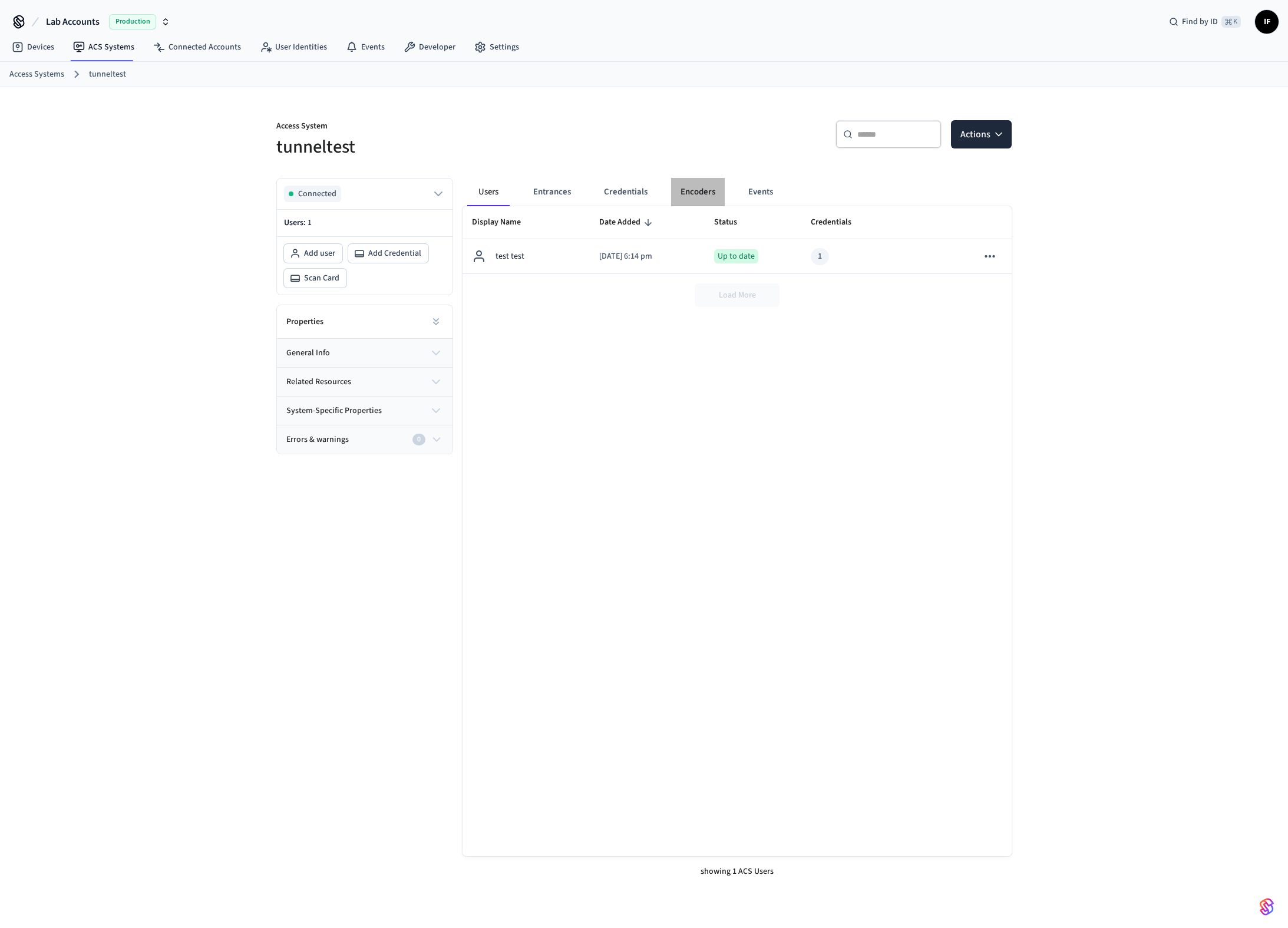
click at [676, 186] on button "Encoders" at bounding box center [697, 191] width 54 height 28
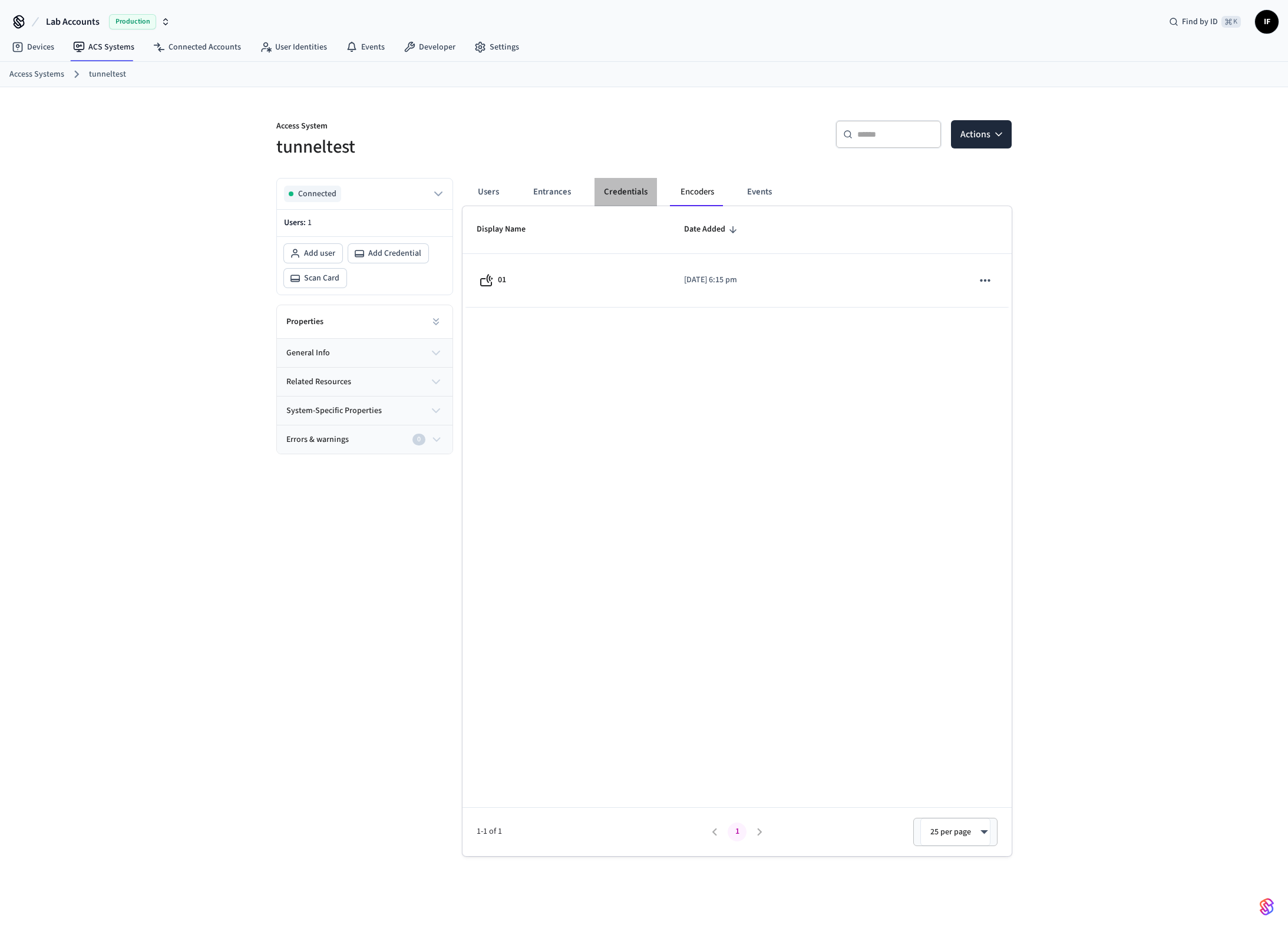
click at [640, 181] on button "Credentials" at bounding box center [625, 191] width 63 height 28
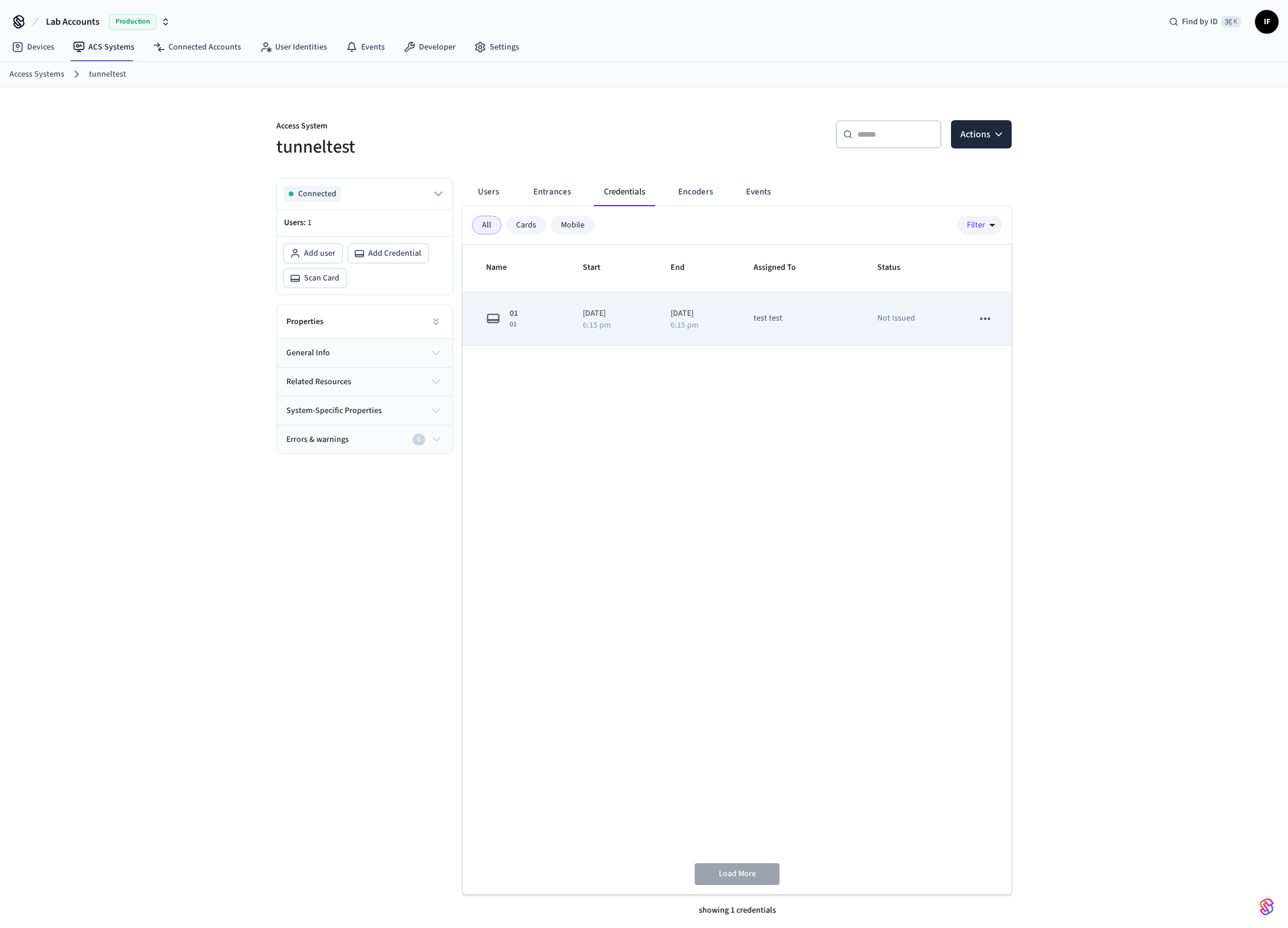
click at [983, 318] on icon "sticky table" at bounding box center [985, 318] width 15 height 15
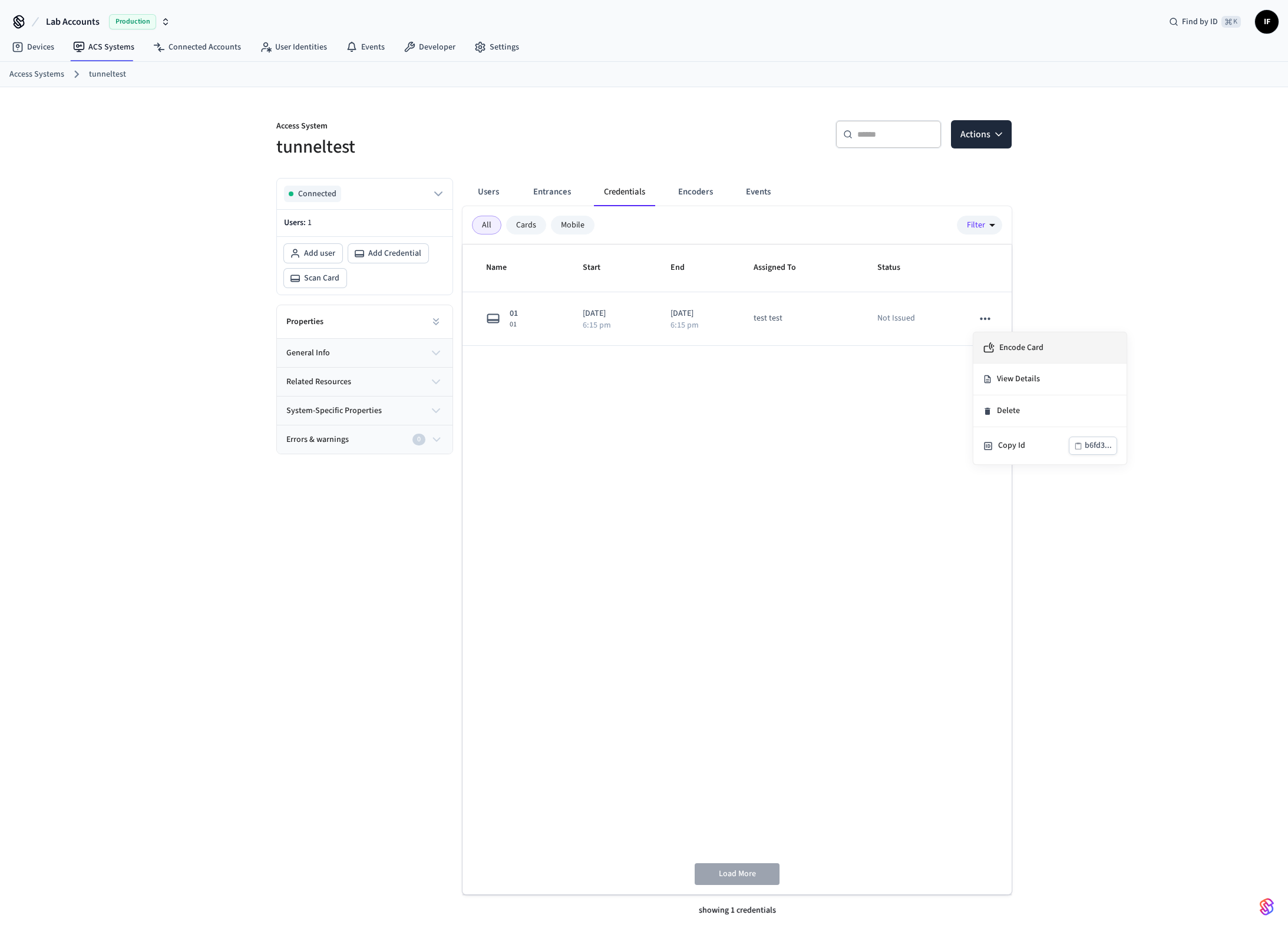
click at [1032, 351] on span "Encode Card" at bounding box center [1022, 347] width 44 height 12
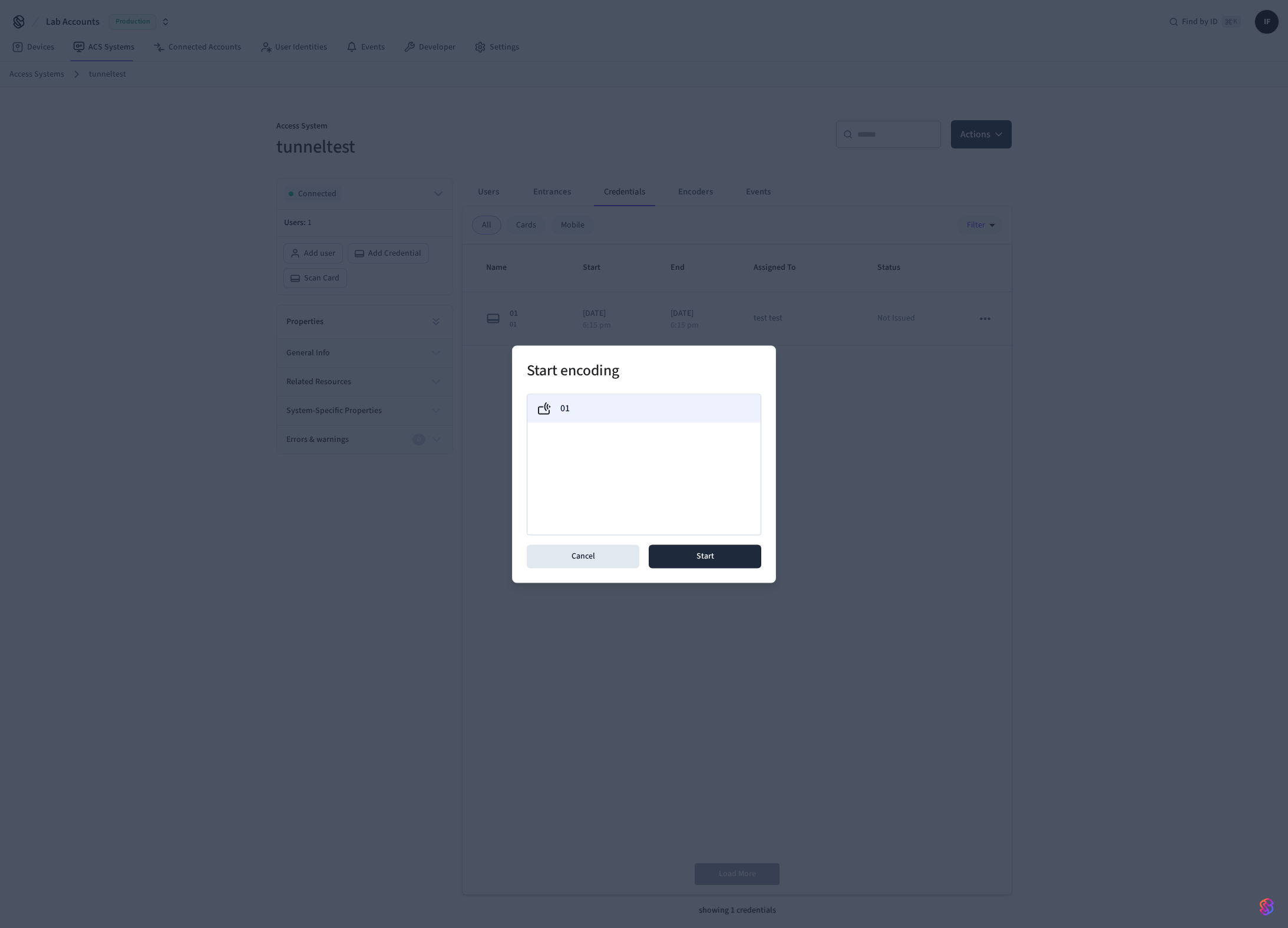
click at [690, 409] on div "01" at bounding box center [644, 408] width 214 height 15
click at [717, 554] on button "Start" at bounding box center [705, 556] width 112 height 24
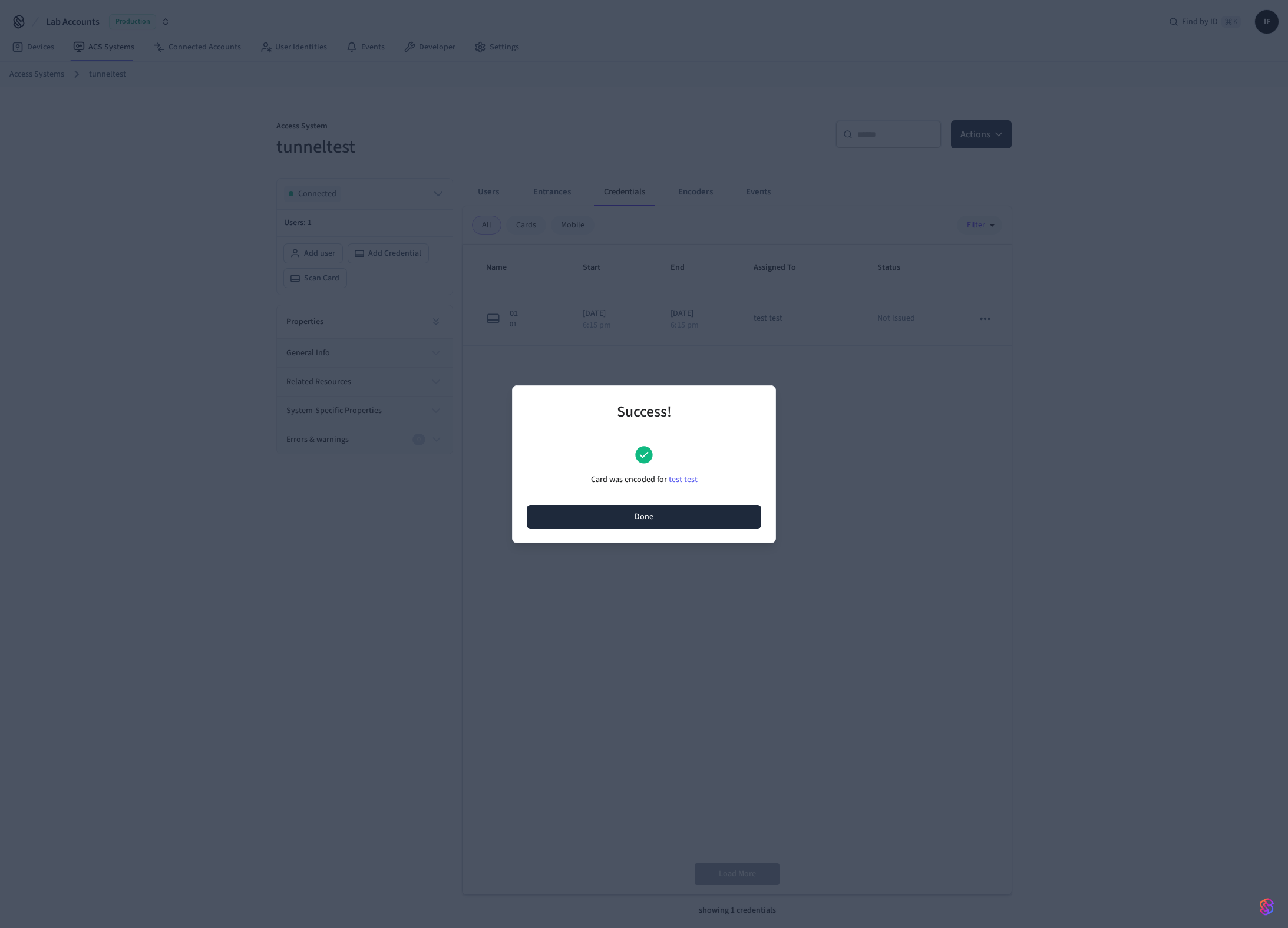
click at [588, 522] on button "Done" at bounding box center [644, 517] width 234 height 24
